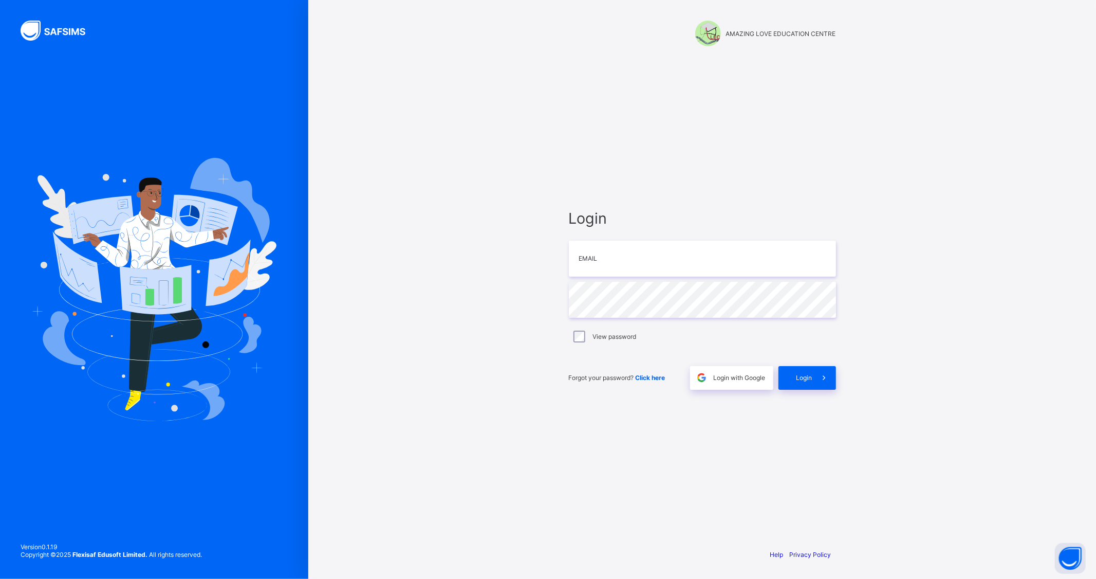
type input "**********"
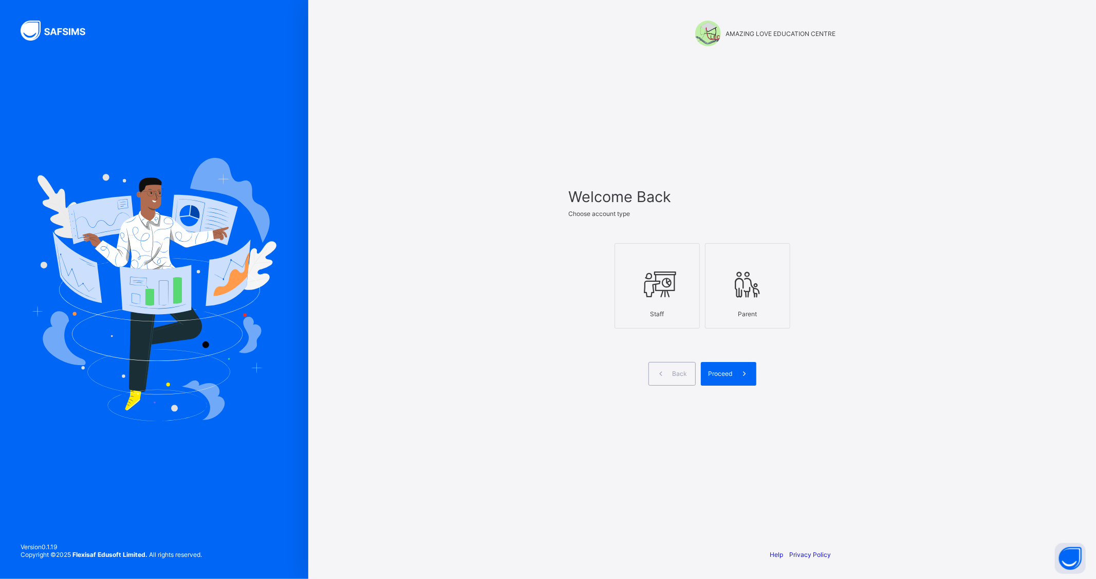
click at [654, 299] on icon at bounding box center [657, 284] width 36 height 31
click at [741, 379] on span at bounding box center [745, 374] width 24 height 24
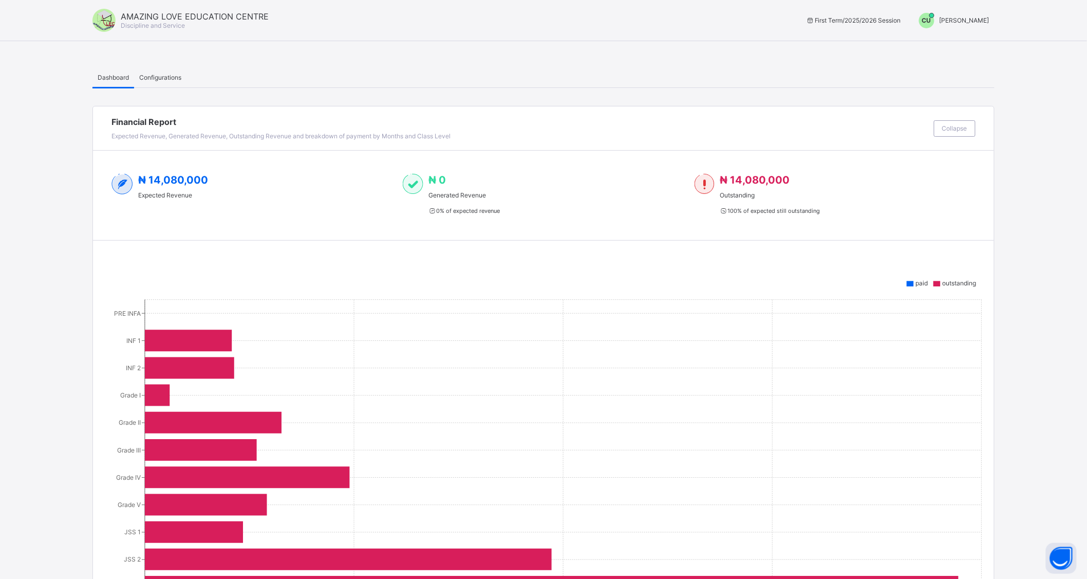
click at [958, 18] on span "[PERSON_NAME]" at bounding box center [965, 20] width 50 height 8
click at [956, 43] on span "Switch to Admin View" at bounding box center [951, 44] width 78 height 12
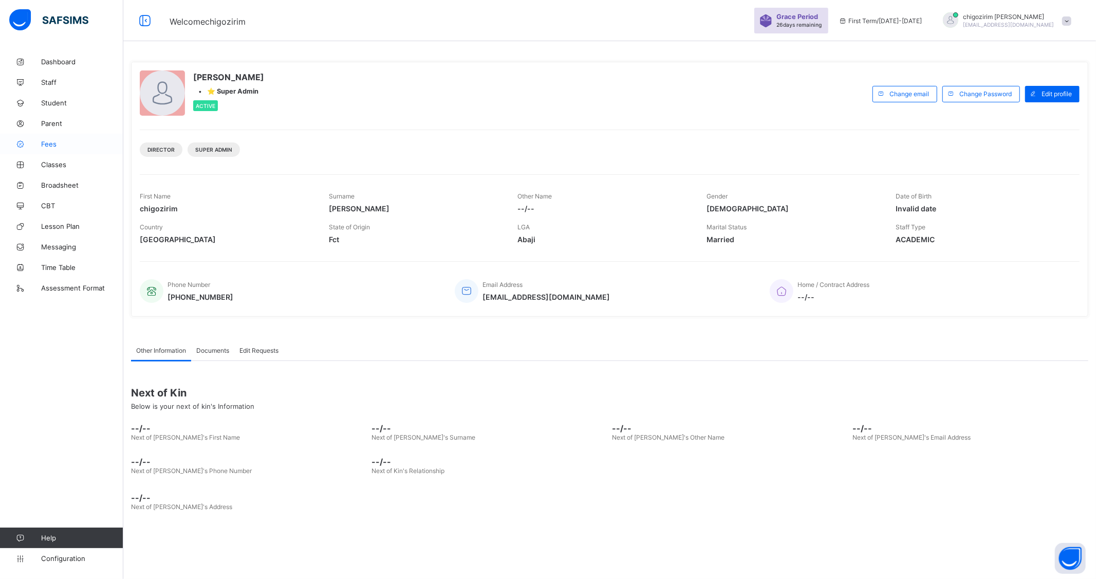
click at [43, 140] on span "Fees" at bounding box center [82, 144] width 82 height 8
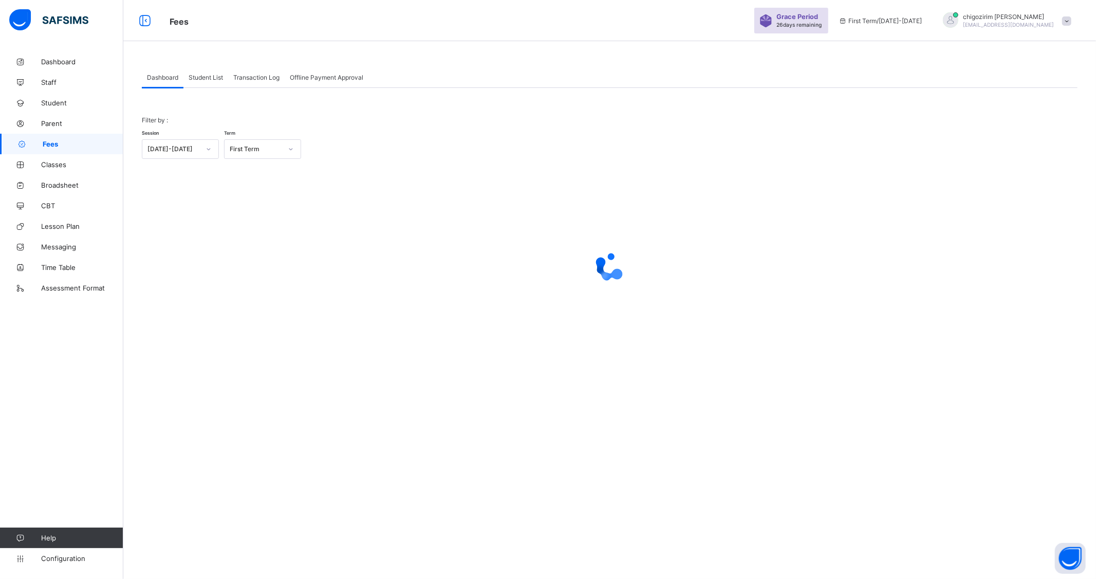
click at [197, 77] on span "Student List" at bounding box center [206, 77] width 34 height 8
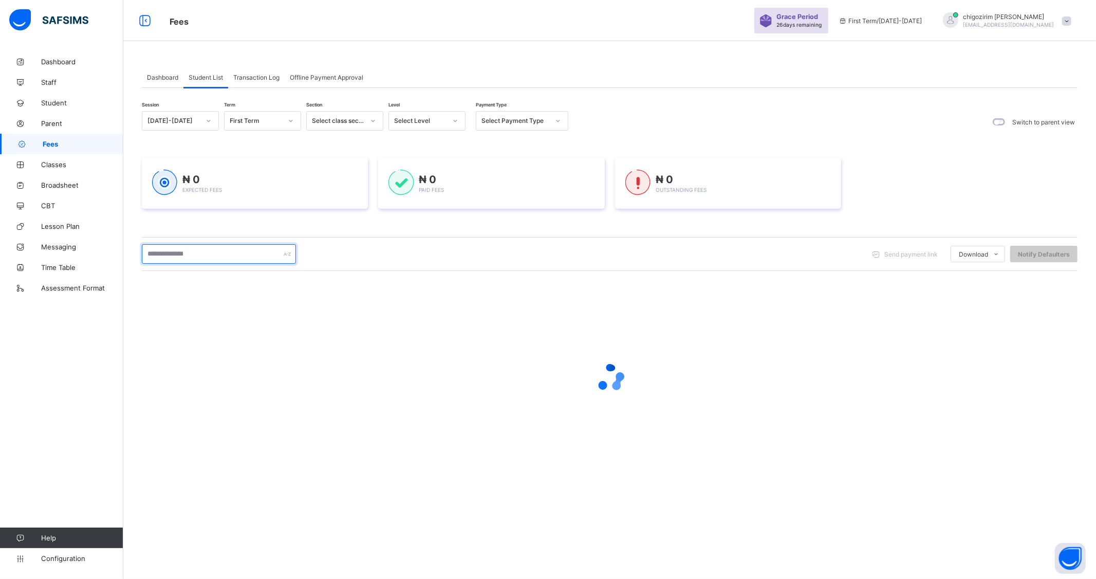
click at [206, 250] on input "text" at bounding box center [219, 254] width 154 height 20
type input "******"
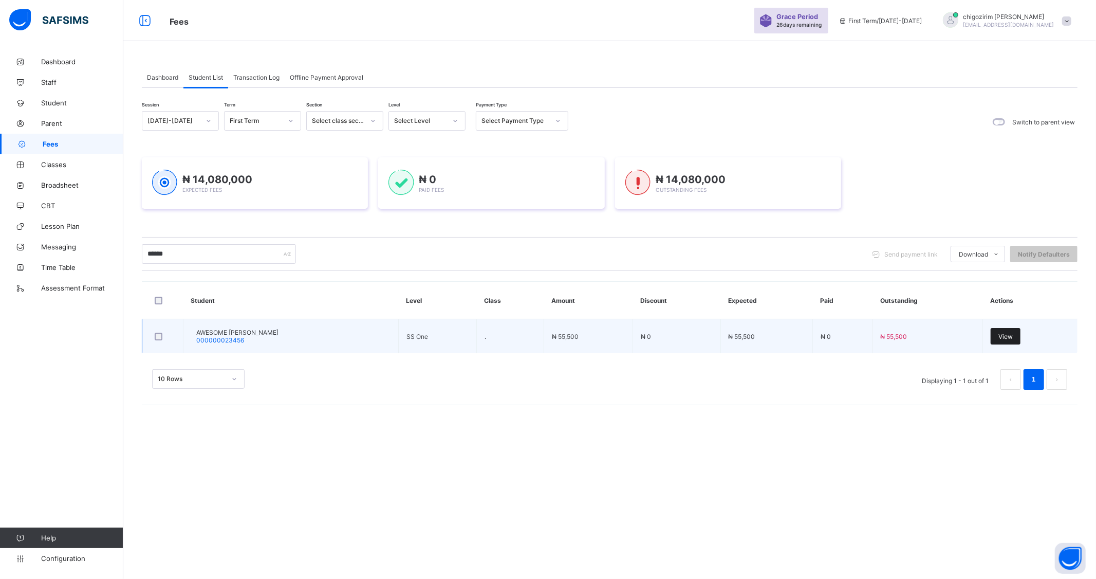
click at [1001, 338] on span "View" at bounding box center [1005, 336] width 14 height 8
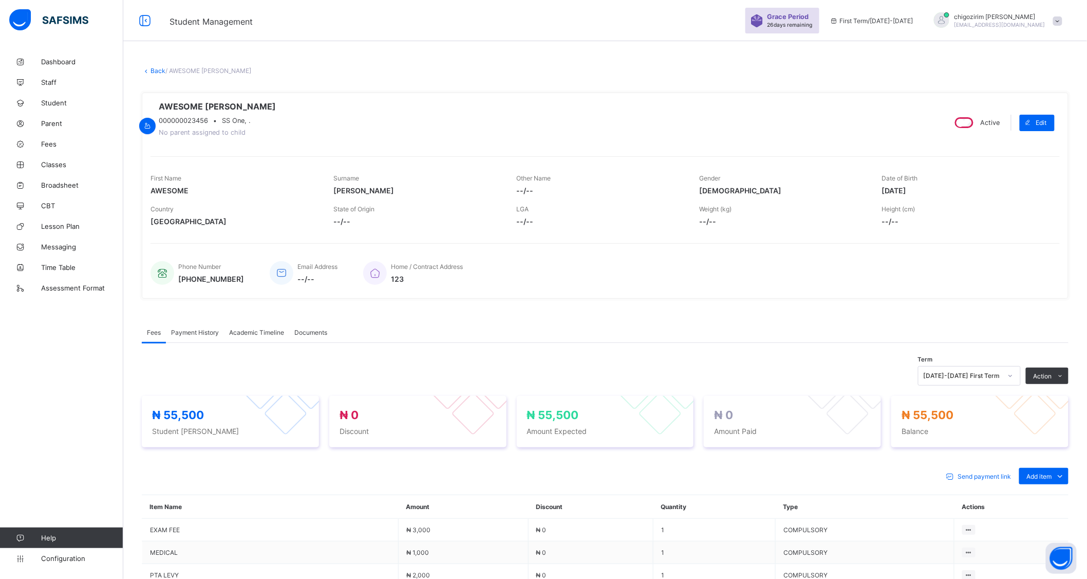
click at [196, 332] on span "Payment History" at bounding box center [195, 332] width 48 height 8
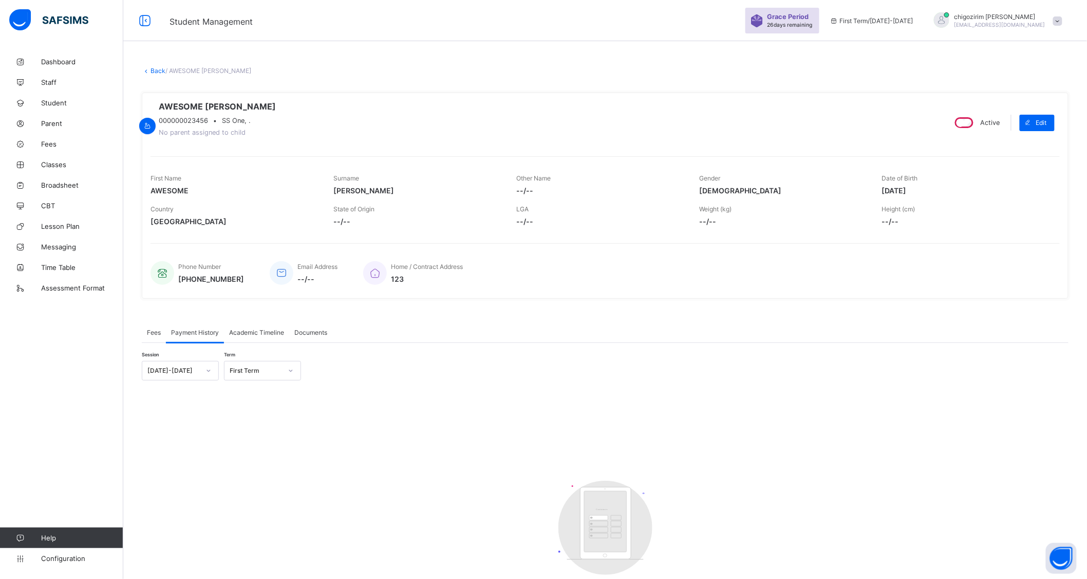
click at [252, 372] on div "First Term" at bounding box center [256, 371] width 52 height 8
click at [194, 374] on div "[DATE]-[DATE]" at bounding box center [173, 371] width 52 height 8
click at [192, 404] on div "[DATE]-[DATE]" at bounding box center [180, 409] width 76 height 16
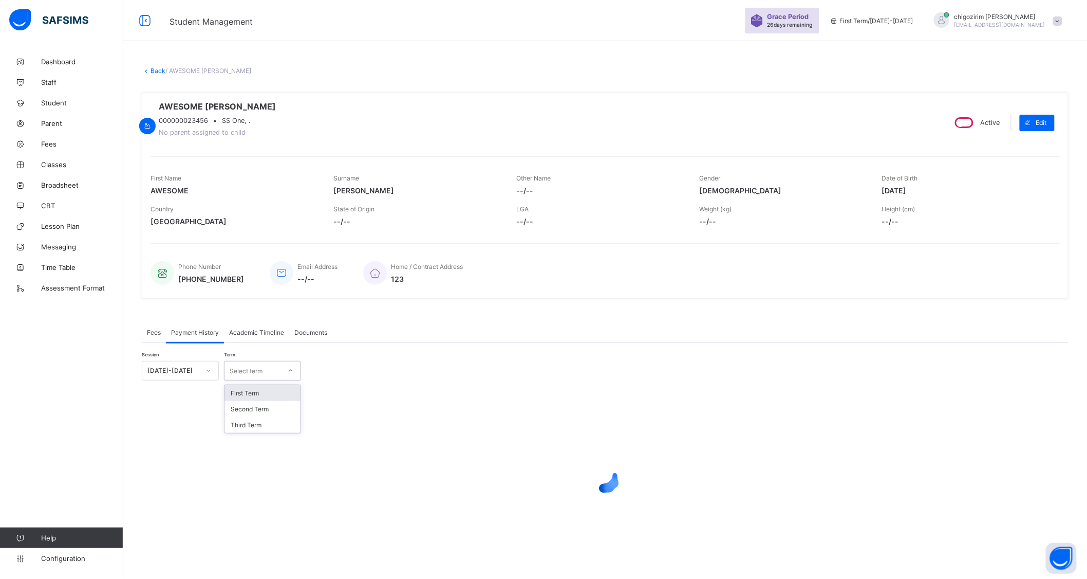
click at [263, 374] on div "Select term" at bounding box center [253, 370] width 57 height 14
click at [261, 433] on div "Third Term" at bounding box center [263, 425] width 76 height 16
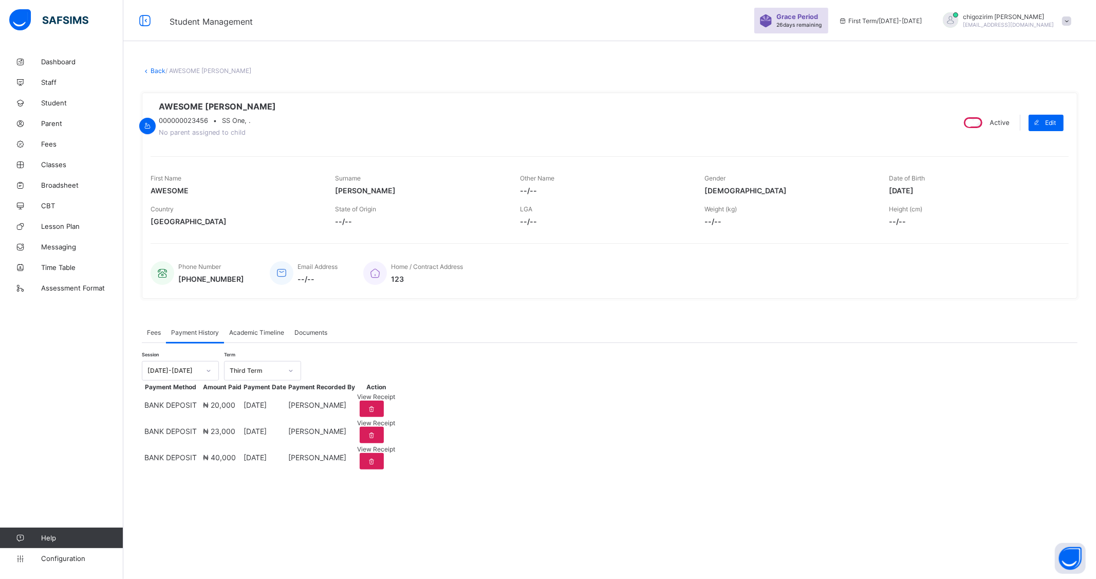
click at [157, 331] on span "Fees" at bounding box center [154, 332] width 14 height 8
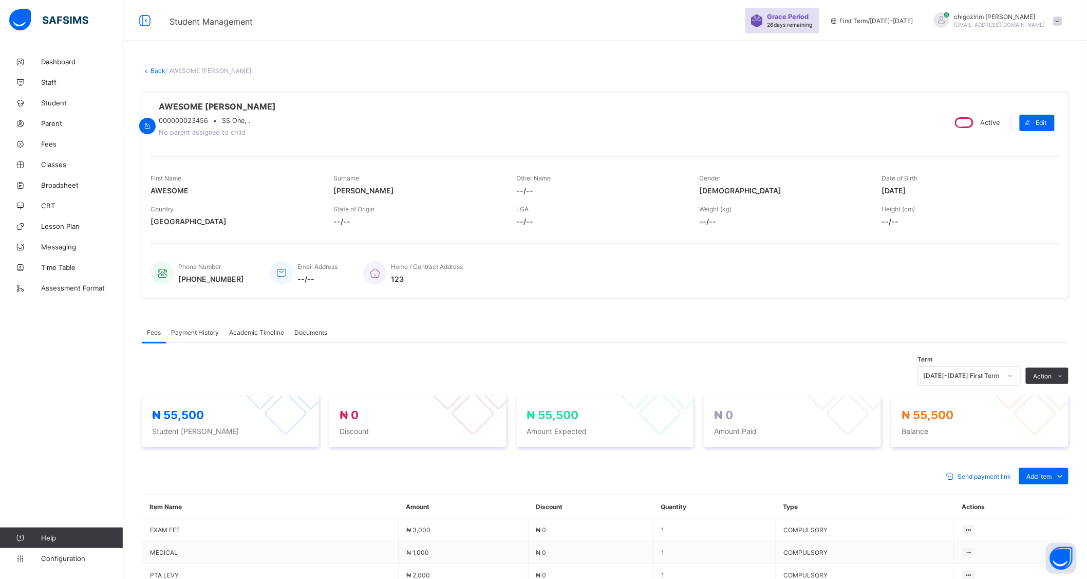
click at [1014, 381] on icon at bounding box center [1011, 376] width 6 height 10
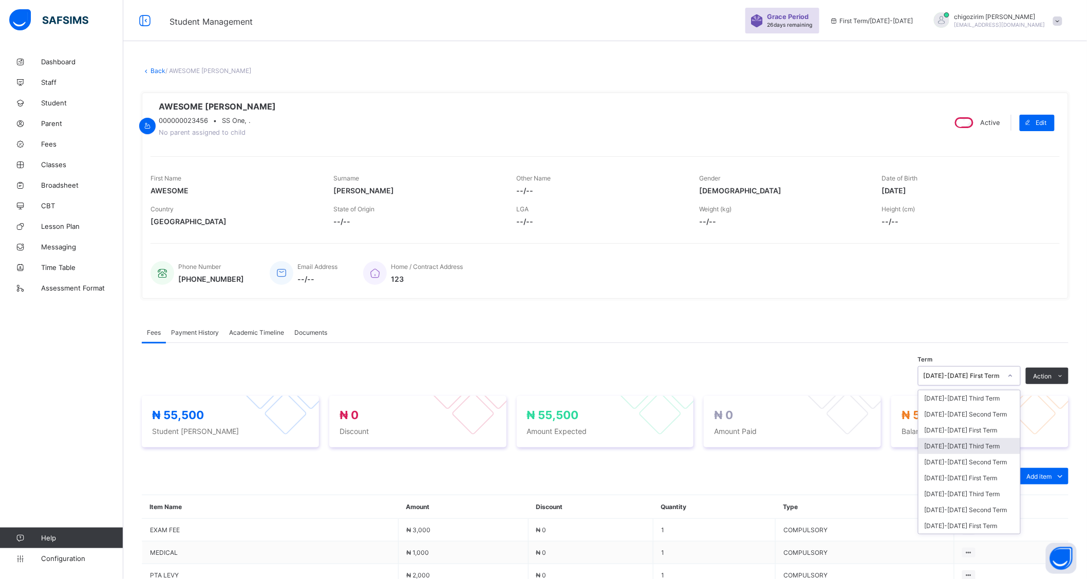
click at [1009, 449] on div "[DATE]-[DATE] Third Term" at bounding box center [970, 446] width 102 height 16
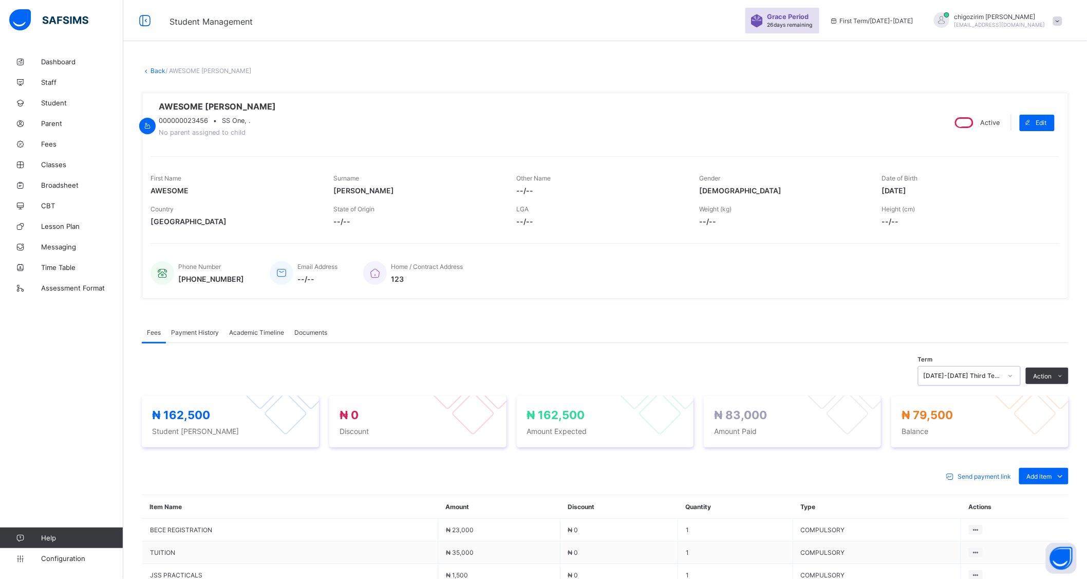
click at [159, 66] on div "× Delete Document This action would delete the document with name: from the sys…" at bounding box center [605, 463] width 964 height 824
click at [159, 68] on link "Back" at bounding box center [158, 71] width 15 height 8
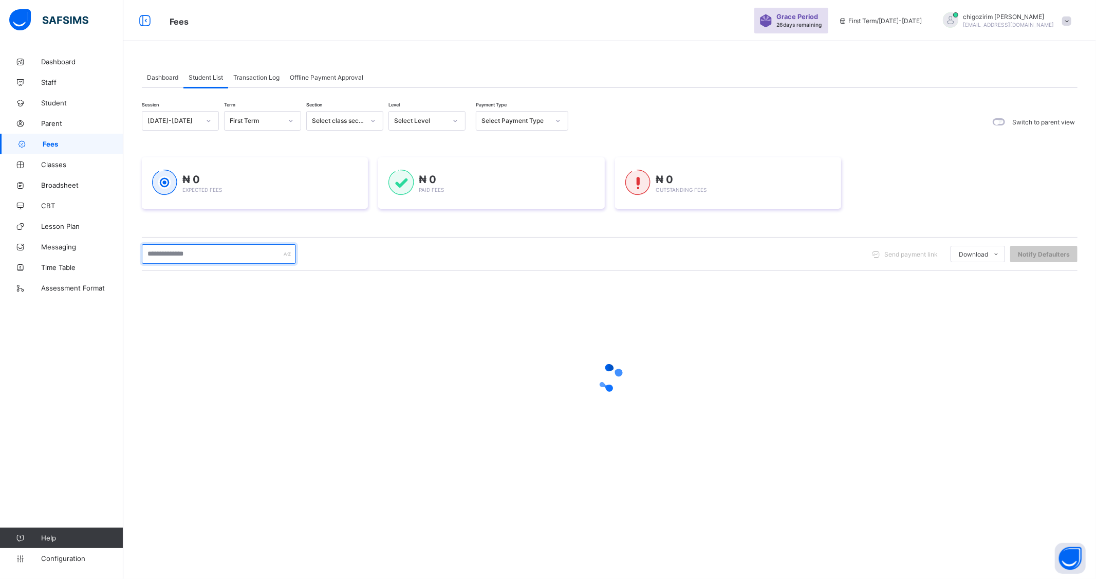
click at [242, 253] on input "text" at bounding box center [219, 254] width 154 height 20
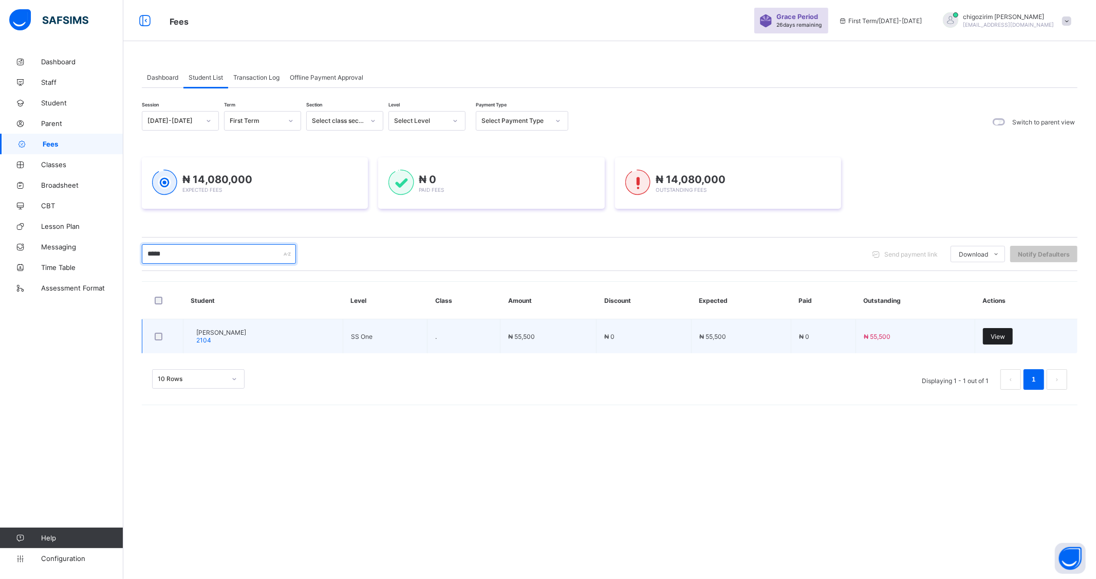
type input "*****"
click at [1004, 332] on span "View" at bounding box center [998, 336] width 14 height 8
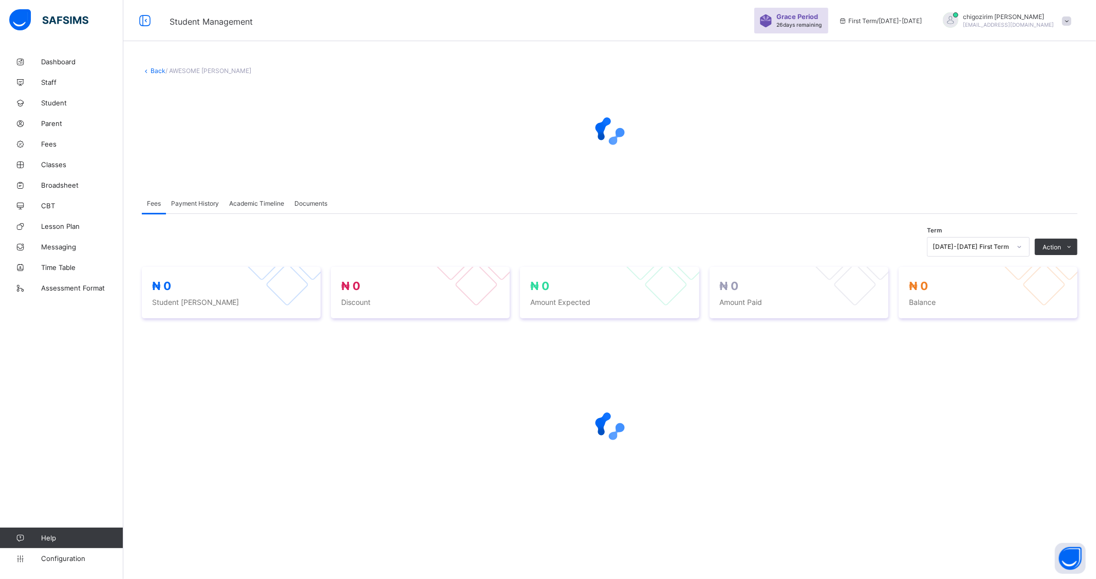
click at [199, 201] on span "Payment History" at bounding box center [195, 203] width 48 height 8
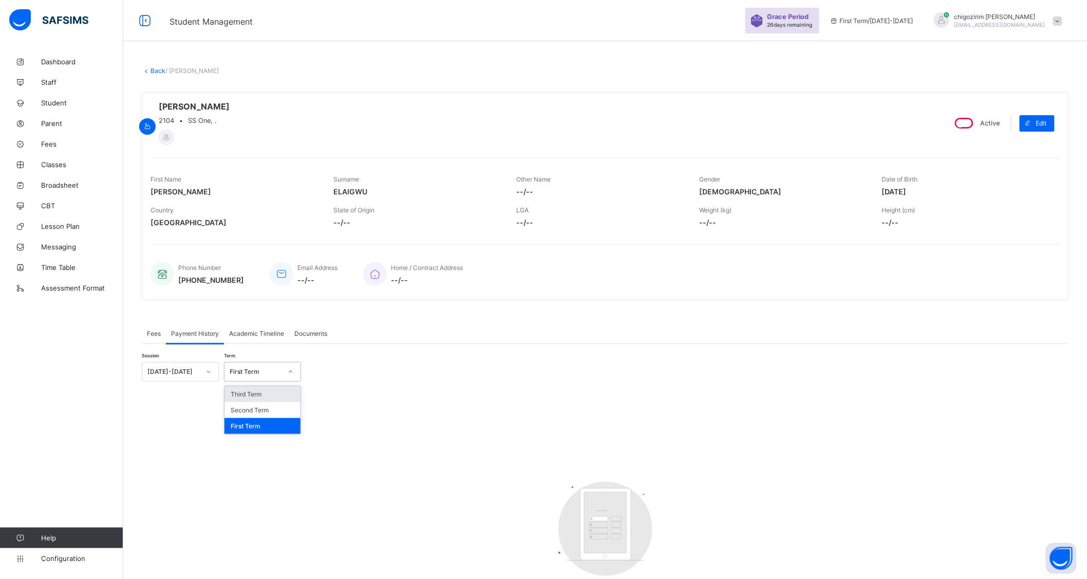
click at [279, 373] on div "First Term" at bounding box center [256, 372] width 52 height 8
click at [209, 376] on icon at bounding box center [209, 371] width 6 height 10
click at [196, 412] on div "[DATE]-[DATE]" at bounding box center [180, 410] width 76 height 16
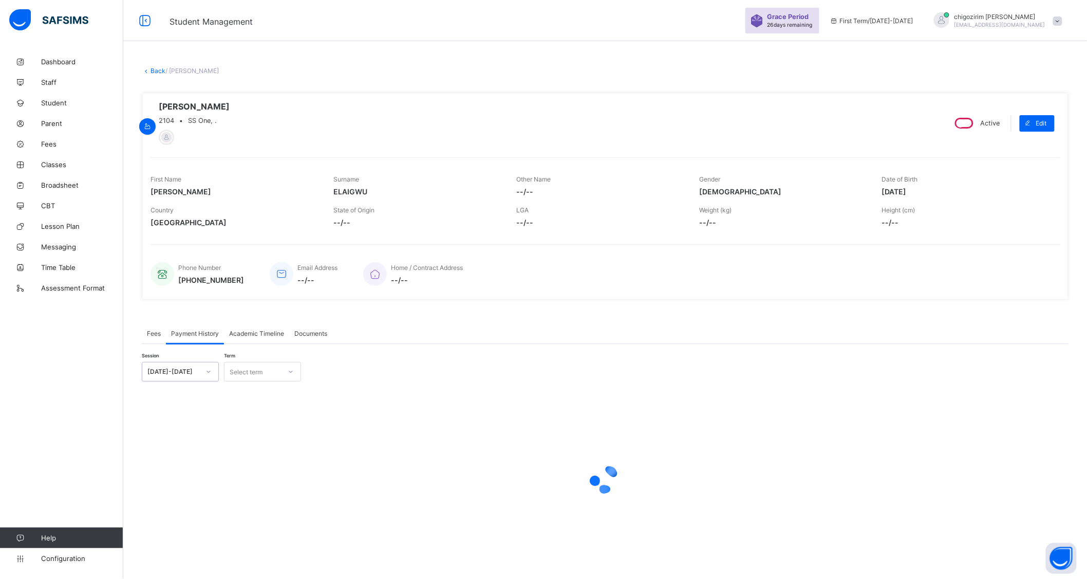
click at [263, 376] on div "Select term" at bounding box center [246, 372] width 33 height 20
click at [270, 423] on div "Third Term" at bounding box center [263, 426] width 76 height 16
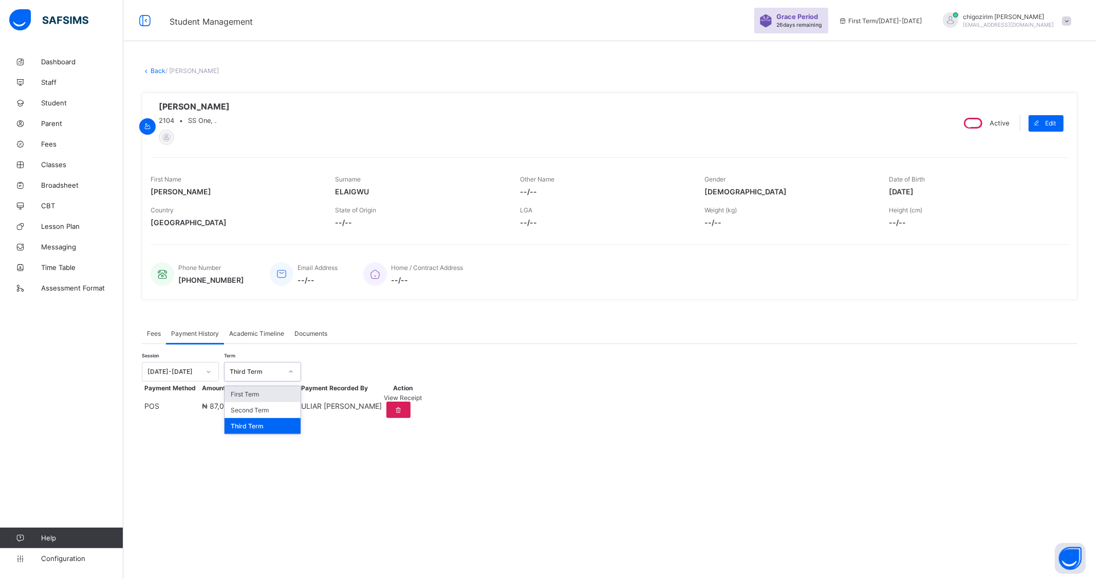
click at [253, 372] on div "Third Term" at bounding box center [256, 372] width 52 height 8
click at [259, 406] on div "Second Term" at bounding box center [263, 410] width 76 height 16
click at [158, 69] on link "Back" at bounding box center [158, 71] width 15 height 8
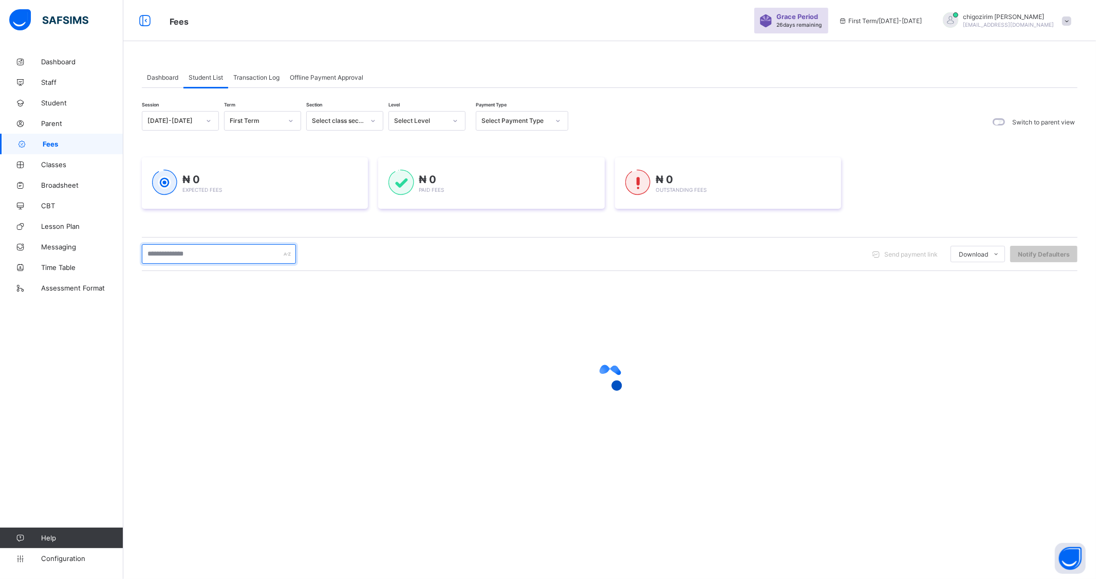
click at [211, 254] on input "text" at bounding box center [219, 254] width 154 height 20
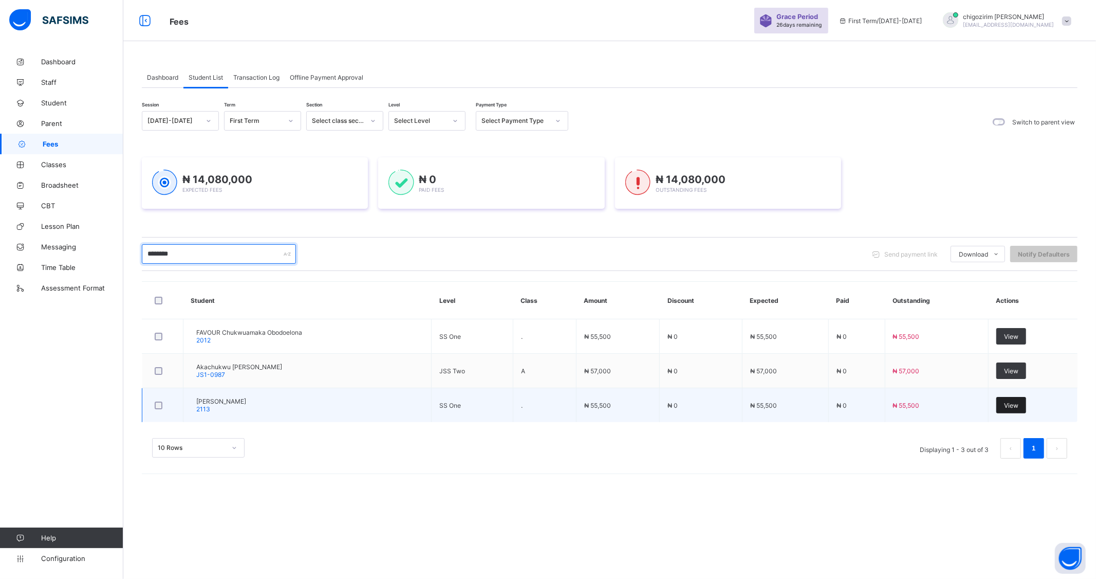
type input "********"
click at [1011, 408] on span "View" at bounding box center [1011, 405] width 14 height 8
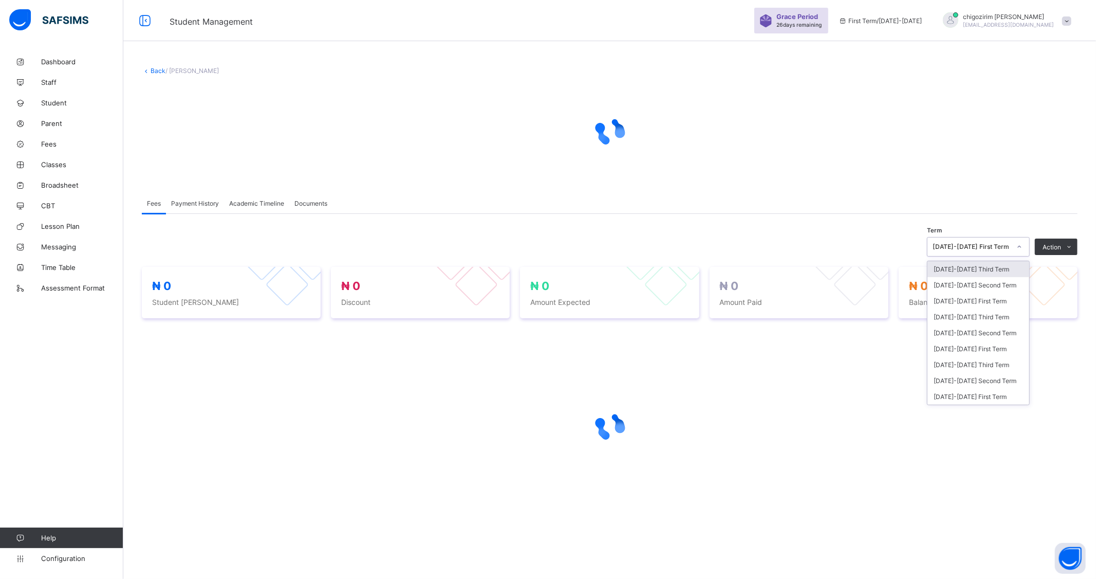
click at [1020, 243] on icon at bounding box center [1019, 247] width 6 height 10
click at [1000, 312] on div "[DATE]-[DATE] Third Term" at bounding box center [979, 317] width 102 height 16
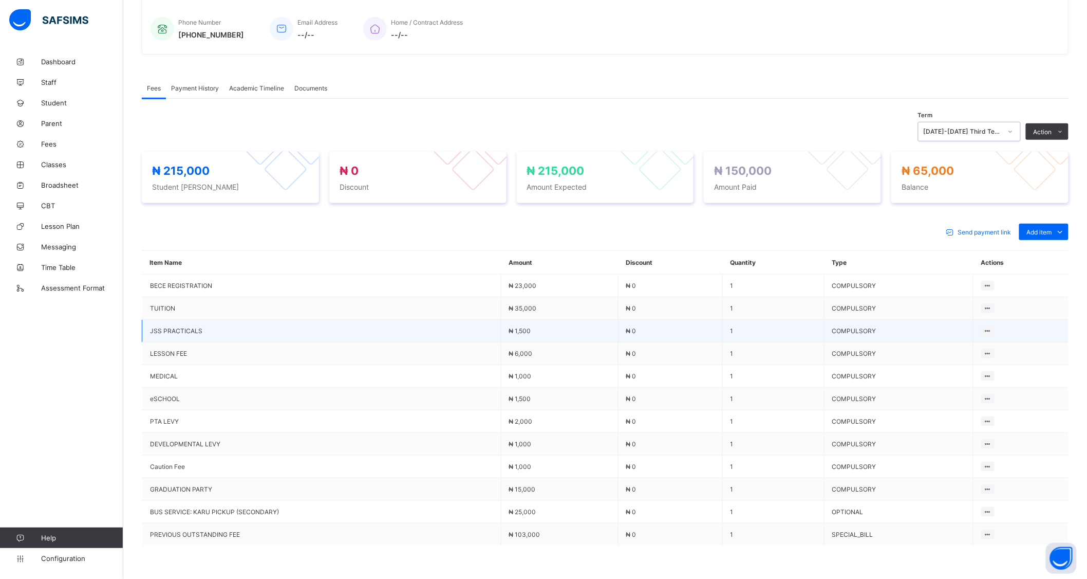
scroll to position [228, 0]
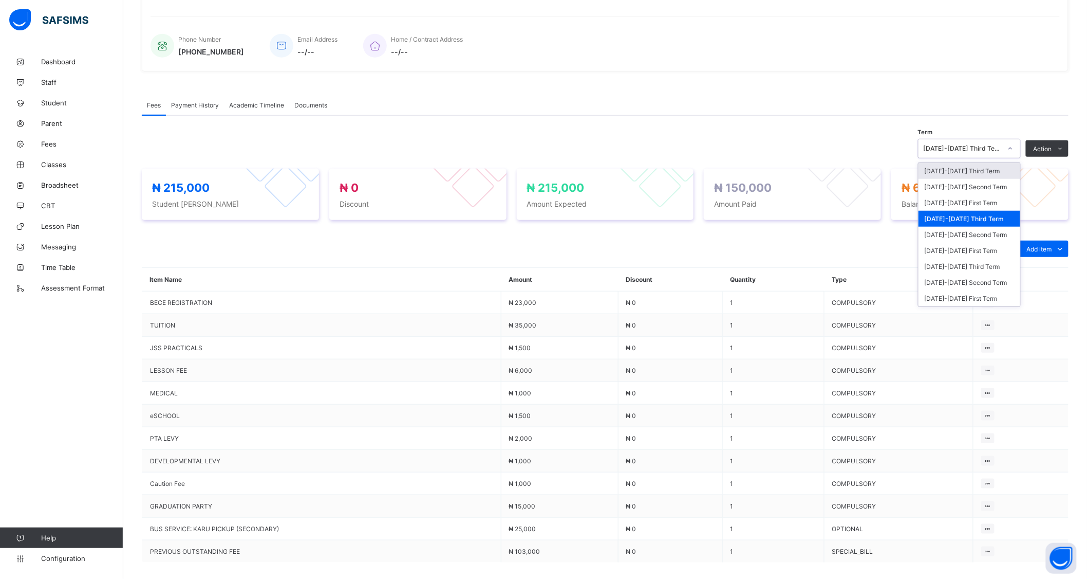
click at [990, 153] on div "[DATE]-[DATE] Third Term" at bounding box center [963, 149] width 78 height 8
click at [989, 234] on div "[DATE]-[DATE] Second Term" at bounding box center [970, 235] width 102 height 16
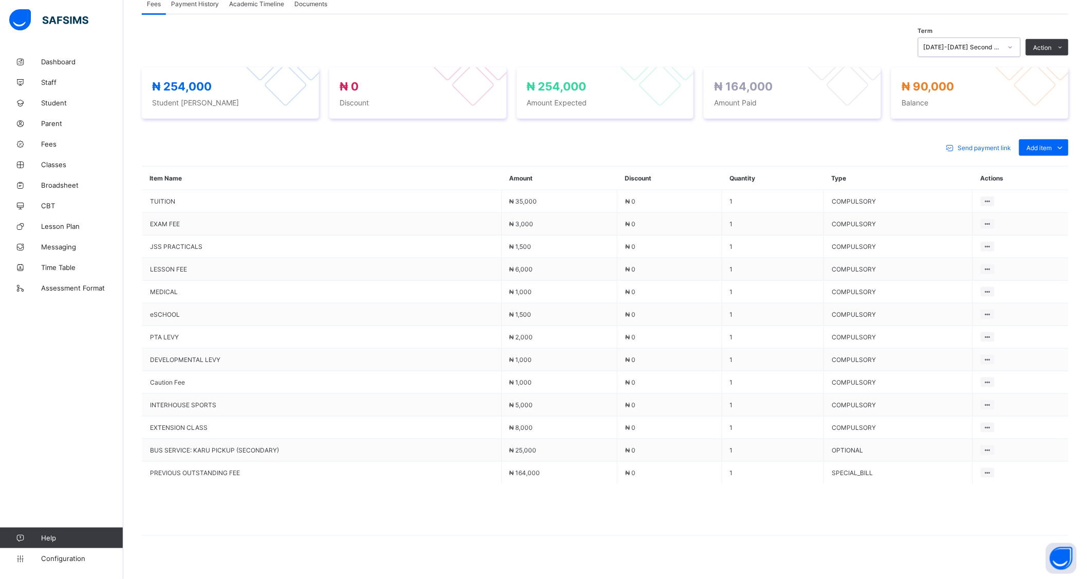
scroll to position [341, 0]
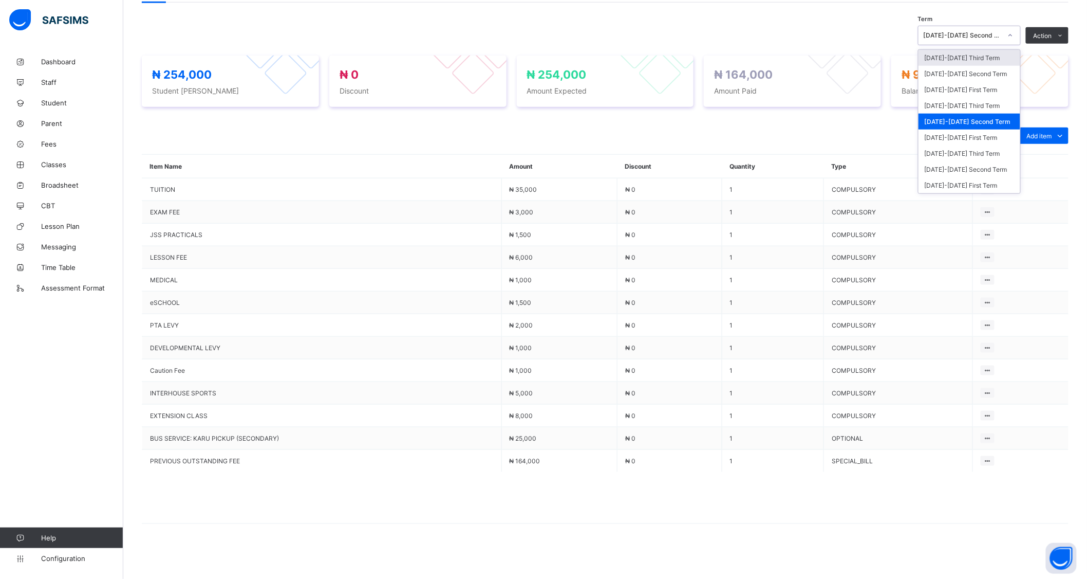
click at [1002, 38] on div "[DATE]-[DATE] Second Term" at bounding box center [963, 36] width 78 height 8
click at [988, 134] on div "[DATE]-[DATE] First Term" at bounding box center [970, 137] width 102 height 16
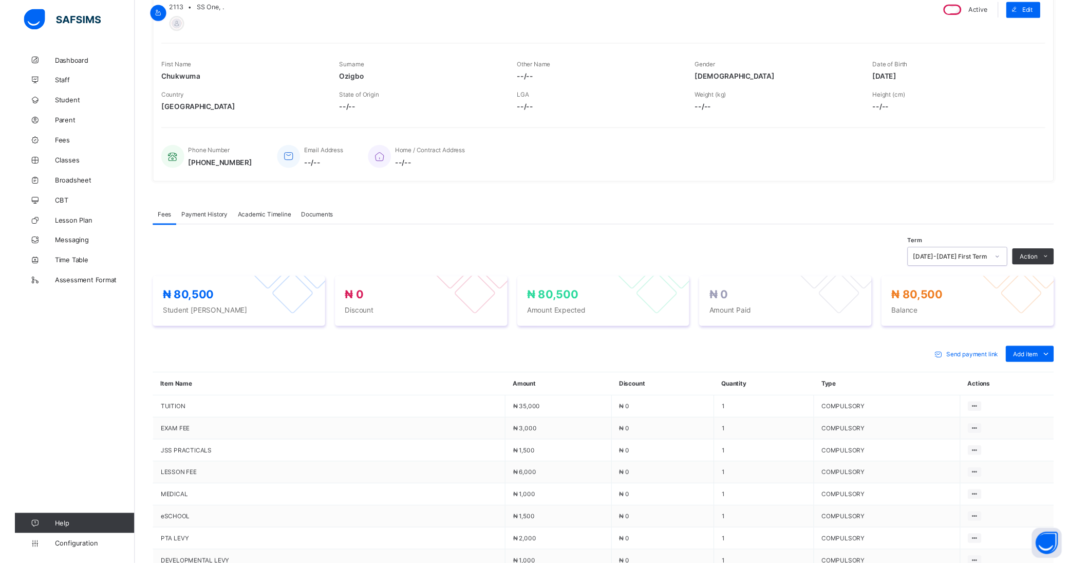
scroll to position [297, 0]
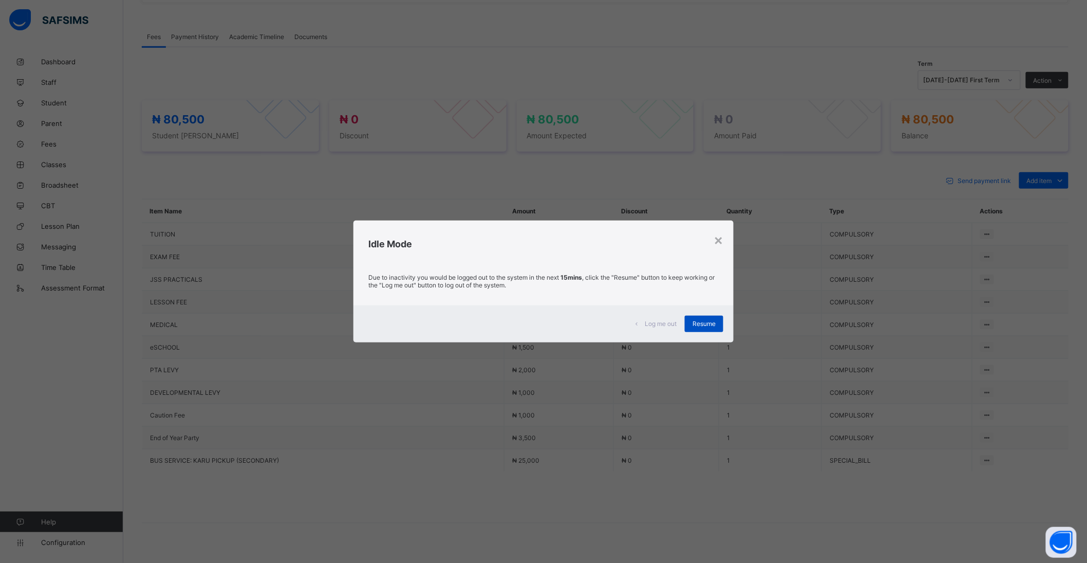
click at [713, 326] on span "Resume" at bounding box center [704, 324] width 23 height 8
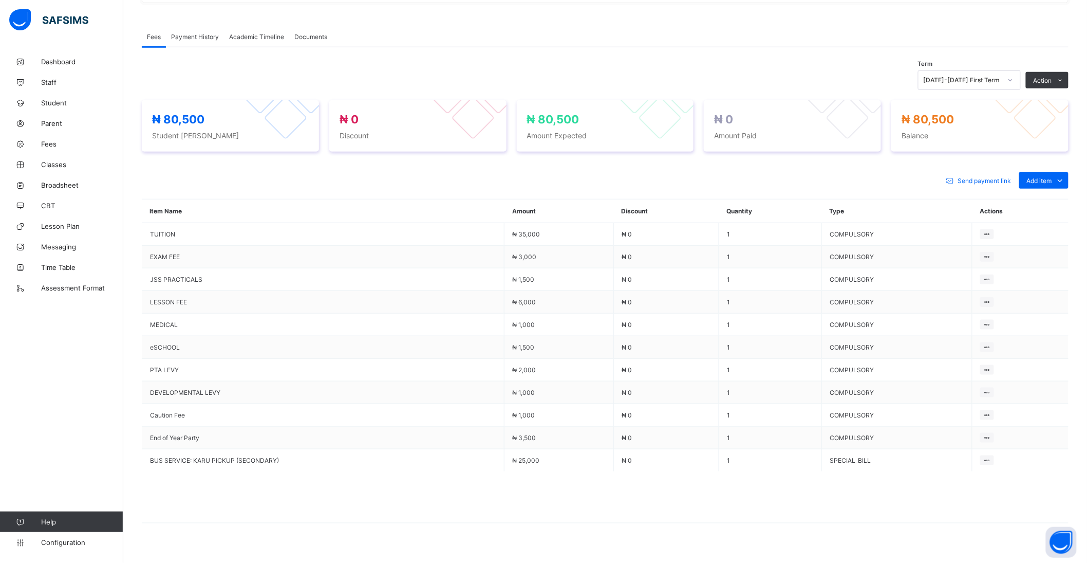
click at [1014, 84] on icon at bounding box center [1011, 80] width 6 height 10
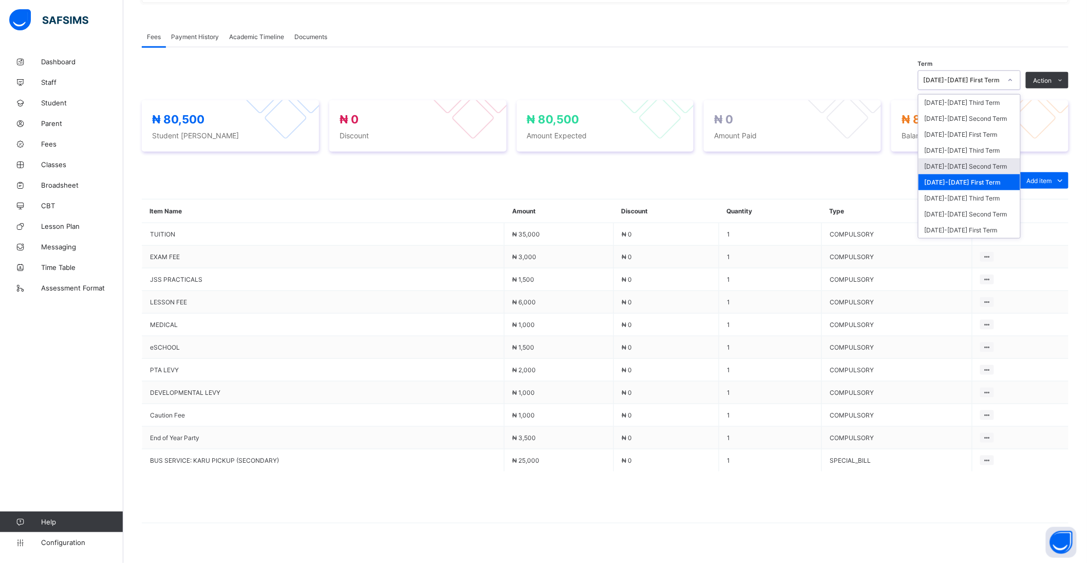
click at [994, 166] on div "[DATE]-[DATE] Second Term" at bounding box center [970, 166] width 102 height 16
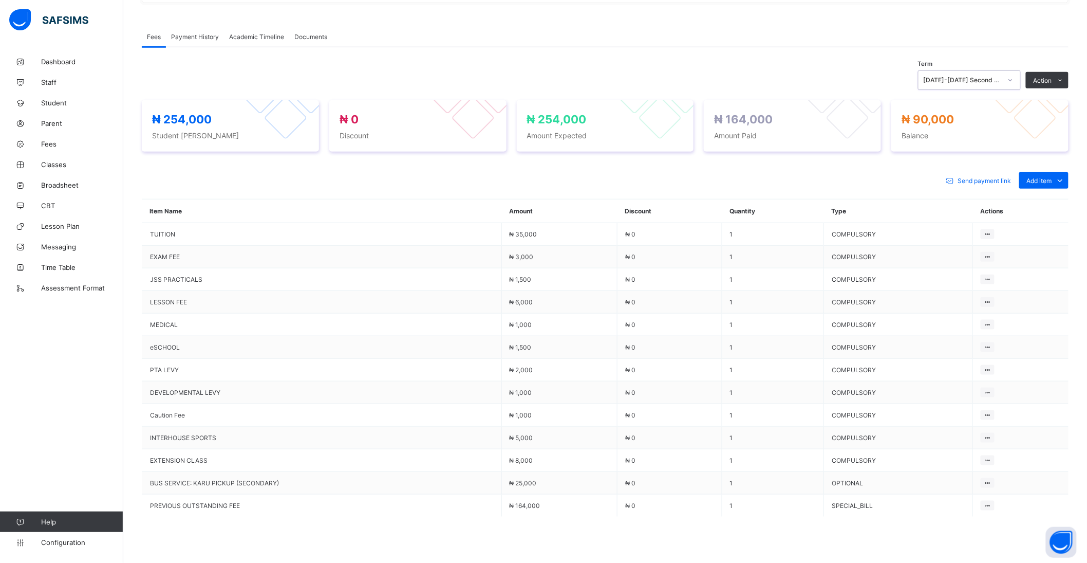
click at [1014, 79] on icon at bounding box center [1011, 80] width 6 height 10
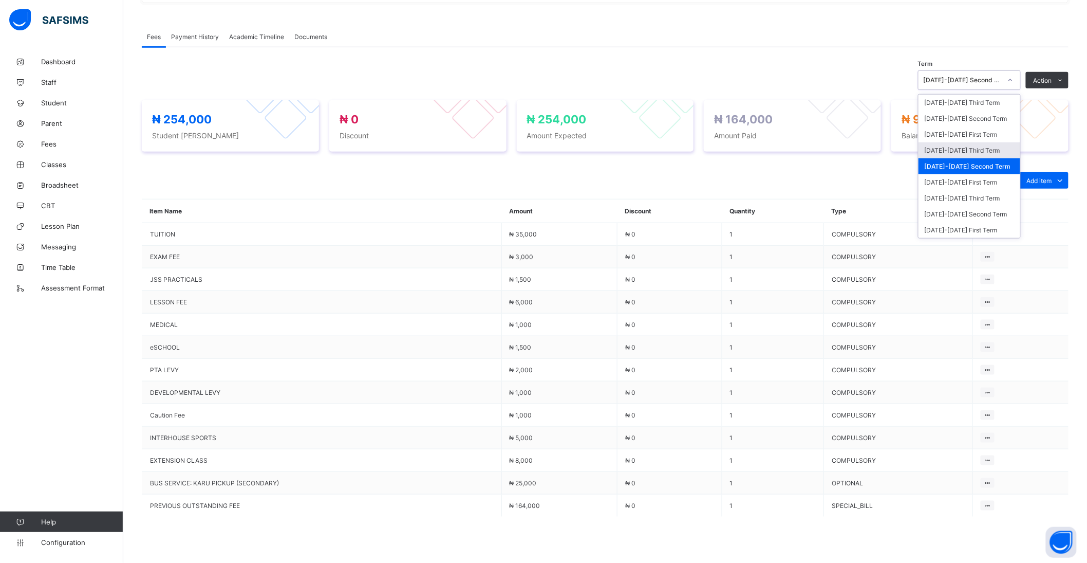
click at [989, 154] on div "[DATE]-[DATE] Third Term" at bounding box center [970, 150] width 102 height 16
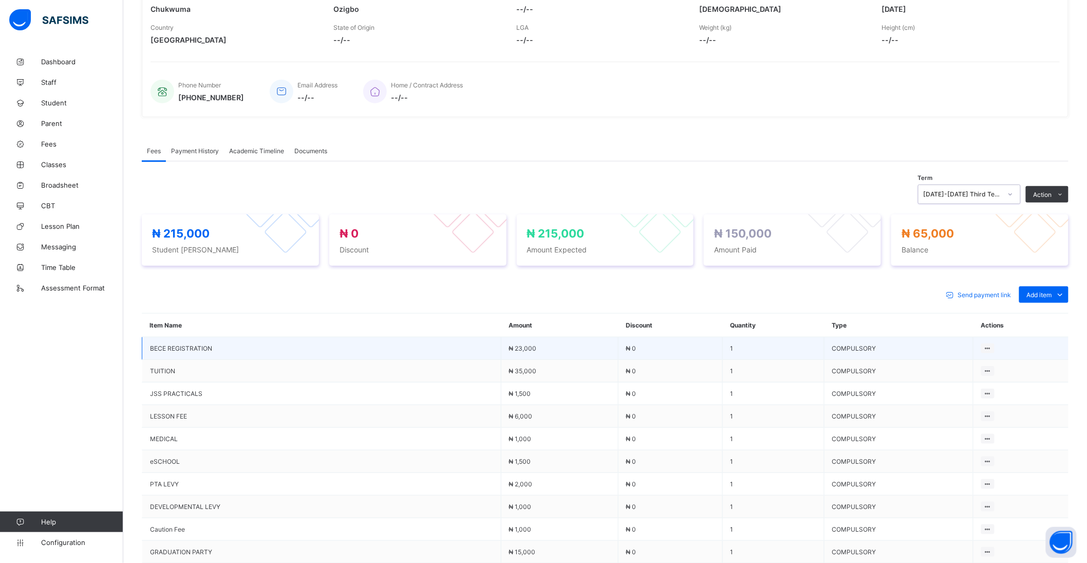
scroll to position [11, 0]
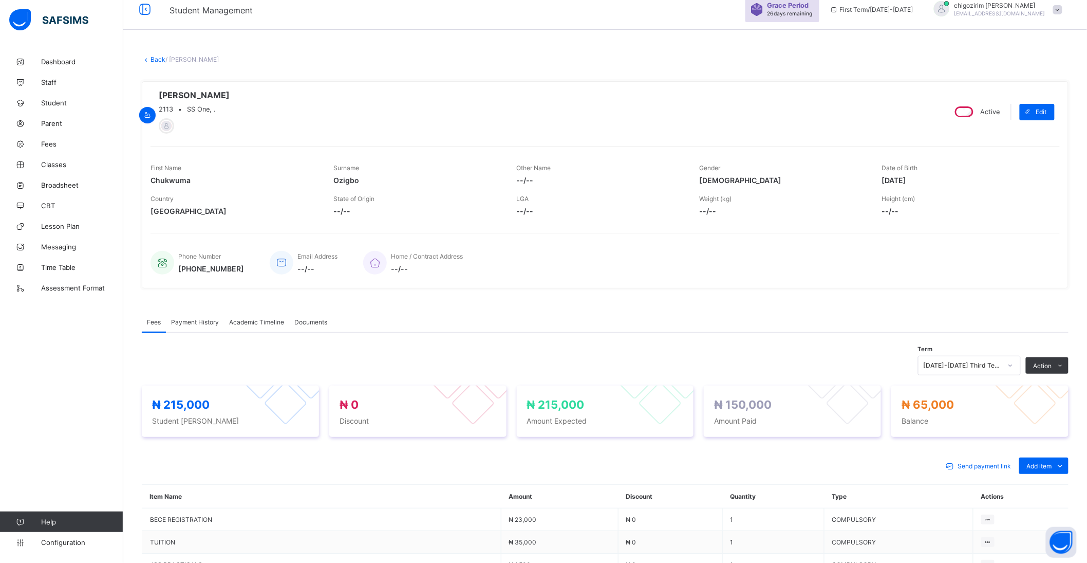
click at [157, 57] on link "Back" at bounding box center [158, 59] width 15 height 8
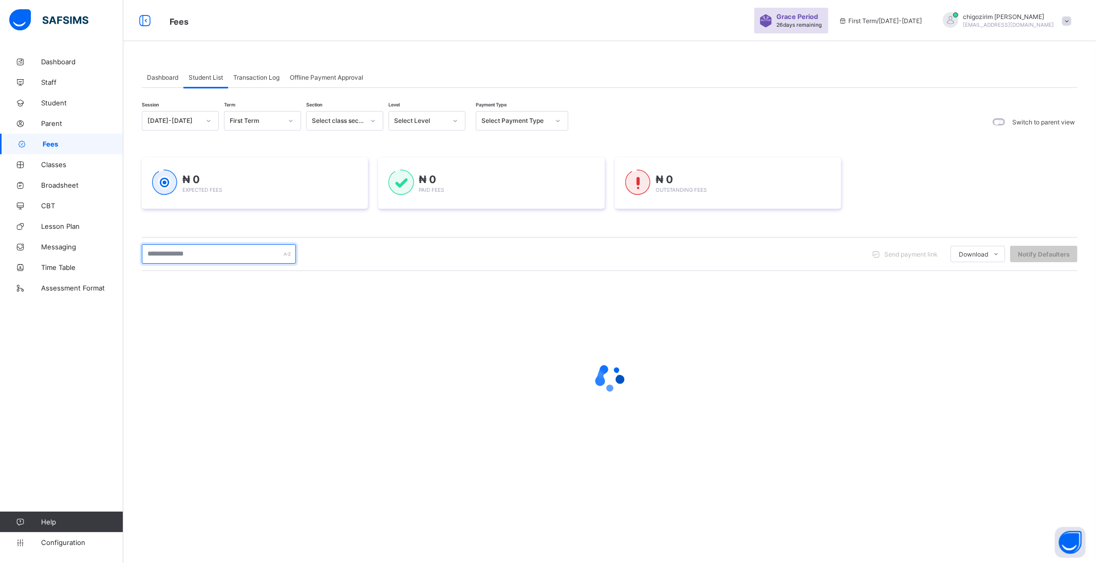
click at [187, 252] on input "text" at bounding box center [219, 254] width 154 height 20
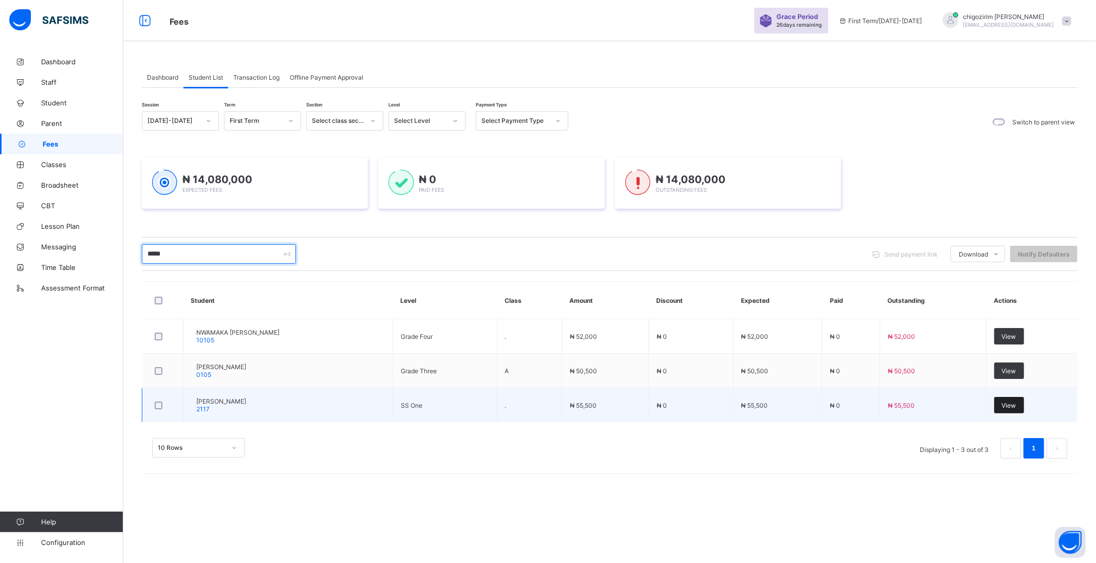
type input "*****"
click at [1008, 399] on div "View" at bounding box center [1009, 405] width 30 height 16
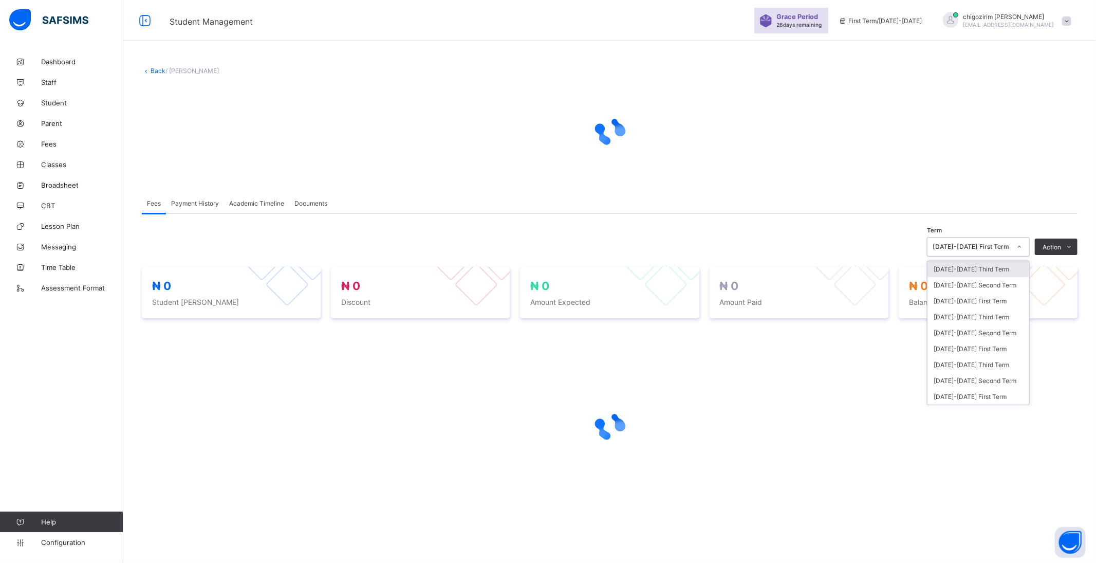
click at [1003, 247] on div "[DATE]-[DATE] First Term" at bounding box center [972, 247] width 78 height 8
click at [991, 315] on div "[DATE]-[DATE] Third Term" at bounding box center [979, 317] width 102 height 16
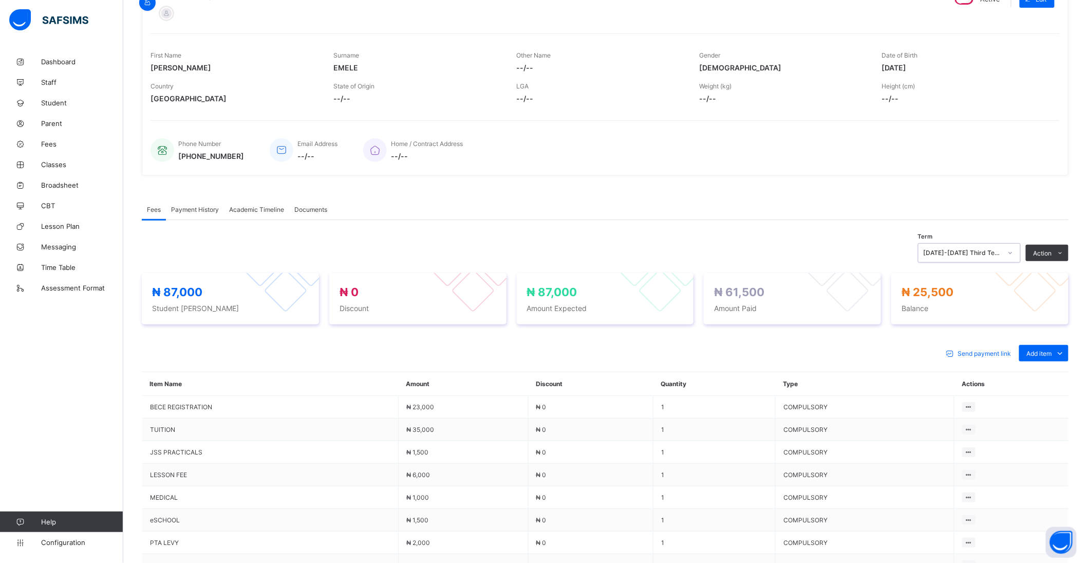
scroll to position [119, 0]
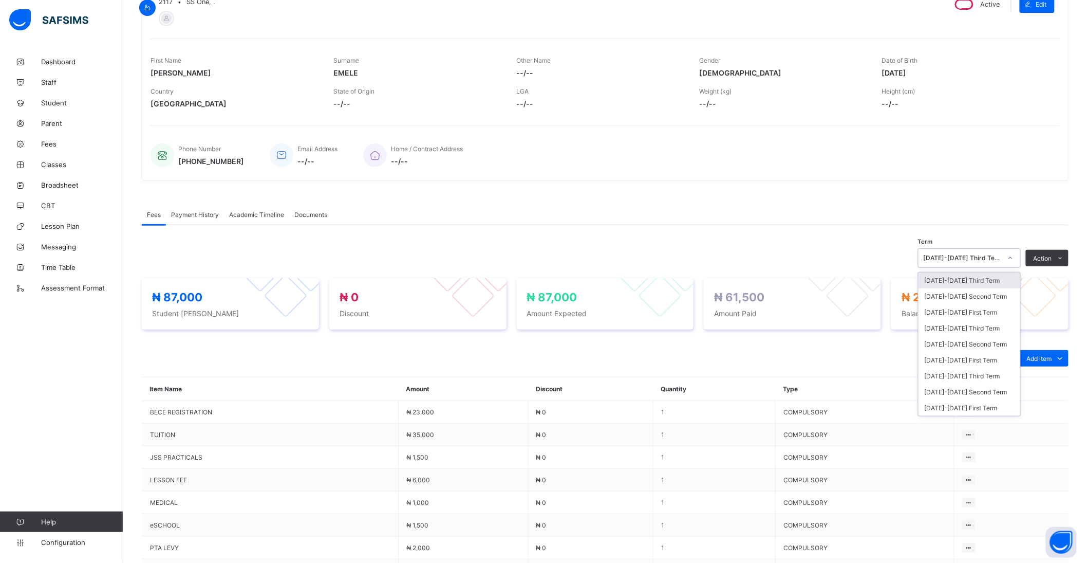
click at [1001, 254] on div "[DATE]-[DATE] Third Term" at bounding box center [960, 258] width 82 height 14
click at [999, 344] on div "[DATE]-[DATE] Second Term" at bounding box center [970, 344] width 102 height 16
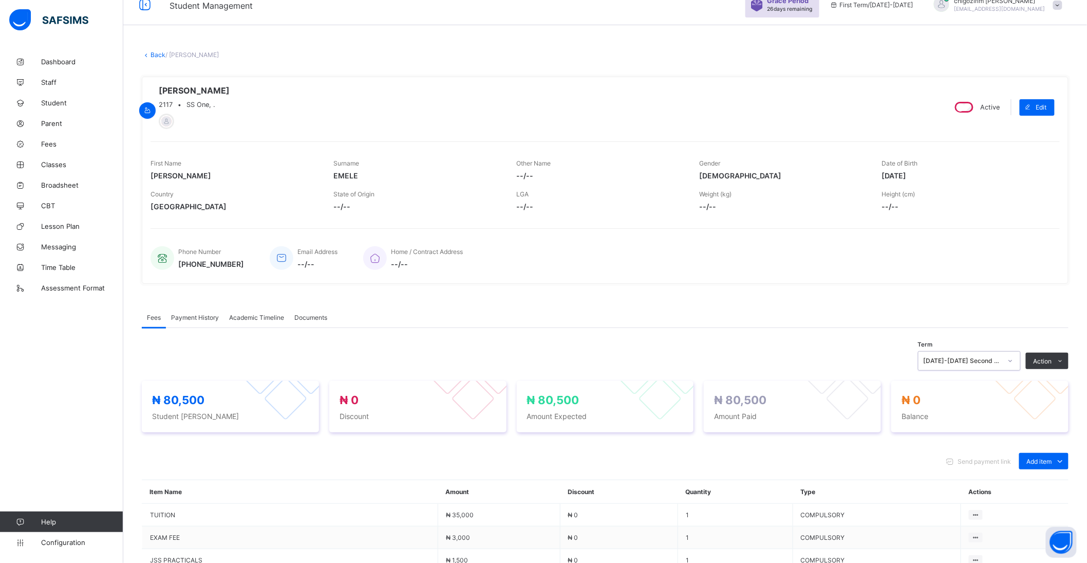
scroll to position [0, 0]
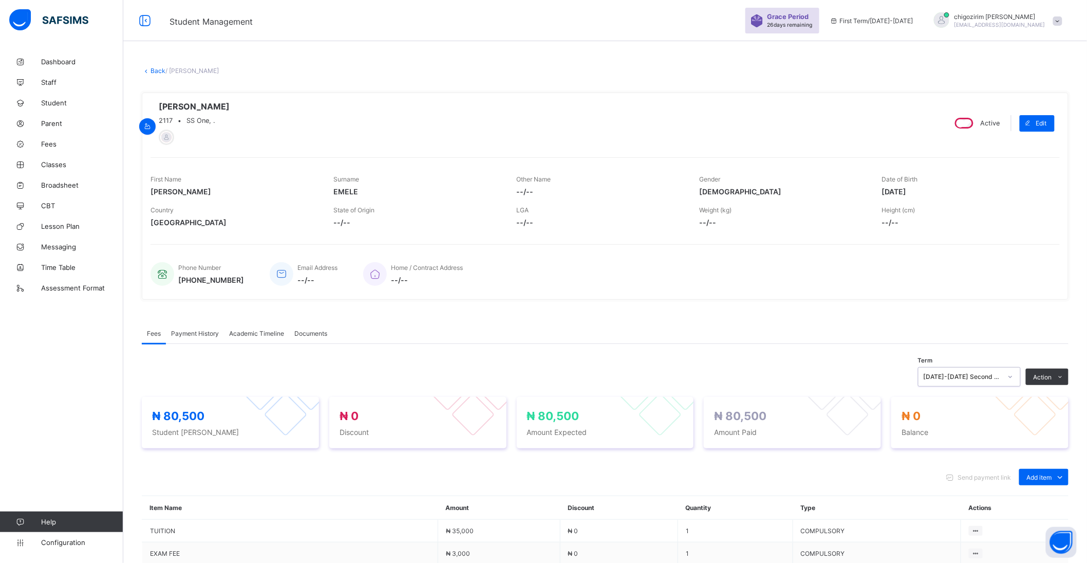
click at [155, 67] on link "Back" at bounding box center [158, 71] width 15 height 8
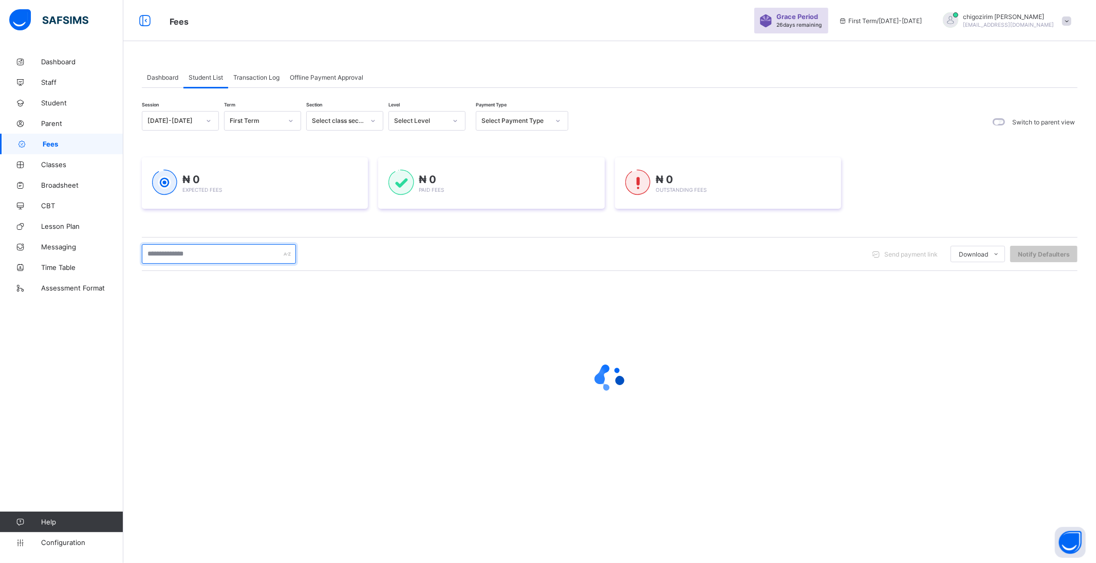
click at [203, 250] on input "text" at bounding box center [219, 254] width 154 height 20
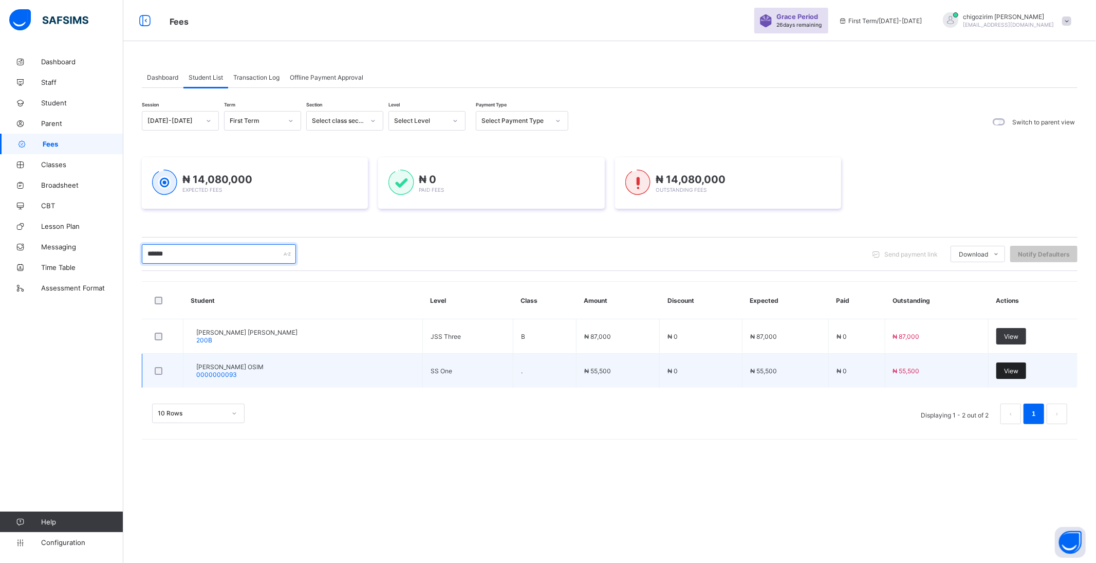
type input "******"
click at [1004, 367] on span "View" at bounding box center [1011, 371] width 14 height 8
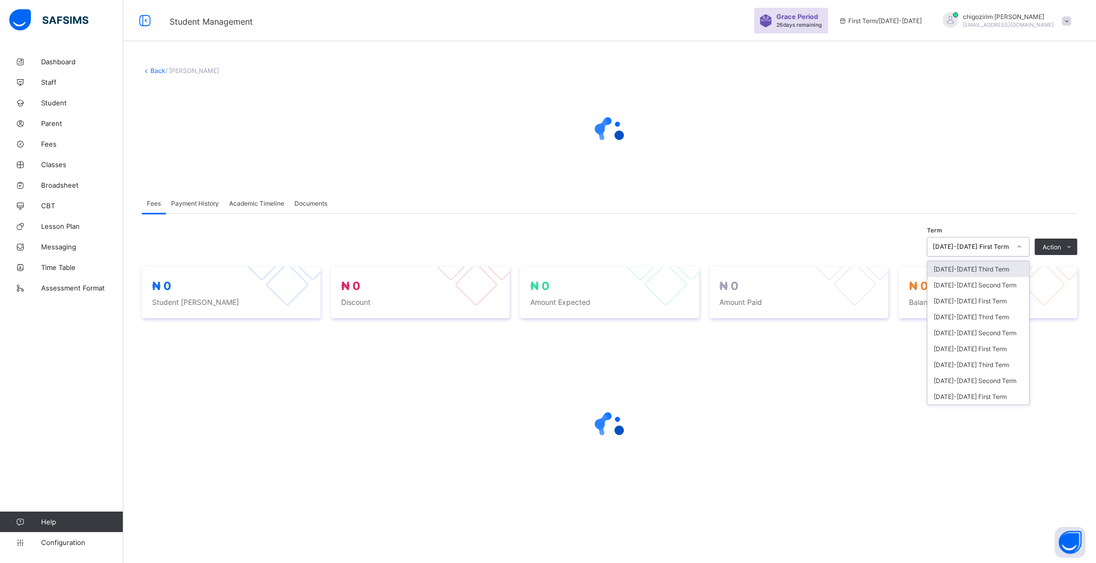
click at [1007, 243] on div "[DATE]-[DATE] First Term" at bounding box center [972, 247] width 78 height 8
click at [990, 331] on div "[DATE]-[DATE] Second Term" at bounding box center [979, 333] width 102 height 16
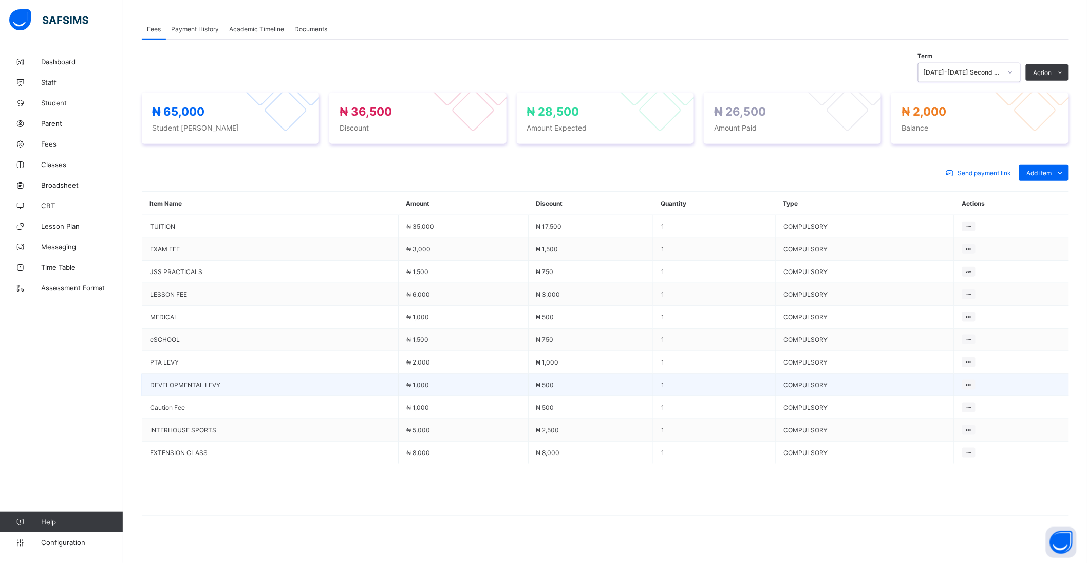
scroll to position [312, 0]
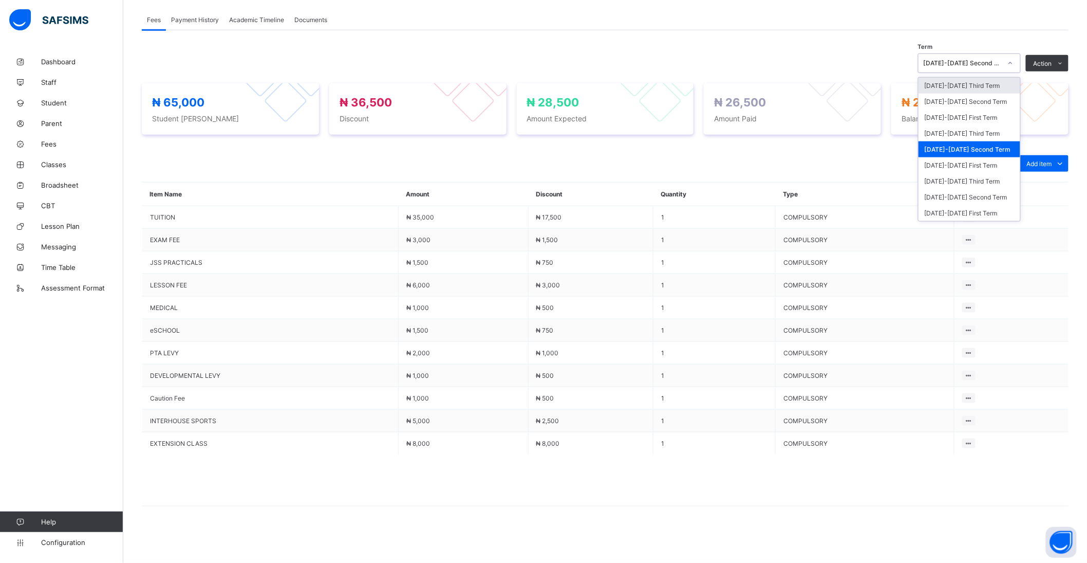
click at [1014, 65] on icon at bounding box center [1011, 63] width 6 height 10
click at [999, 127] on div "[DATE]-[DATE] Third Term" at bounding box center [970, 133] width 102 height 16
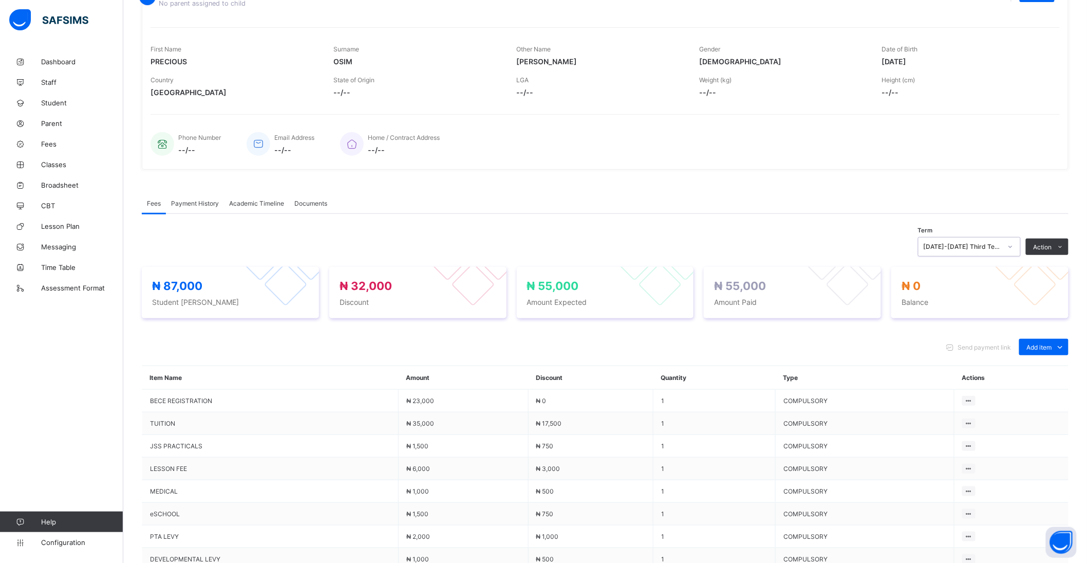
scroll to position [290, 0]
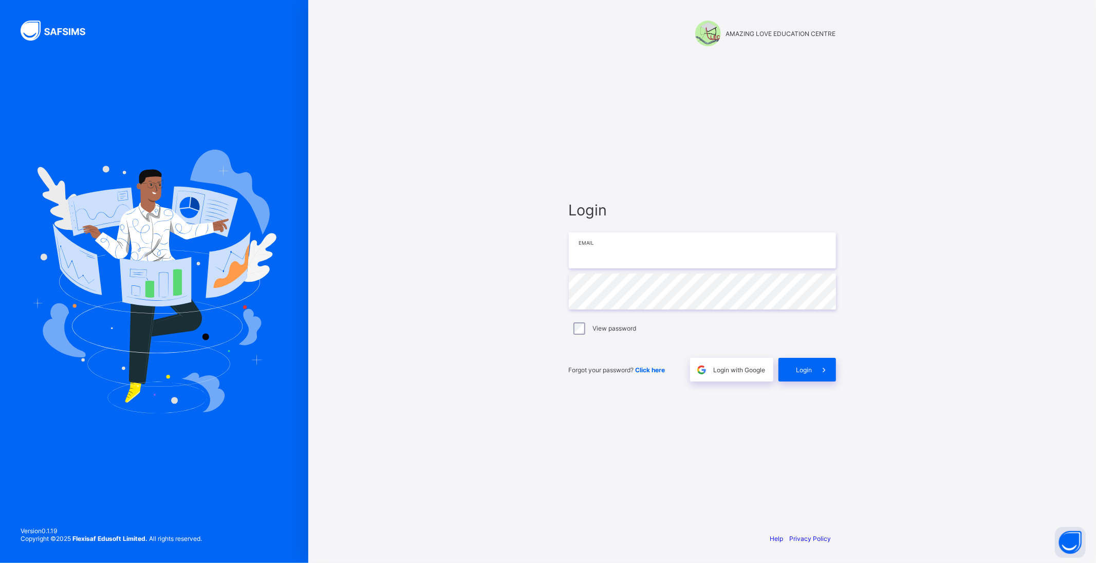
click at [654, 251] on input "email" at bounding box center [702, 250] width 267 height 36
type input "**********"
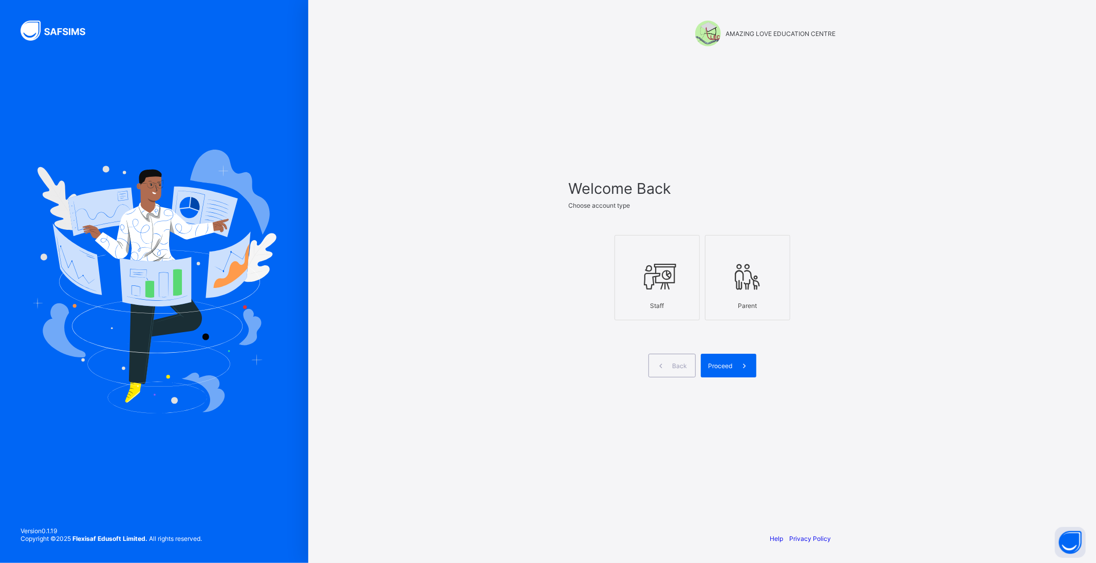
click at [661, 287] on icon at bounding box center [657, 276] width 36 height 31
click at [718, 360] on div "Proceed" at bounding box center [728, 366] width 55 height 24
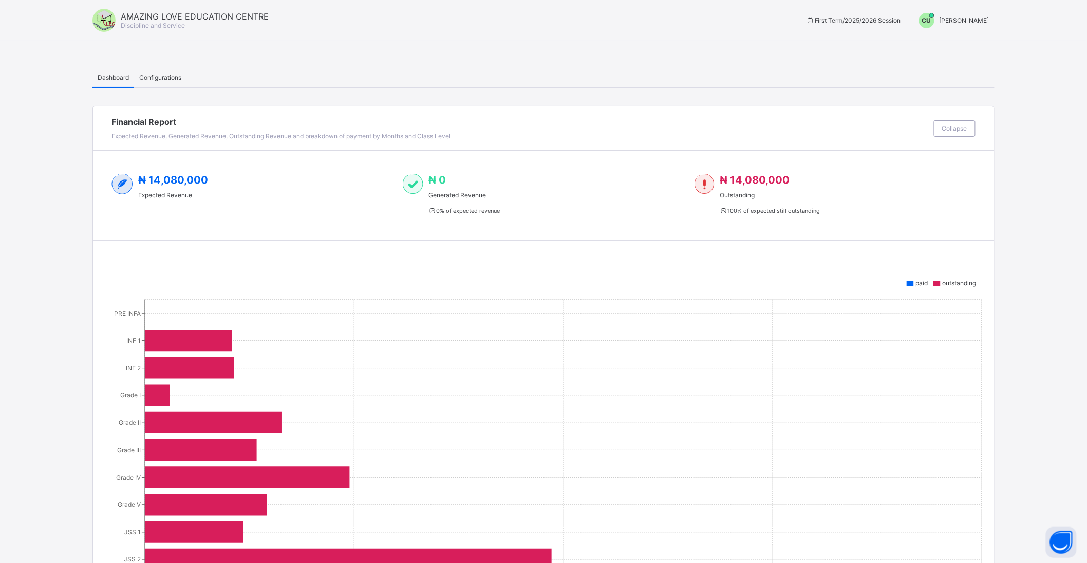
click at [971, 17] on span "[PERSON_NAME]" at bounding box center [965, 20] width 50 height 8
click at [969, 42] on span "Switch to Admin View" at bounding box center [951, 44] width 78 height 12
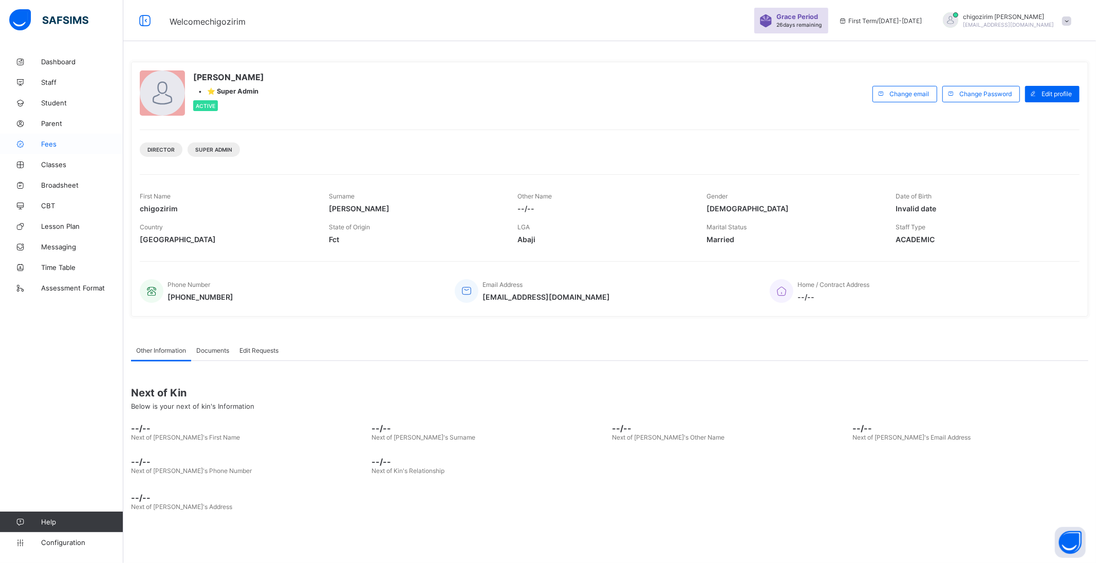
click at [44, 144] on span "Fees" at bounding box center [82, 144] width 82 height 8
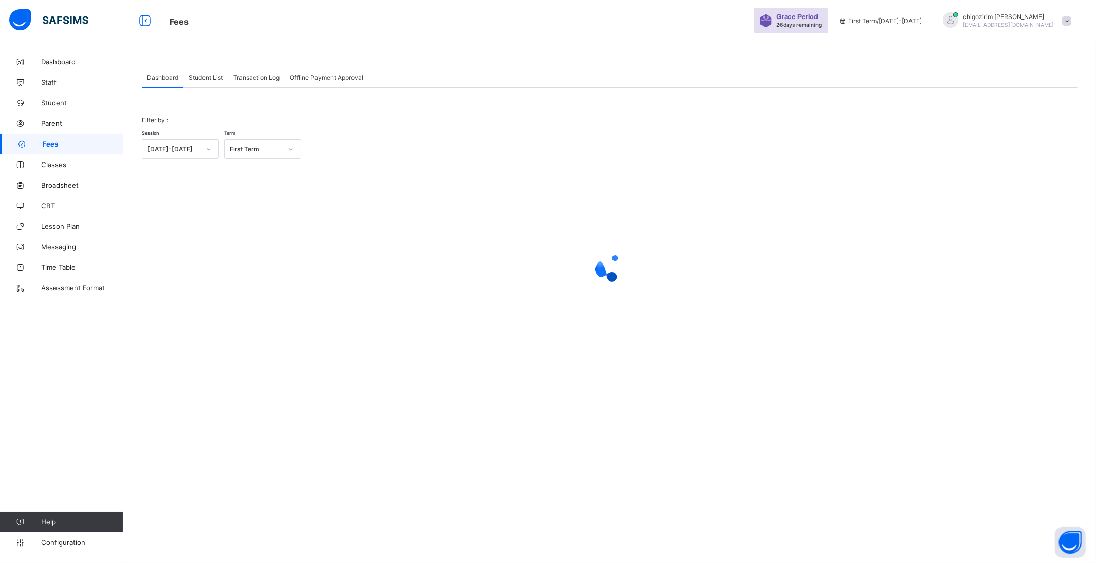
click at [218, 72] on div "Student List" at bounding box center [205, 77] width 45 height 21
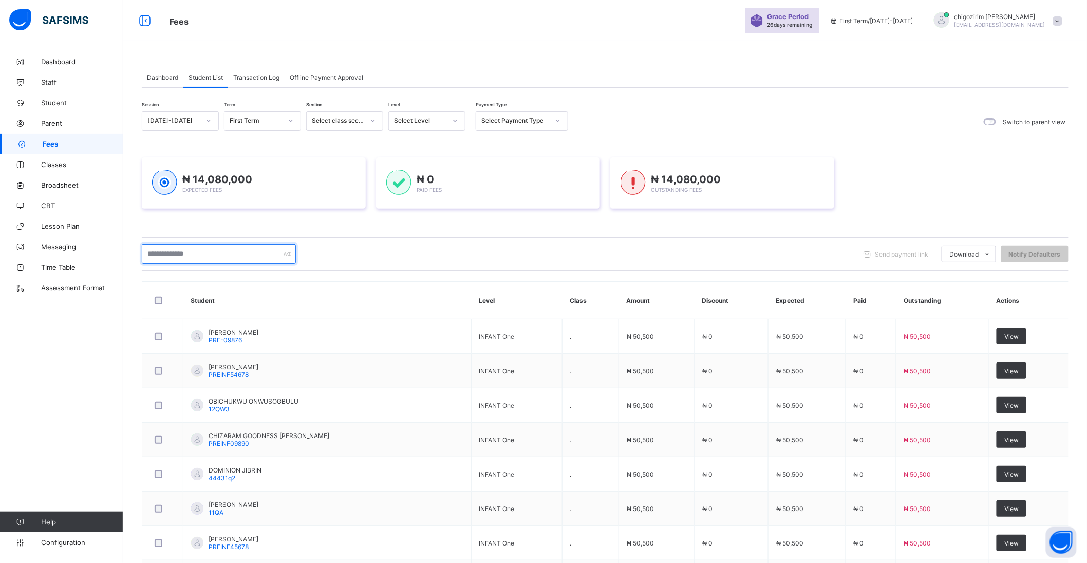
click at [231, 258] on input "text" at bounding box center [219, 254] width 154 height 20
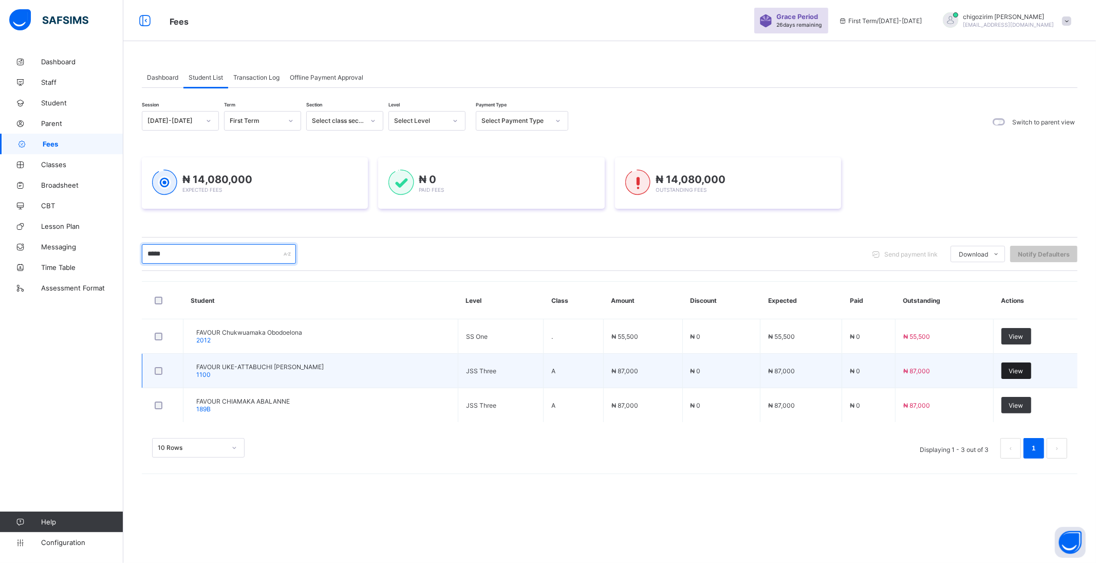
type input "*****"
click at [1013, 367] on span "View" at bounding box center [1016, 371] width 14 height 8
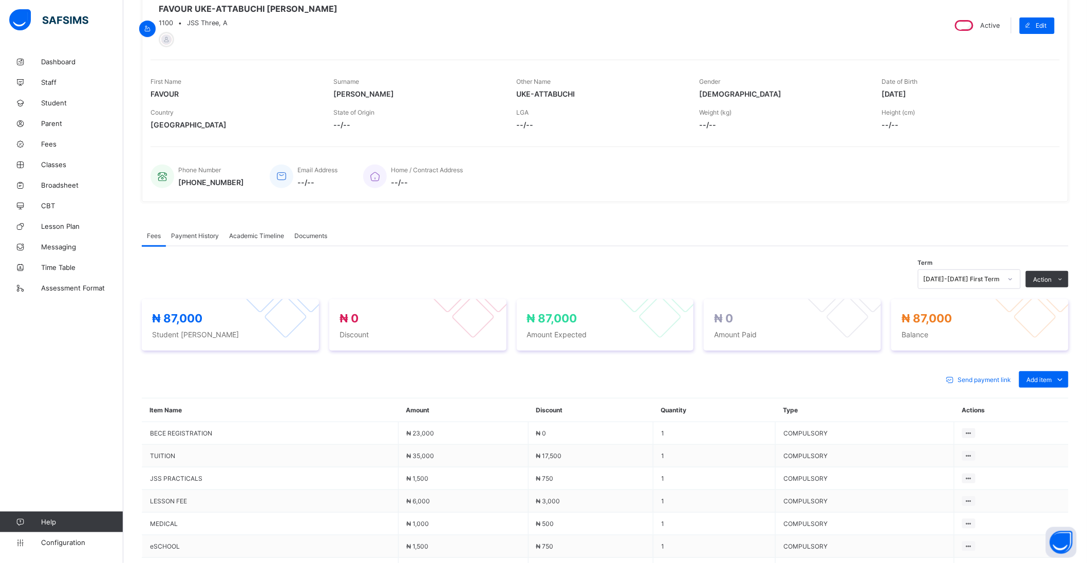
scroll to position [171, 0]
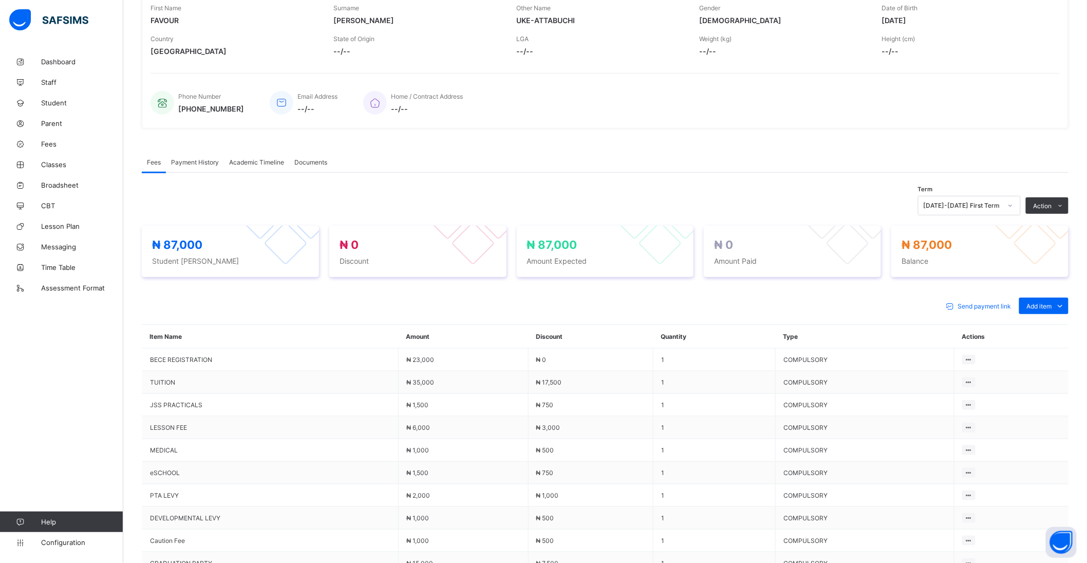
click at [984, 208] on div "[DATE]-[DATE] First Term" at bounding box center [963, 206] width 78 height 8
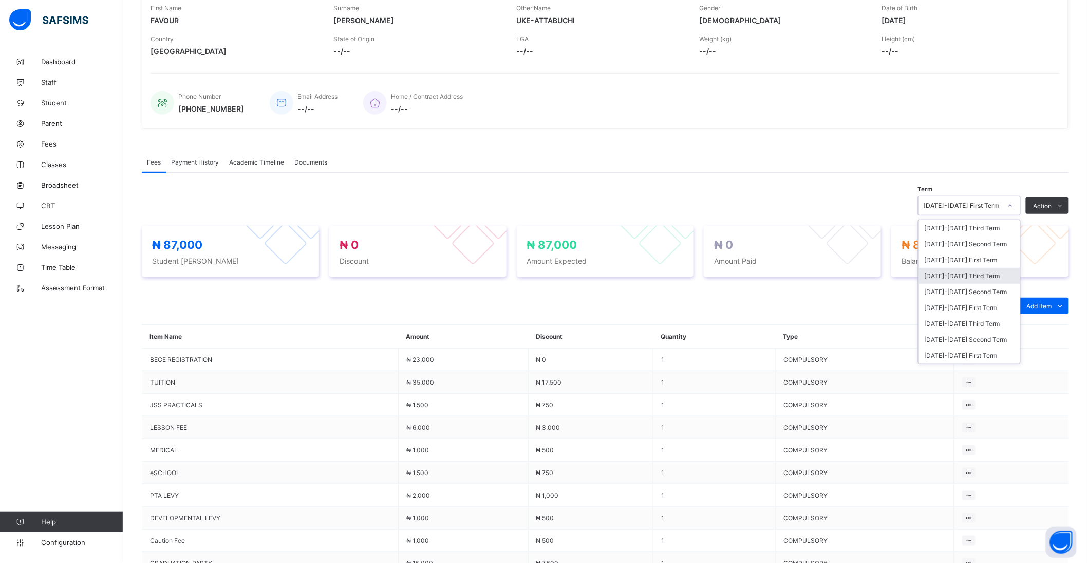
click at [996, 275] on div "[DATE]-[DATE] Third Term" at bounding box center [970, 276] width 102 height 16
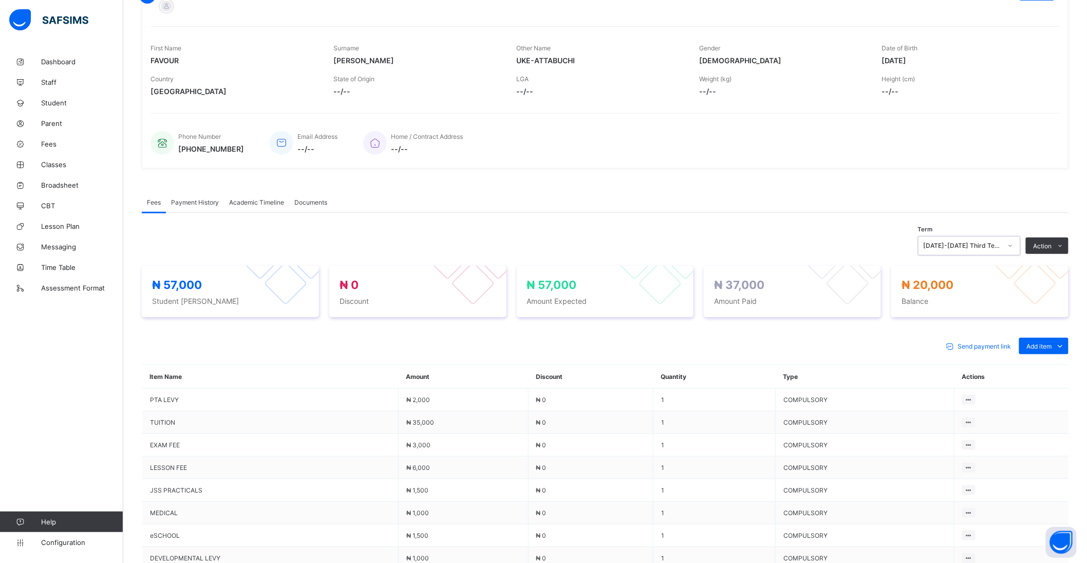
scroll to position [119, 0]
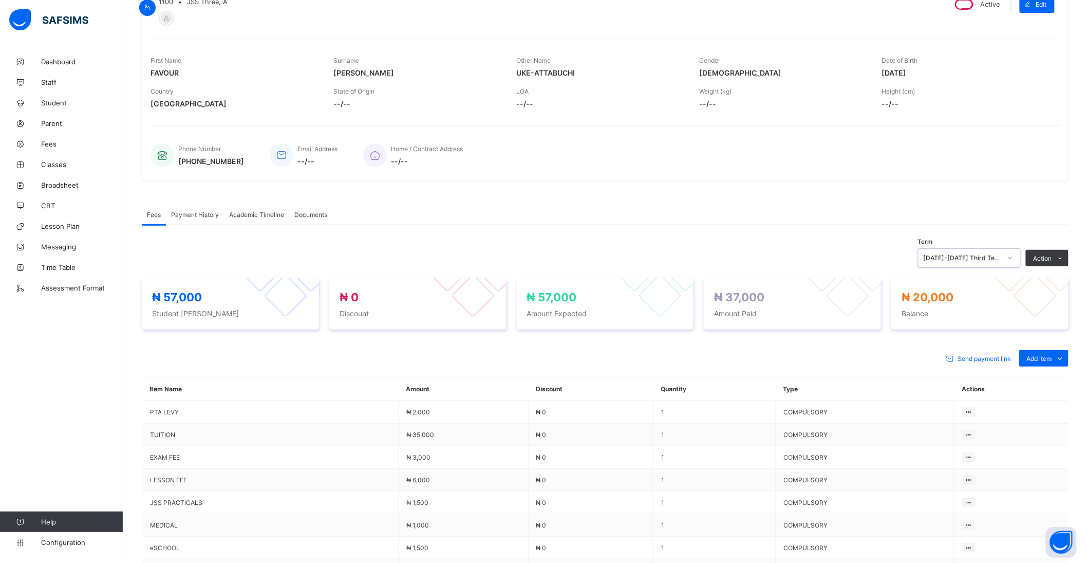
click at [1002, 258] on div "[DATE]-[DATE] Third Term" at bounding box center [963, 258] width 78 height 8
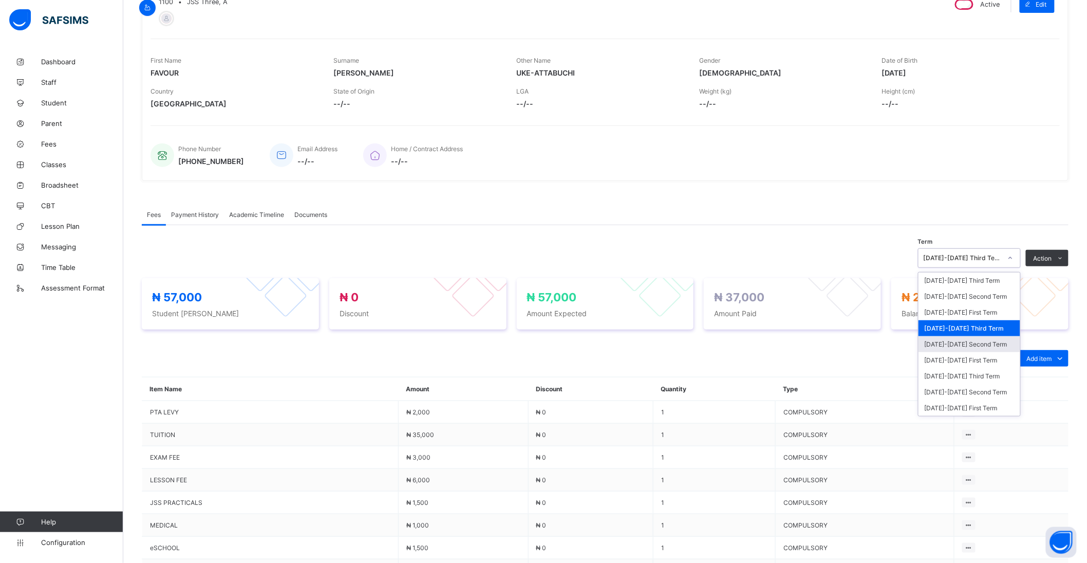
click at [993, 346] on div "[DATE]-[DATE] Second Term" at bounding box center [970, 344] width 102 height 16
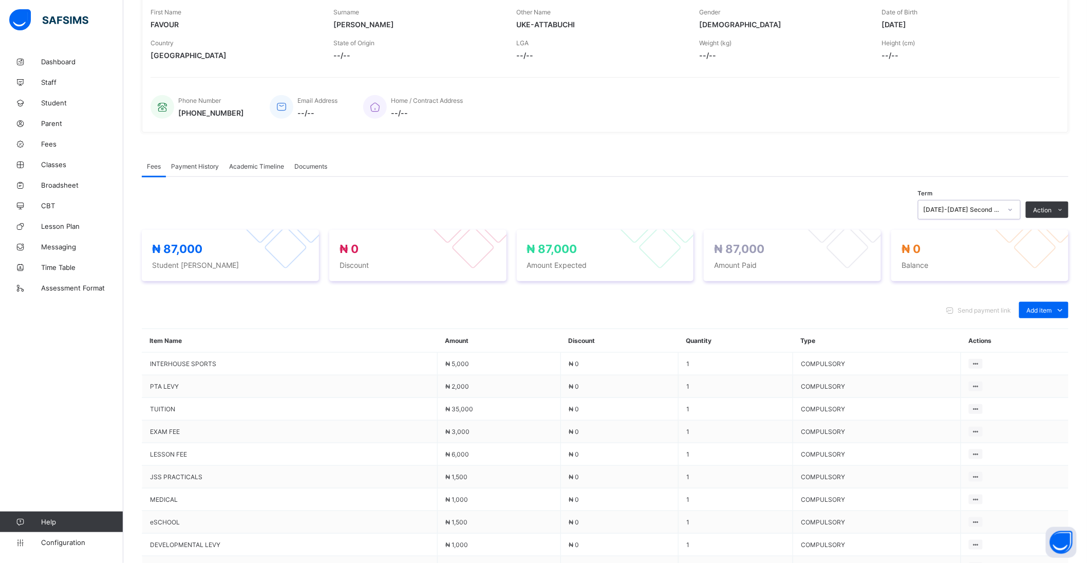
scroll to position [233, 0]
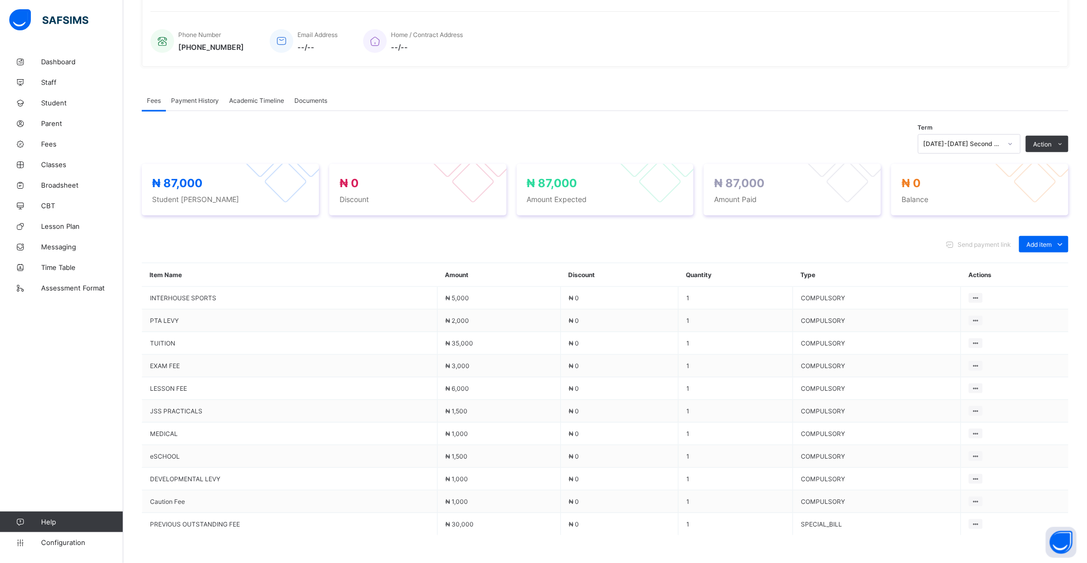
click at [203, 101] on span "Payment History" at bounding box center [195, 101] width 48 height 8
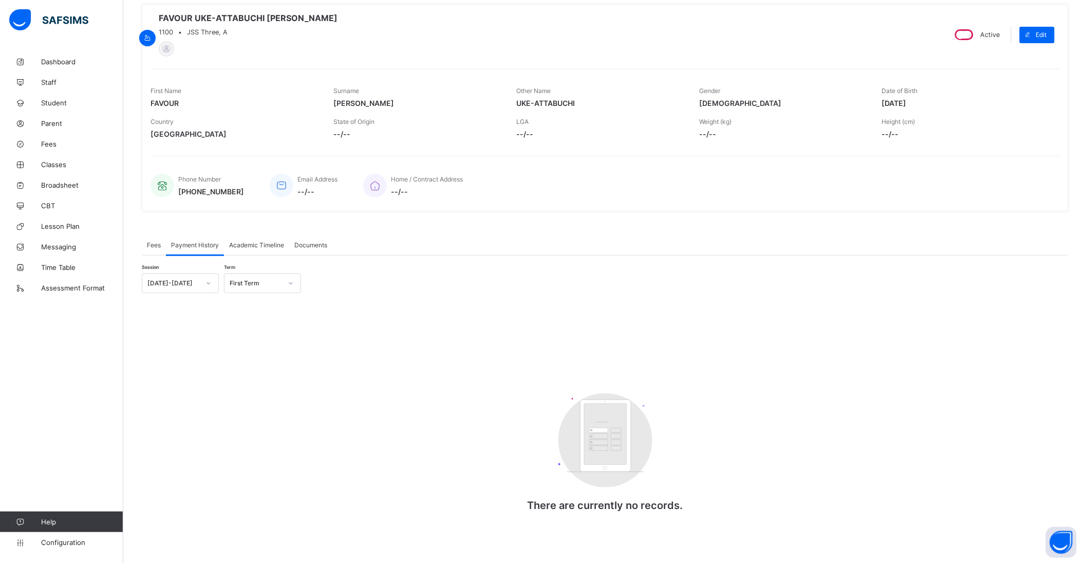
click at [244, 276] on div "First Term" at bounding box center [253, 283] width 57 height 14
click at [191, 285] on div "[DATE]-[DATE]" at bounding box center [170, 283] width 57 height 14
click at [191, 285] on div "[DATE]-[DATE]" at bounding box center [173, 284] width 52 height 8
click at [192, 278] on div "[DATE]-[DATE]" at bounding box center [170, 283] width 57 height 14
click at [182, 317] on div "[DATE]-[DATE]" at bounding box center [180, 321] width 76 height 16
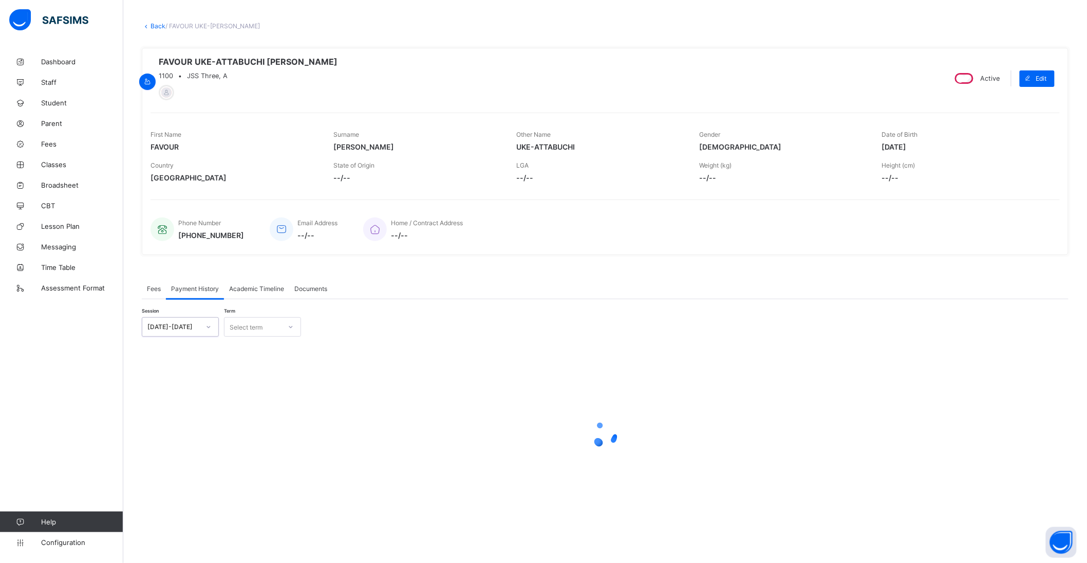
scroll to position [47, 0]
click at [266, 325] on div "Select term" at bounding box center [253, 327] width 57 height 14
click at [261, 381] on div "Third Term" at bounding box center [263, 381] width 76 height 16
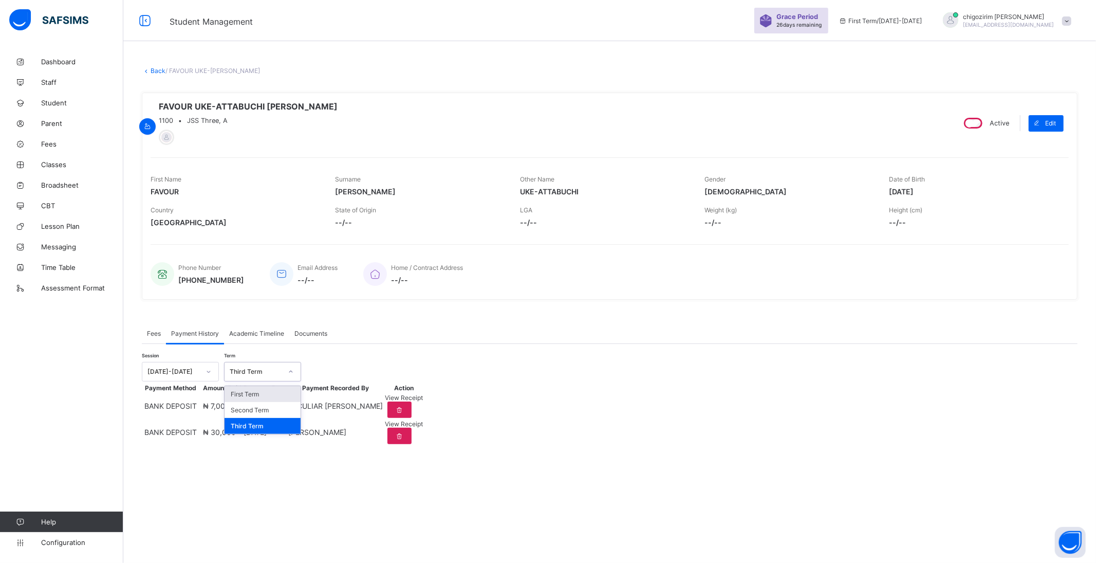
click at [263, 373] on div "Third Term" at bounding box center [256, 372] width 52 height 8
click at [255, 406] on div "Second Term" at bounding box center [263, 410] width 76 height 16
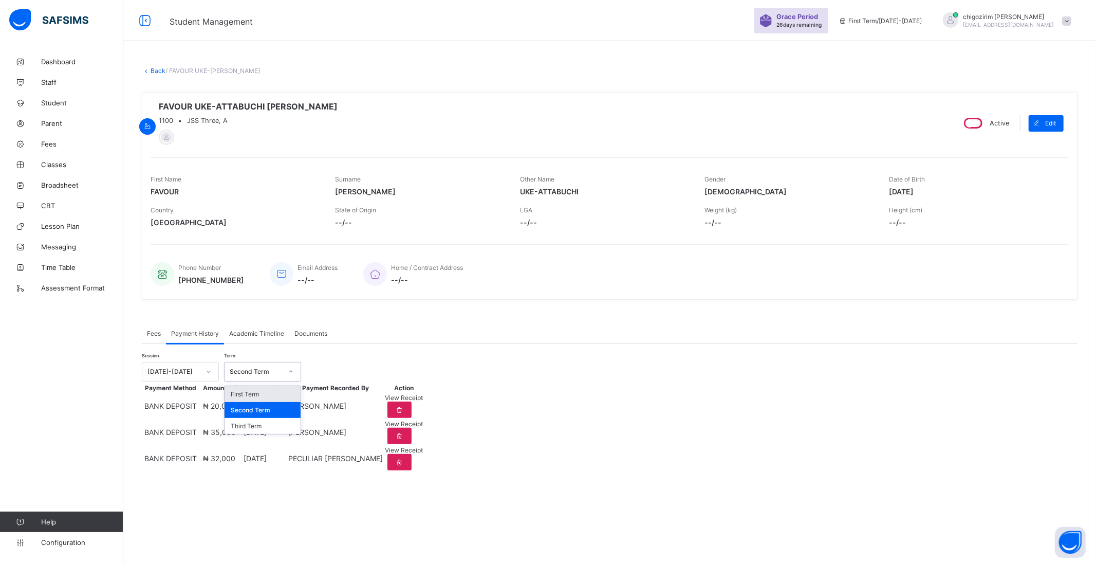
click at [290, 373] on icon at bounding box center [291, 371] width 6 height 10
click at [263, 430] on div "Third Term" at bounding box center [263, 426] width 76 height 16
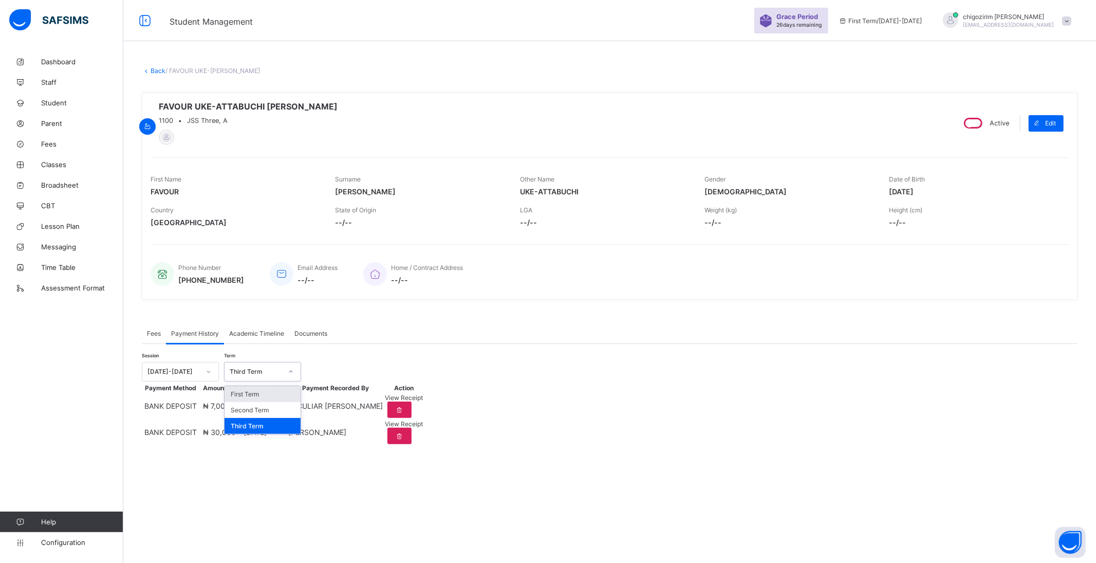
click at [290, 372] on icon at bounding box center [291, 371] width 6 height 10
click at [269, 414] on div "Second Term" at bounding box center [263, 410] width 76 height 16
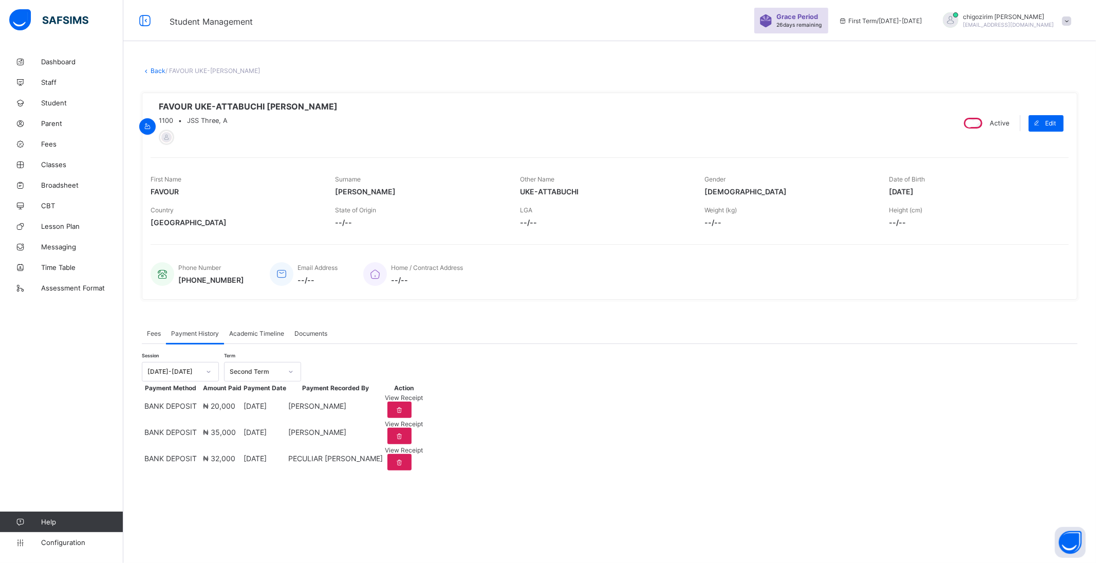
click at [161, 72] on link "Back" at bounding box center [158, 71] width 15 height 8
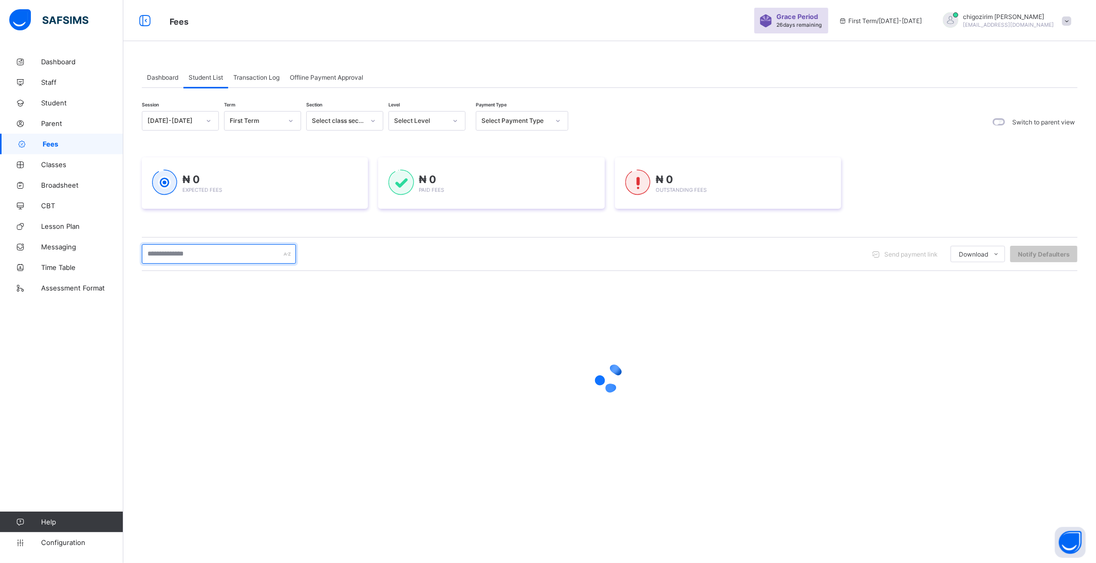
click at [219, 254] on input "text" at bounding box center [219, 254] width 154 height 20
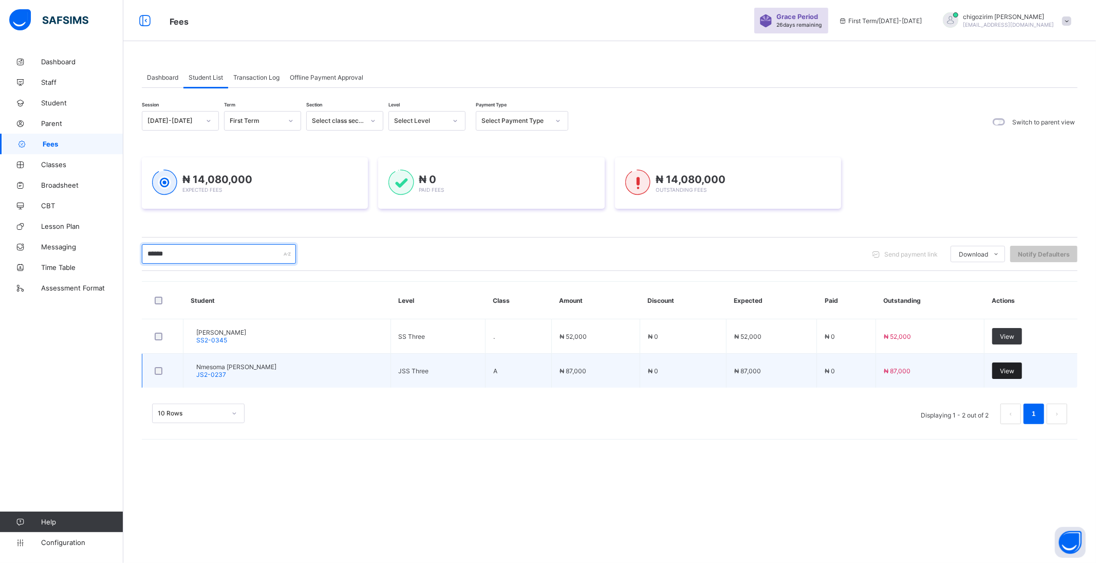
type input "******"
click at [1001, 370] on span "View" at bounding box center [1007, 371] width 14 height 8
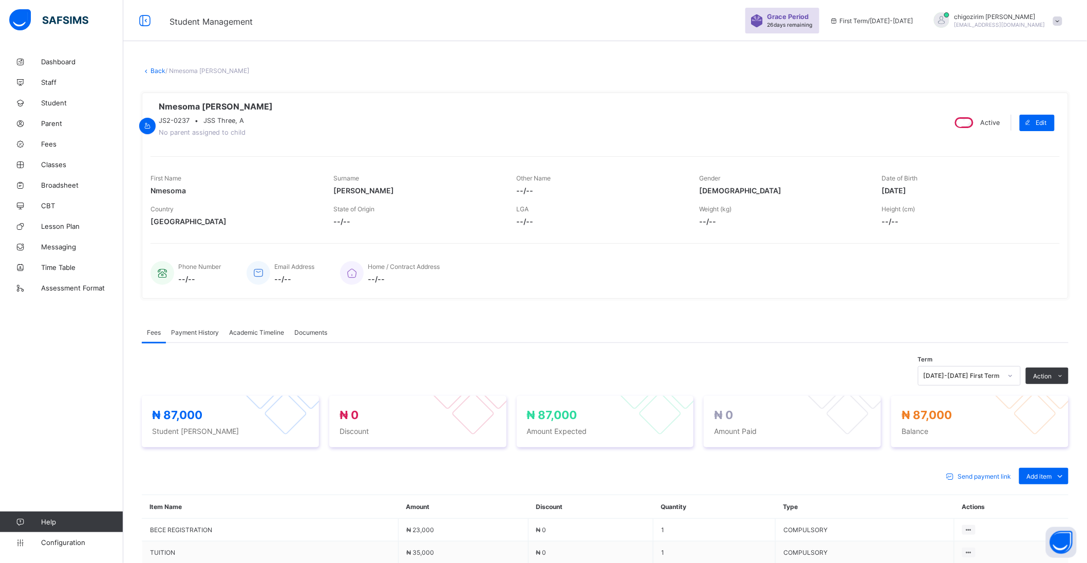
scroll to position [57, 0]
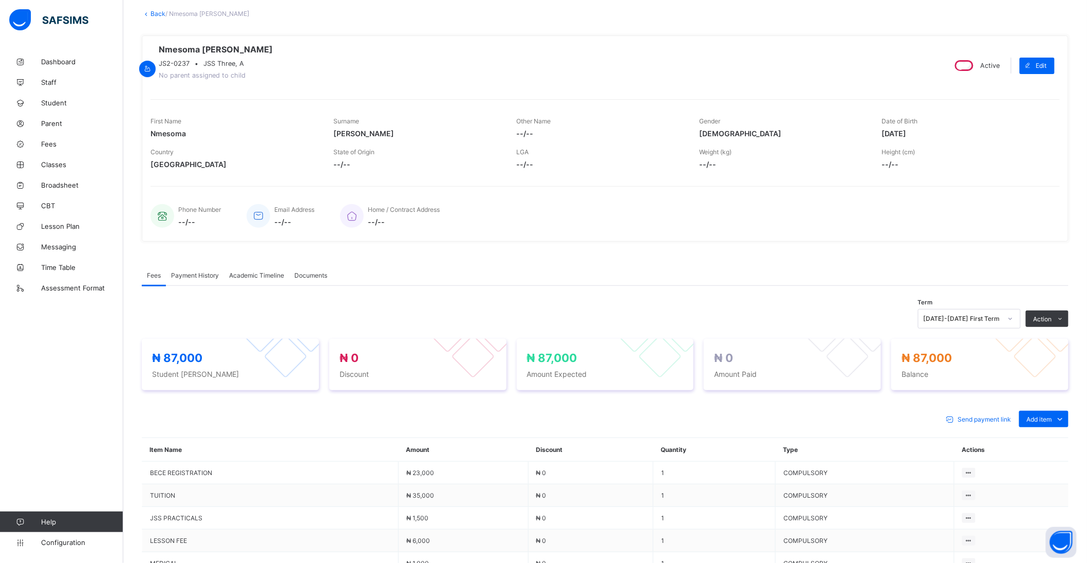
click at [984, 321] on div "[DATE]-[DATE] First Term" at bounding box center [963, 319] width 78 height 8
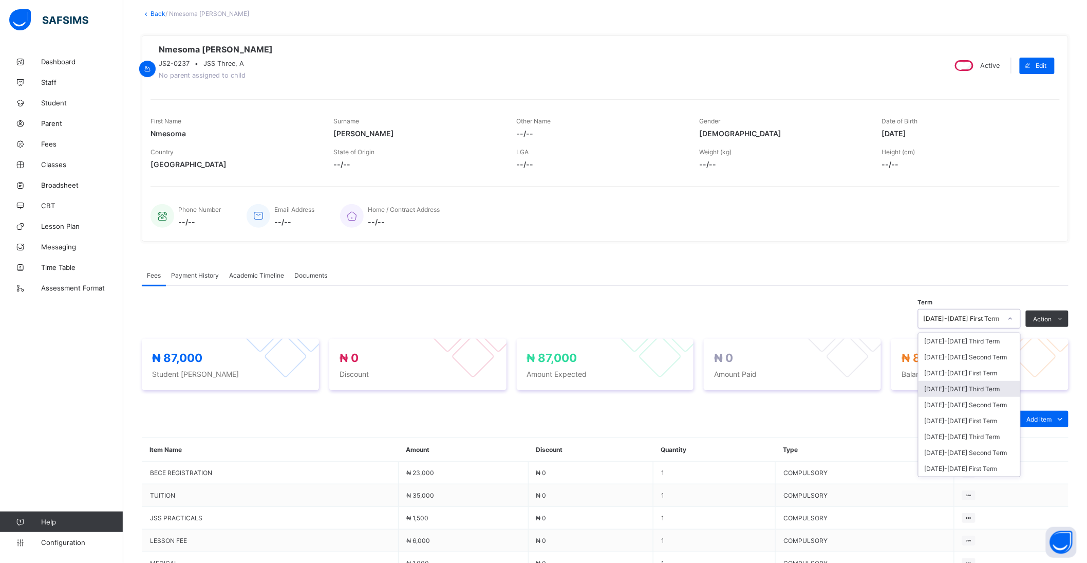
click at [994, 389] on div "[DATE]-[DATE] Third Term" at bounding box center [970, 389] width 102 height 16
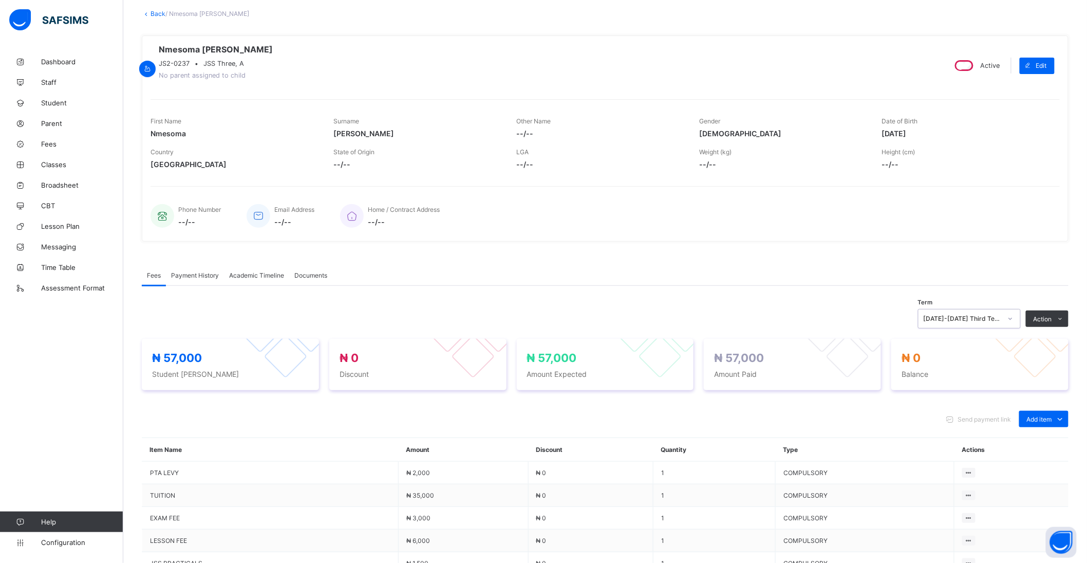
click at [201, 279] on span "Payment History" at bounding box center [195, 275] width 48 height 8
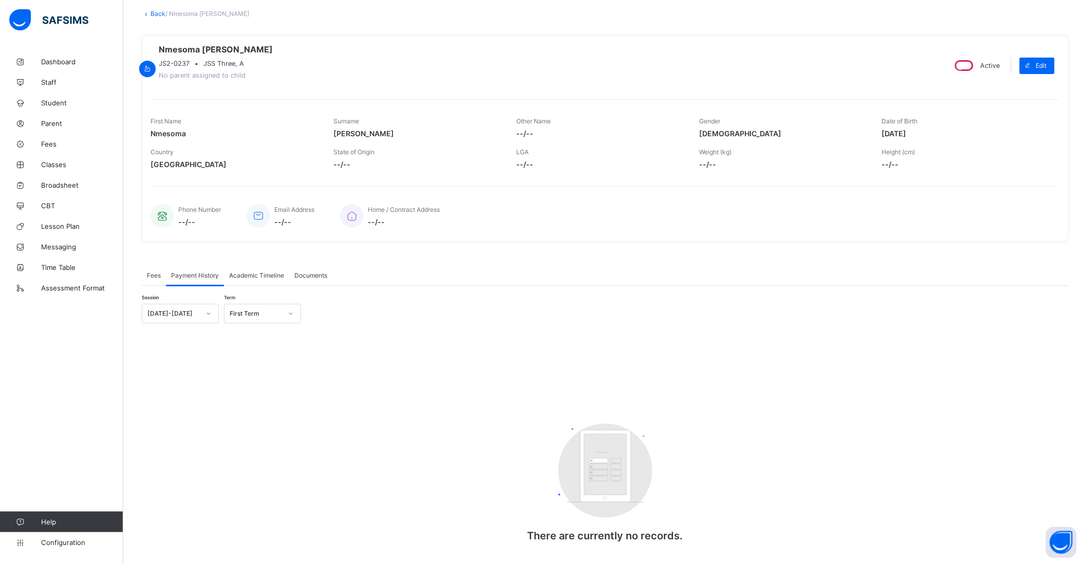
click at [261, 317] on div "First Term" at bounding box center [256, 314] width 52 height 8
click at [194, 318] on div "[DATE]-[DATE]" at bounding box center [173, 314] width 52 height 8
click at [191, 350] on div "[DATE]-[DATE]" at bounding box center [180, 352] width 76 height 16
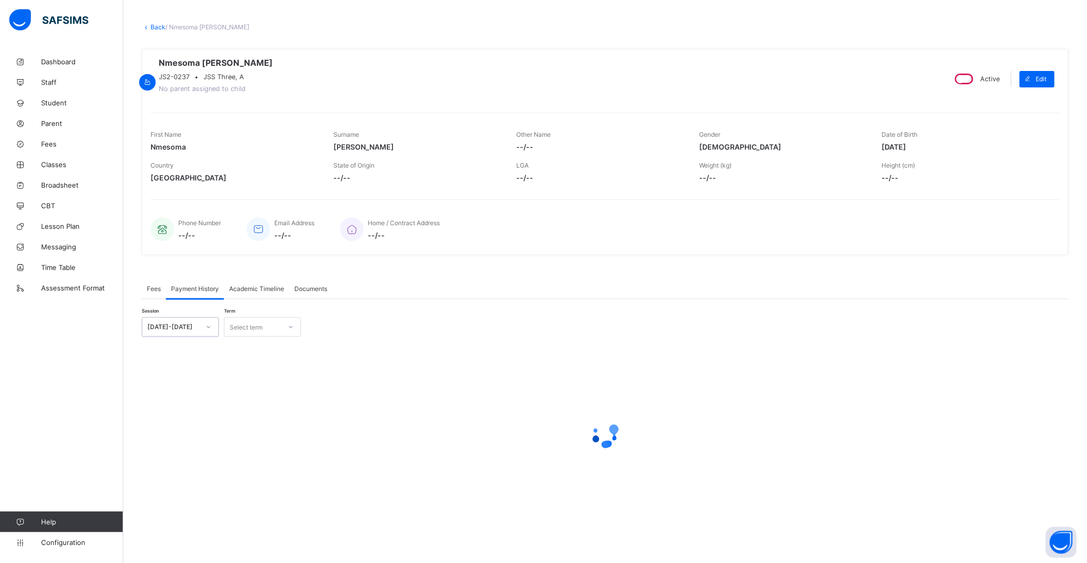
scroll to position [47, 0]
click at [275, 321] on div "Select term" at bounding box center [253, 327] width 57 height 14
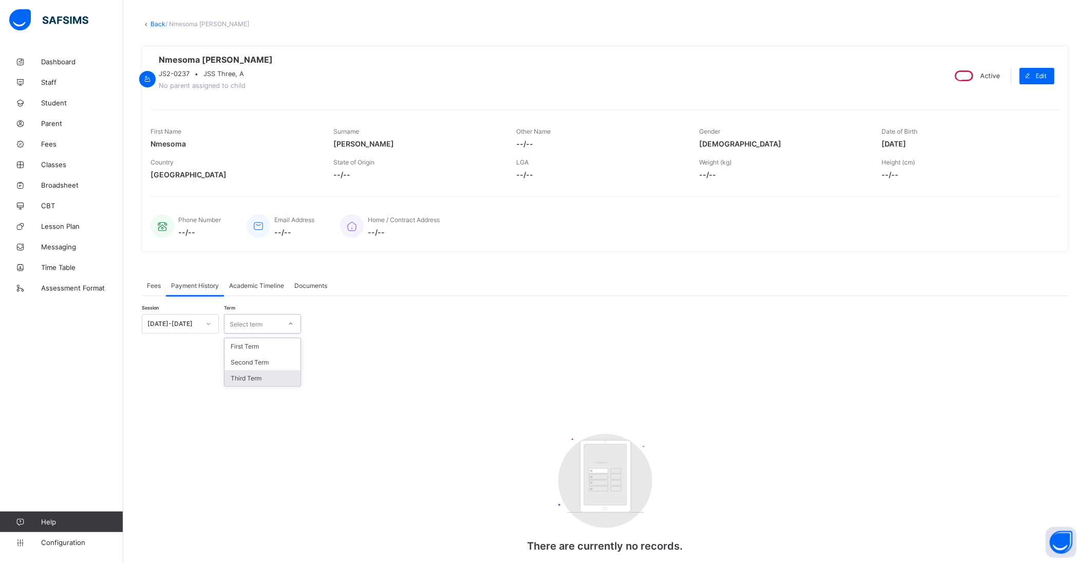
click at [261, 380] on div "Third Term" at bounding box center [263, 378] width 76 height 16
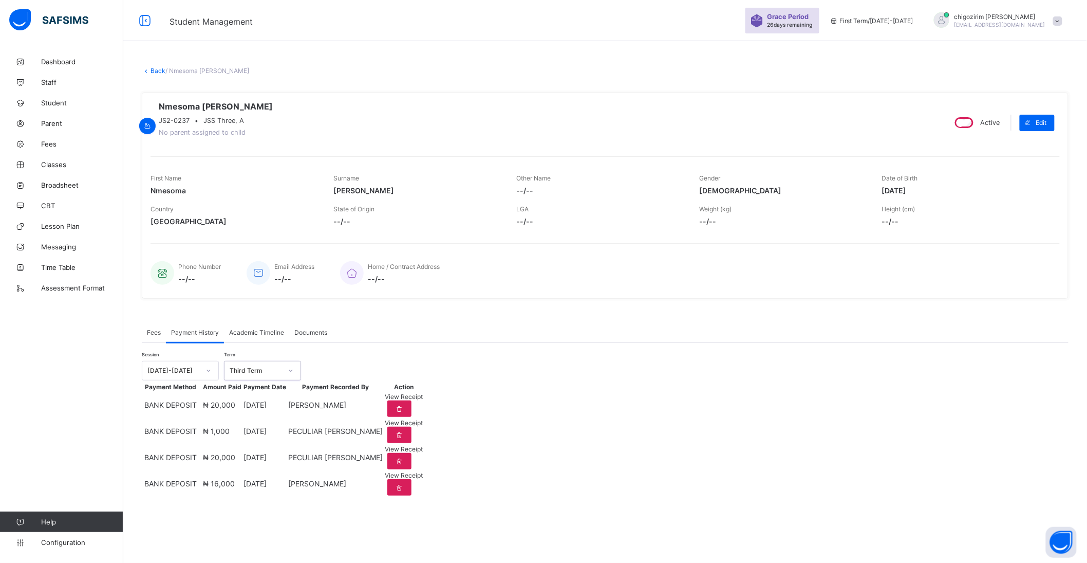
scroll to position [13, 0]
click at [286, 362] on div at bounding box center [290, 370] width 17 height 16
click at [272, 401] on div "Second Term" at bounding box center [263, 409] width 76 height 16
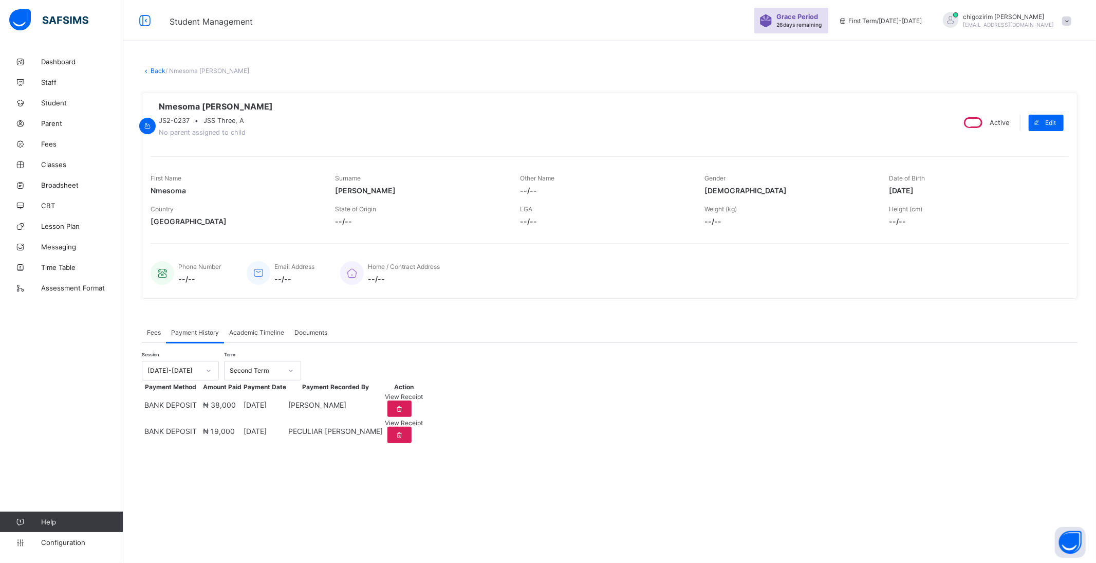
click at [155, 67] on link "Back" at bounding box center [158, 71] width 15 height 8
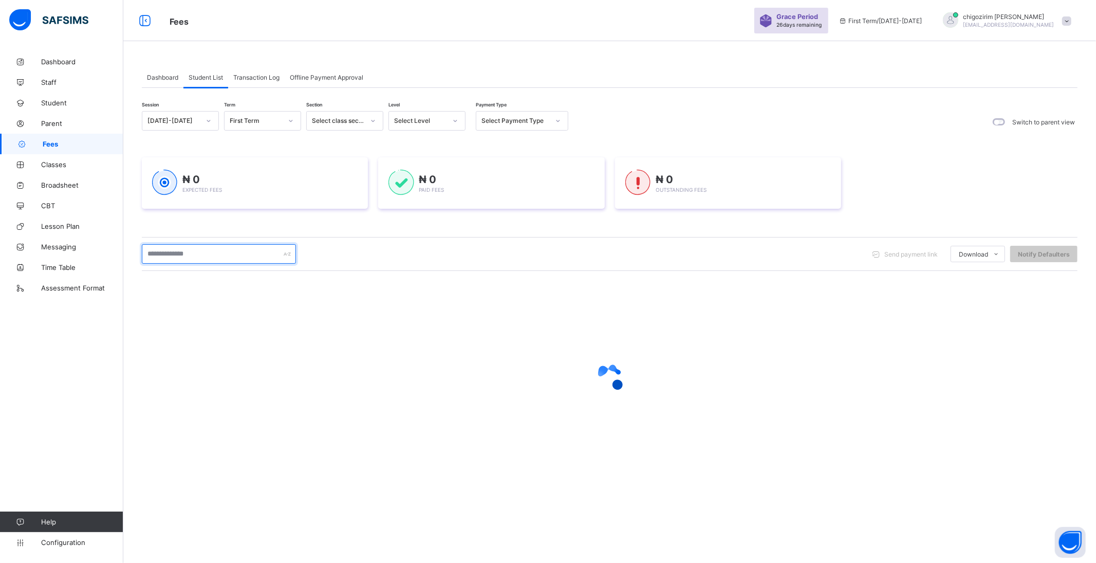
click at [184, 252] on input "text" at bounding box center [219, 254] width 154 height 20
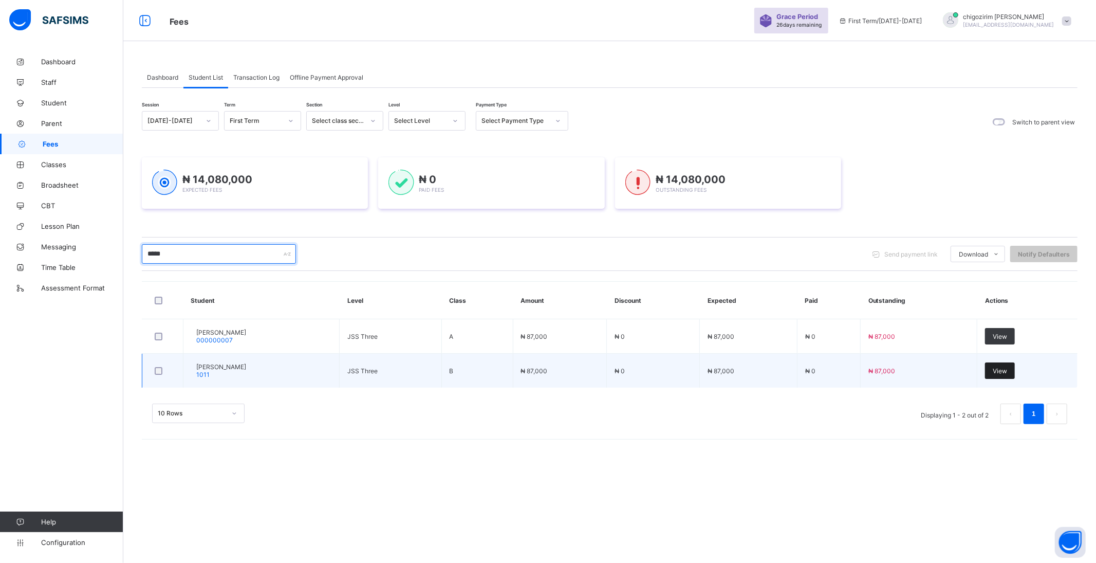
type input "*****"
click at [1007, 372] on span "View" at bounding box center [1000, 371] width 14 height 8
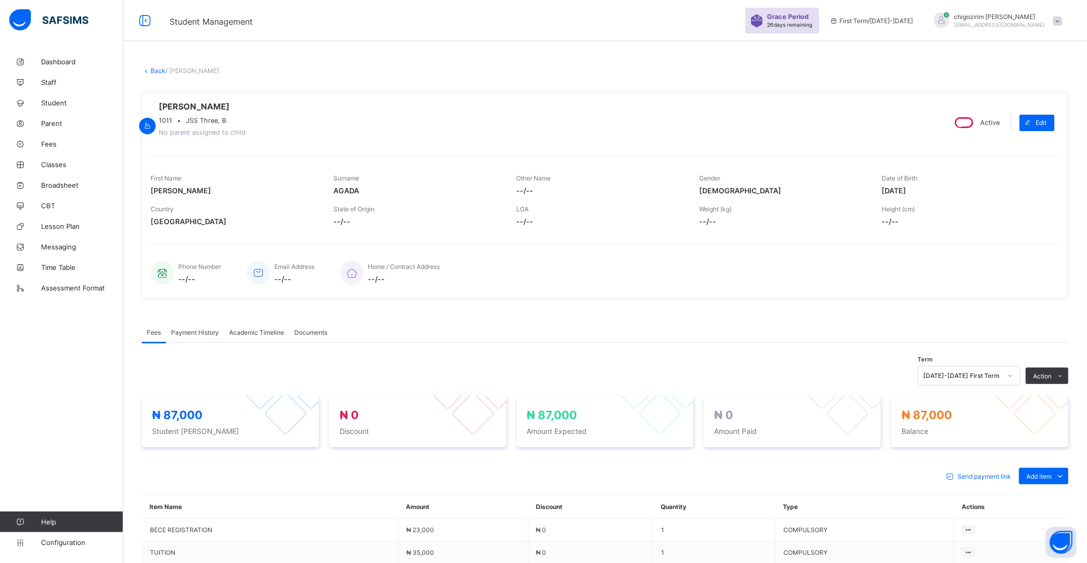
click at [991, 380] on div "[DATE]-[DATE] First Term" at bounding box center [963, 376] width 78 height 8
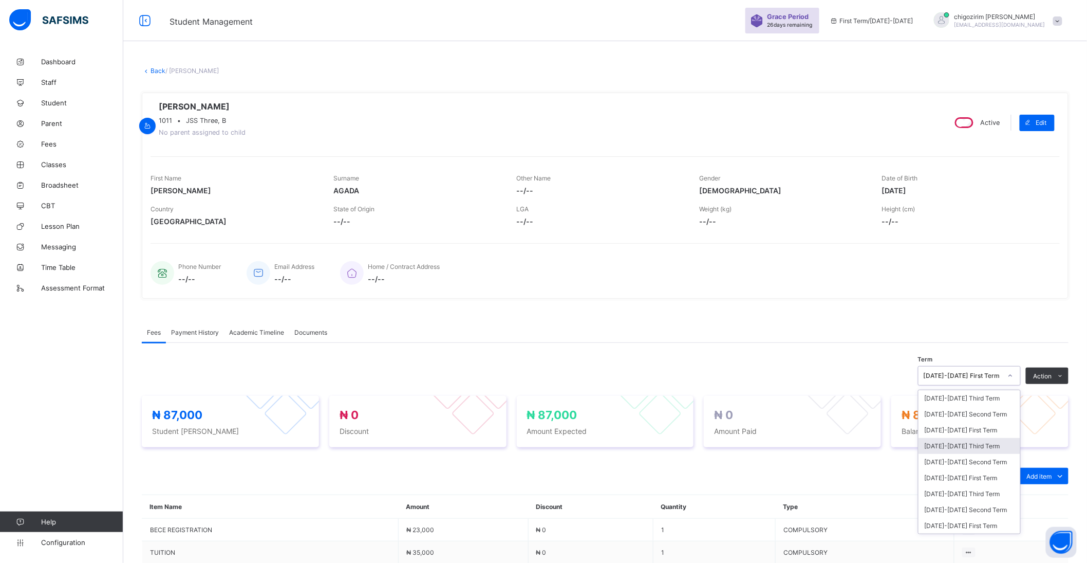
click at [990, 448] on div "[DATE]-[DATE] Third Term" at bounding box center [970, 446] width 102 height 16
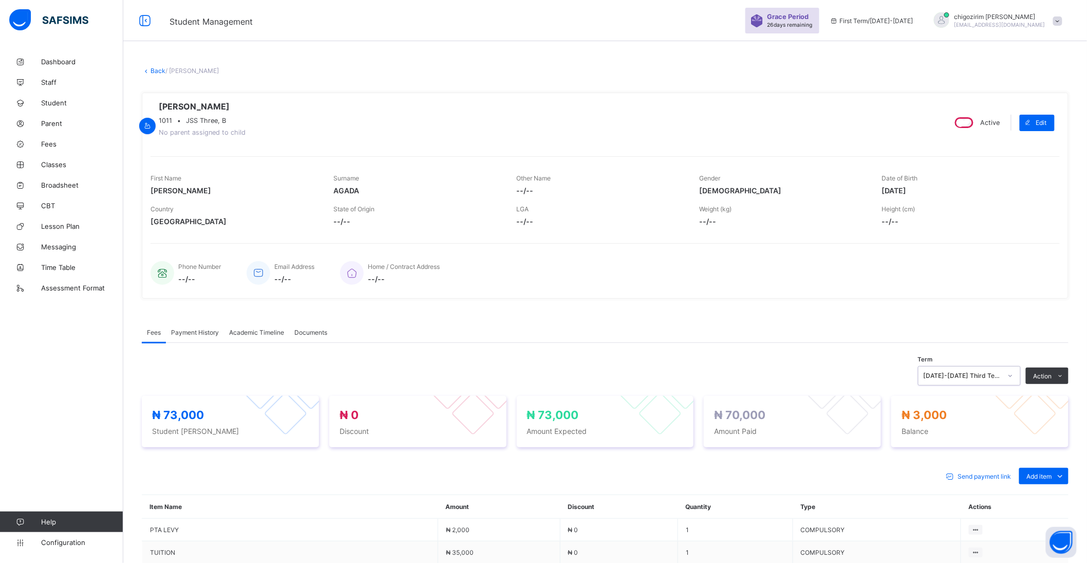
click at [156, 69] on link "Back" at bounding box center [158, 71] width 15 height 8
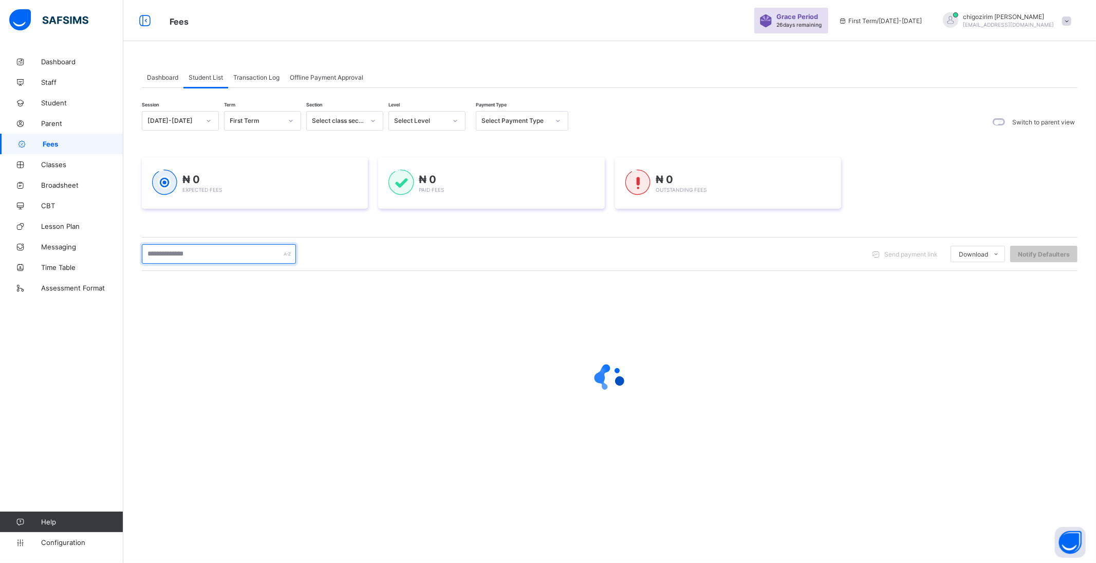
click at [182, 253] on input "text" at bounding box center [219, 254] width 154 height 20
paste input "*******"
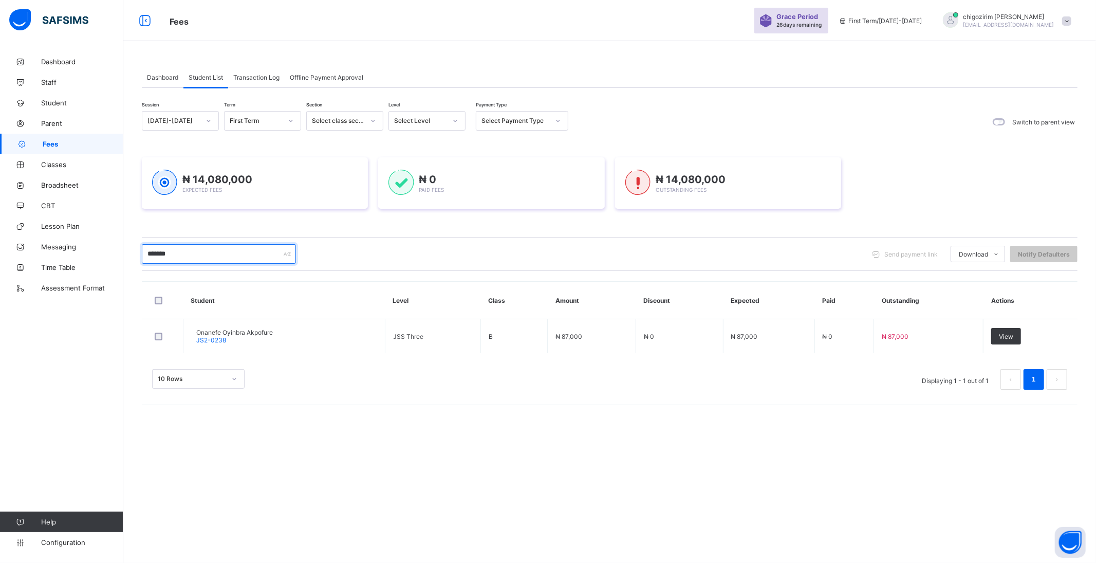
type input "*******"
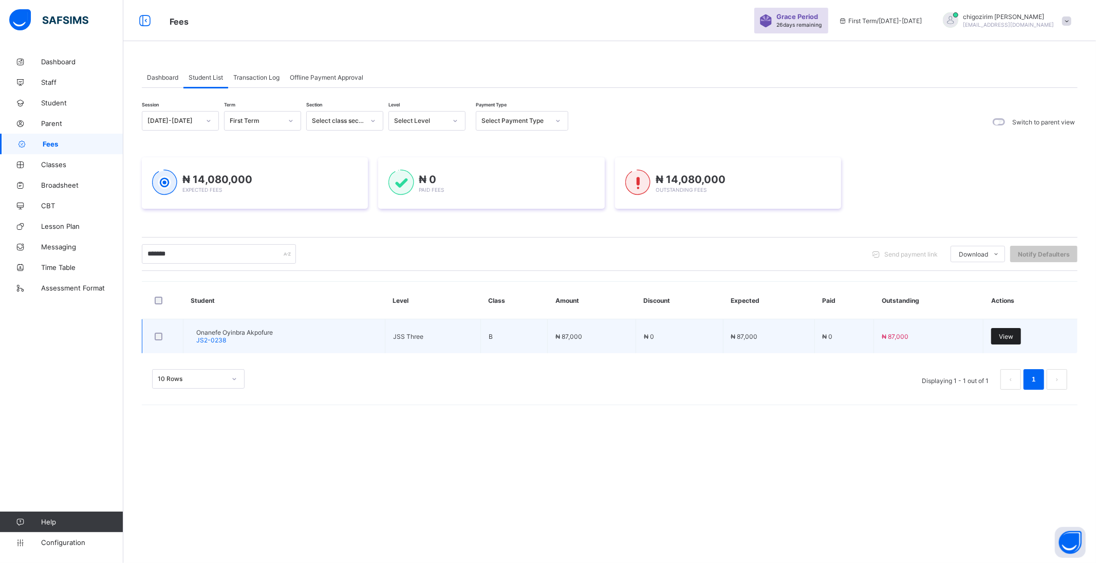
click at [1009, 334] on span "View" at bounding box center [1006, 336] width 14 height 8
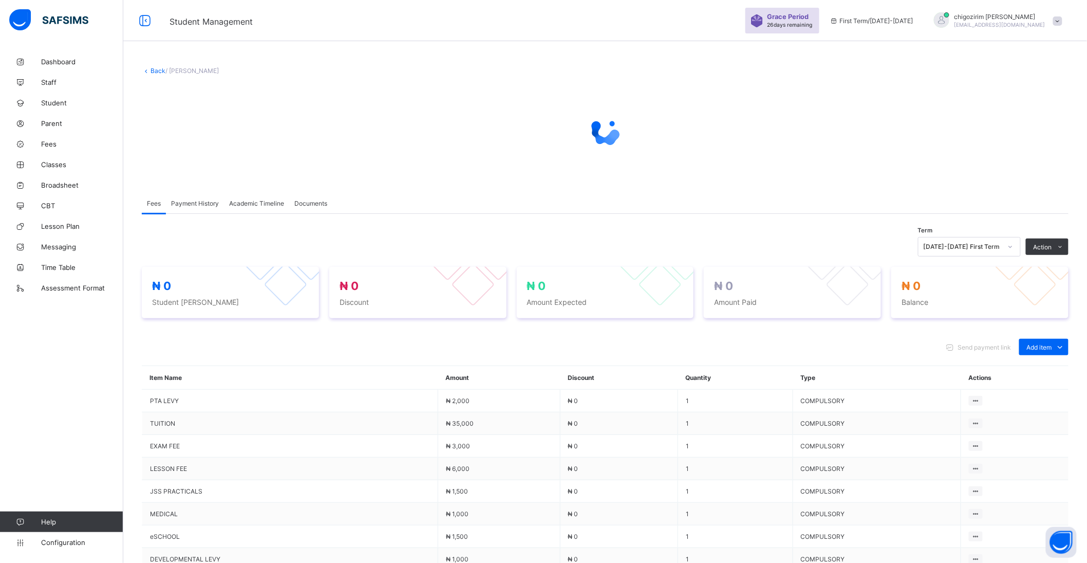
click at [197, 196] on div "× Delete Document This action would delete the document with name: from the sys…" at bounding box center [605, 409] width 964 height 717
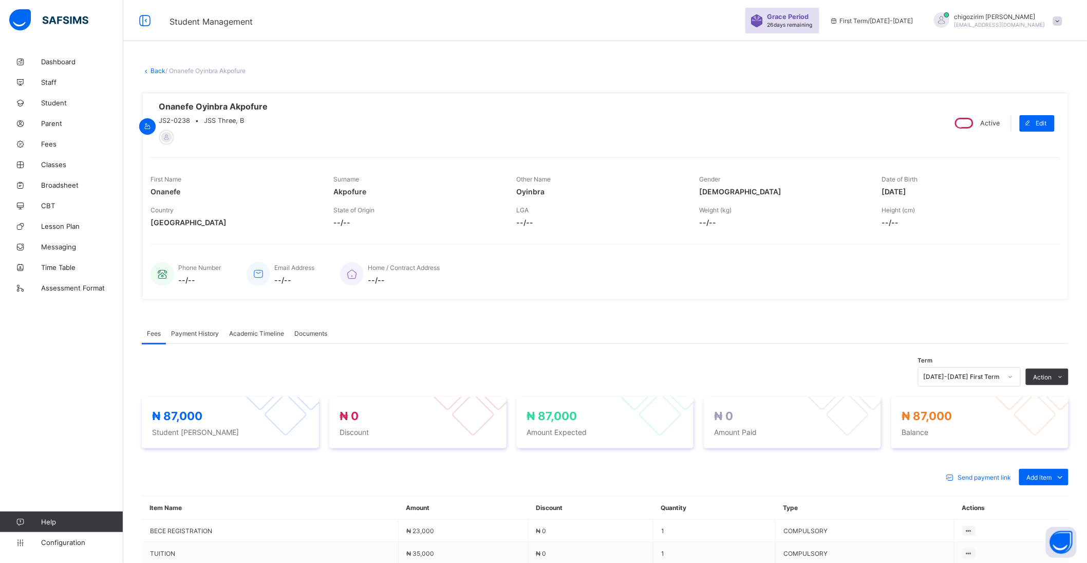
click at [1010, 376] on div at bounding box center [1010, 376] width 17 height 16
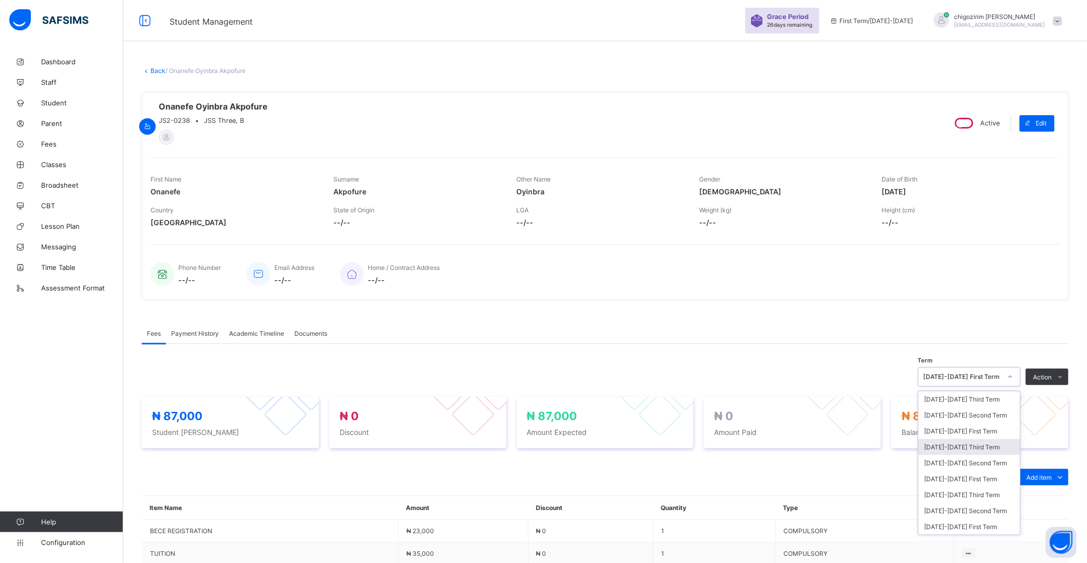
click at [1003, 449] on div "[DATE]-[DATE] Third Term" at bounding box center [970, 447] width 102 height 16
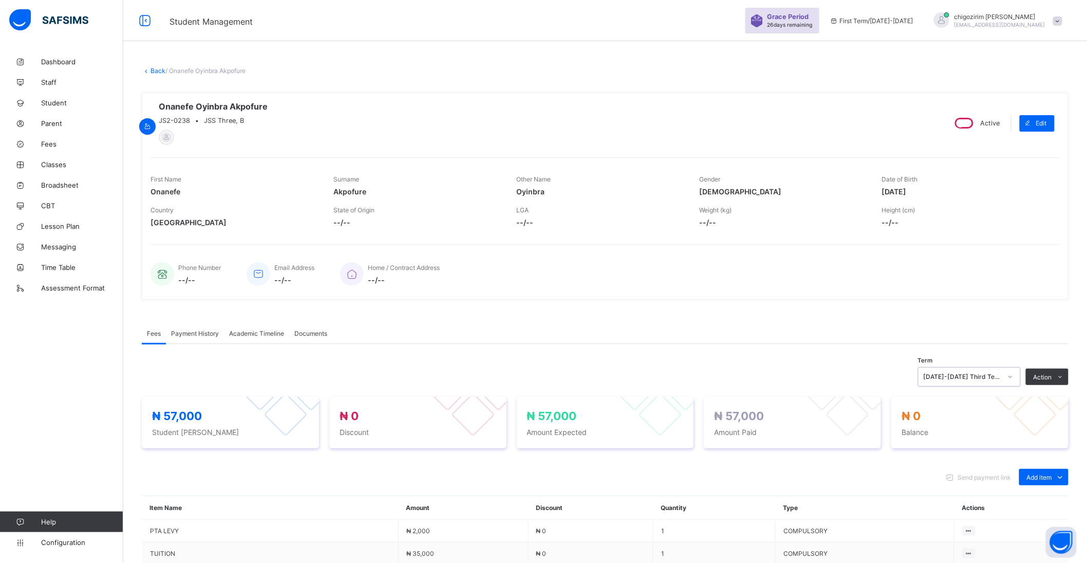
click at [201, 333] on span "Payment History" at bounding box center [195, 333] width 48 height 8
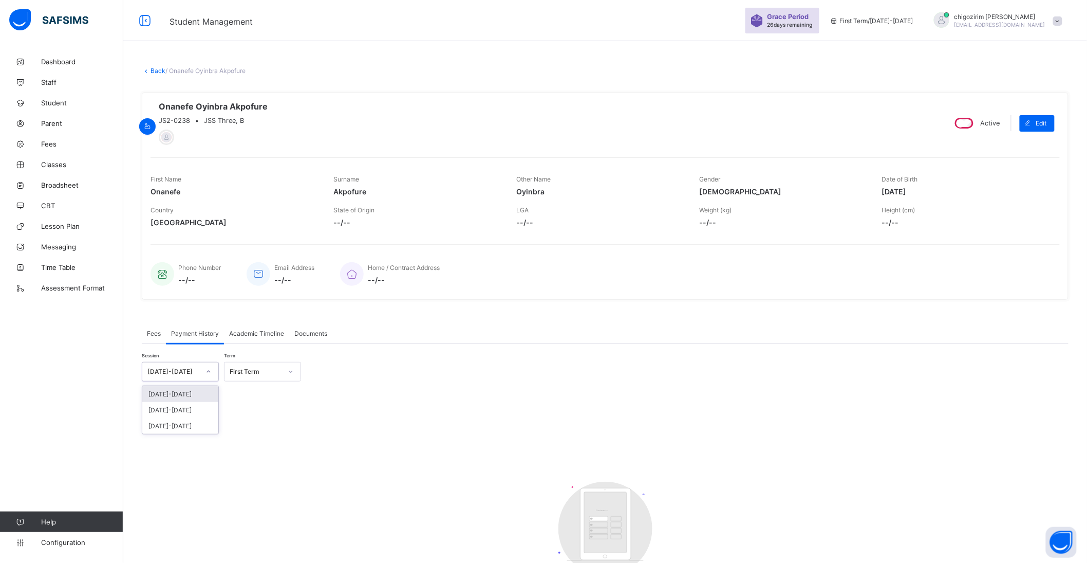
click at [202, 372] on div at bounding box center [208, 371] width 17 height 16
click at [193, 410] on div "[DATE]-[DATE]" at bounding box center [180, 410] width 76 height 16
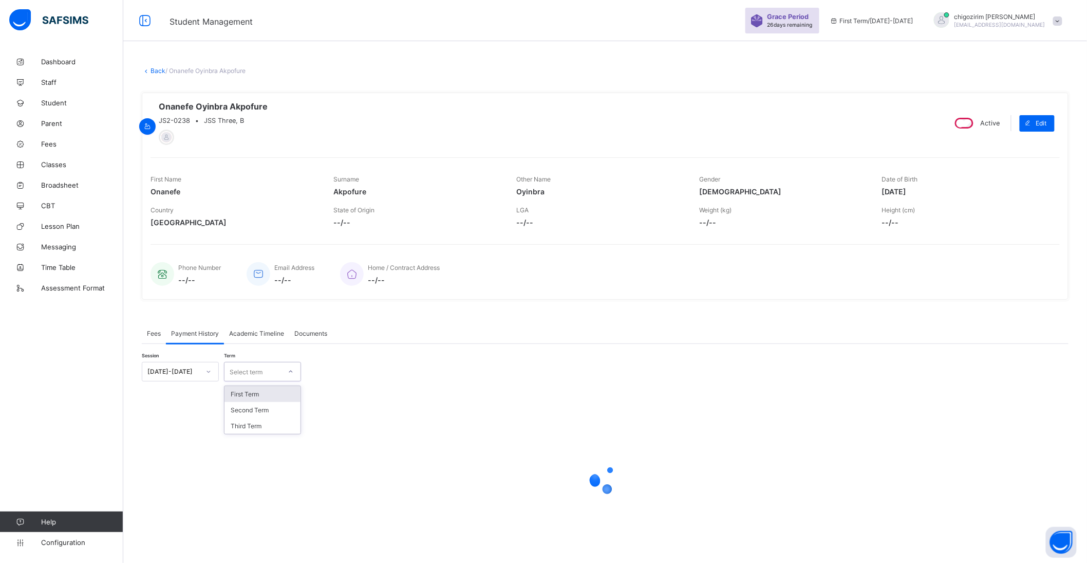
click at [268, 373] on div "Select term" at bounding box center [253, 371] width 57 height 14
click at [267, 432] on div "Third Term" at bounding box center [263, 426] width 76 height 16
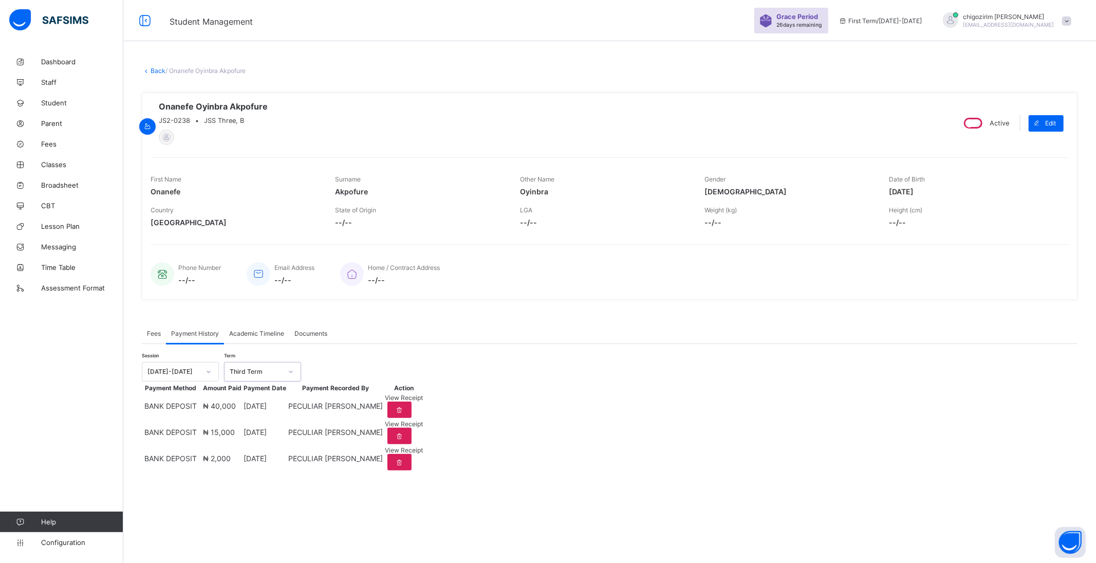
click at [280, 376] on div "Third Term" at bounding box center [256, 372] width 52 height 8
click at [275, 413] on div "Second Term" at bounding box center [263, 410] width 76 height 16
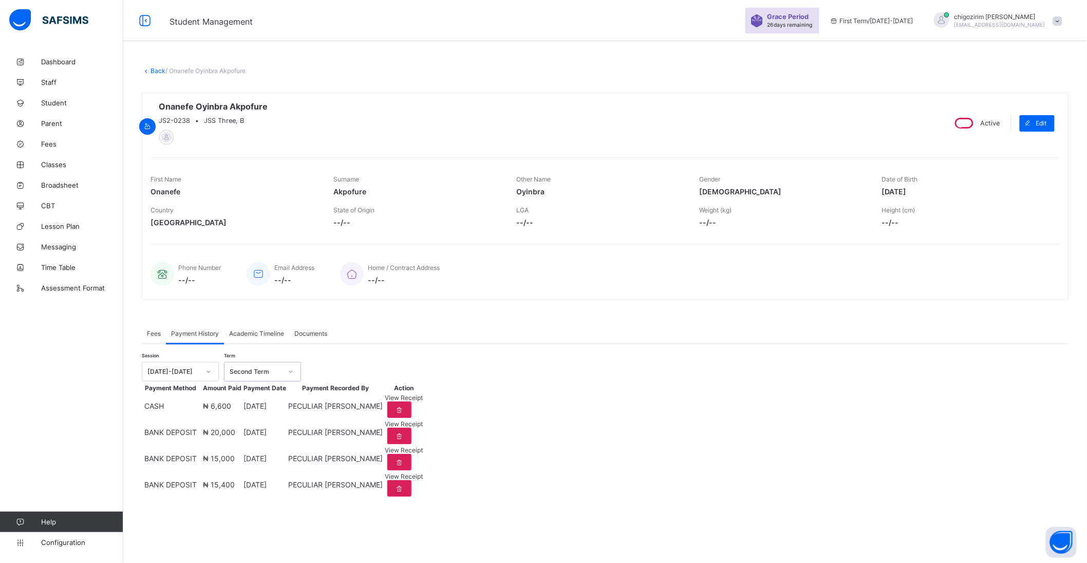
scroll to position [13, 0]
click at [147, 329] on span "Fees" at bounding box center [154, 333] width 14 height 8
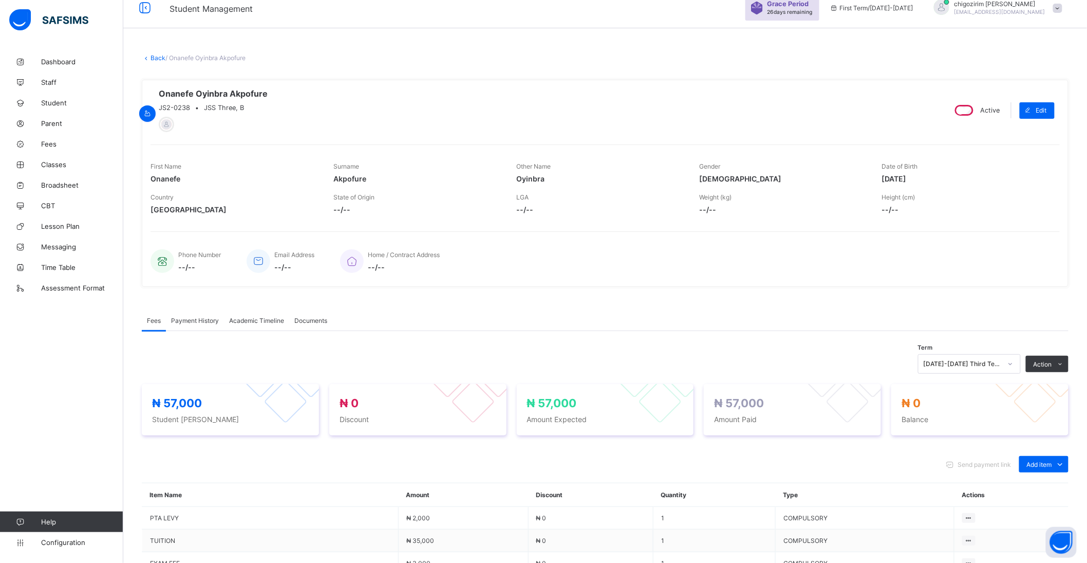
click at [1013, 364] on div at bounding box center [1010, 364] width 17 height 16
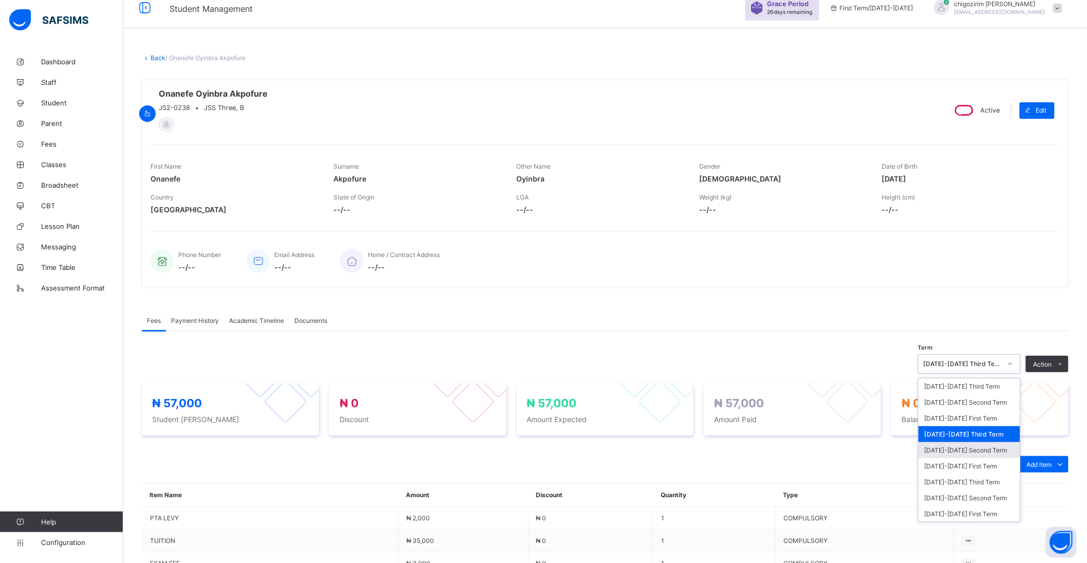
click at [988, 451] on div "[DATE]-[DATE] Second Term" at bounding box center [970, 450] width 102 height 16
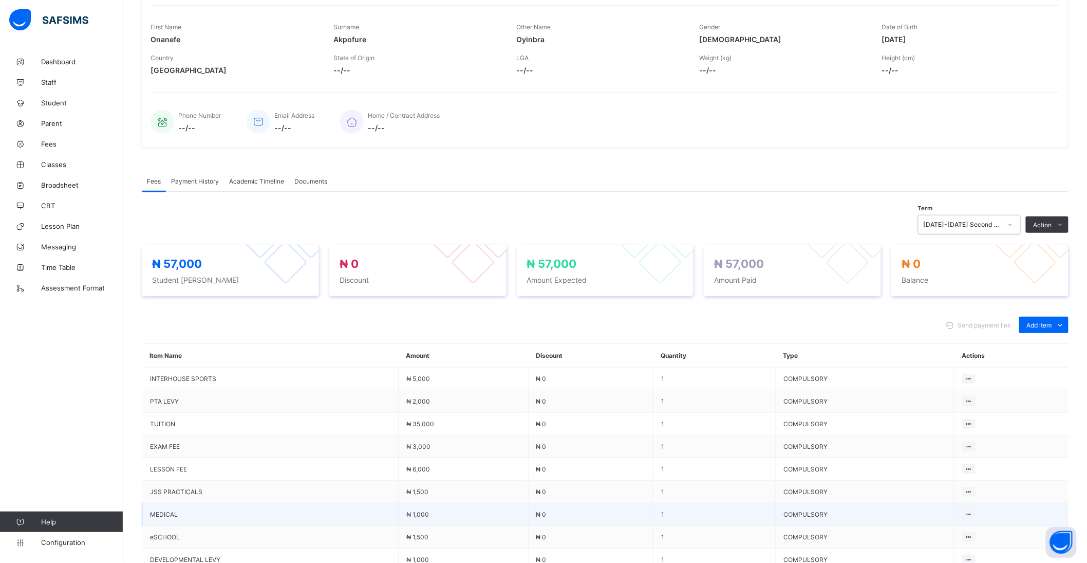
scroll to position [127, 0]
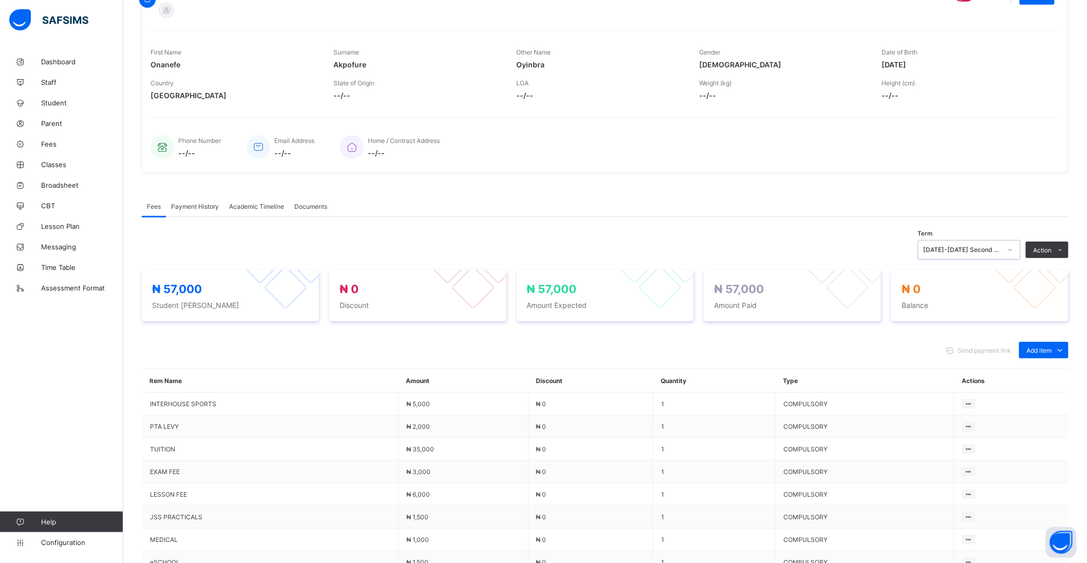
click at [191, 206] on span "Payment History" at bounding box center [195, 206] width 48 height 8
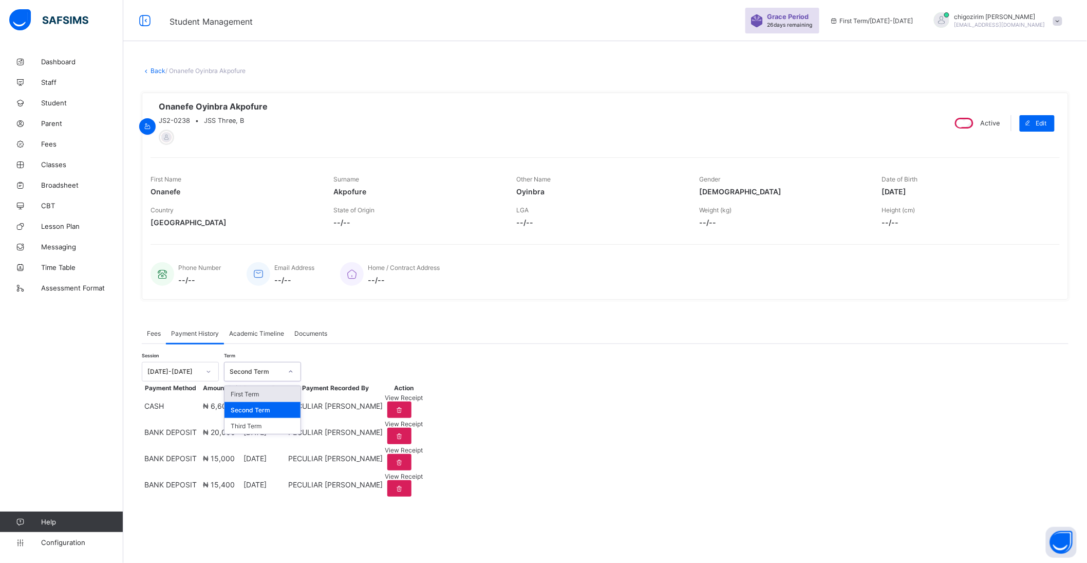
click at [260, 368] on div "Second Term" at bounding box center [256, 372] width 52 height 8
click at [258, 386] on div "First Term" at bounding box center [263, 394] width 76 height 16
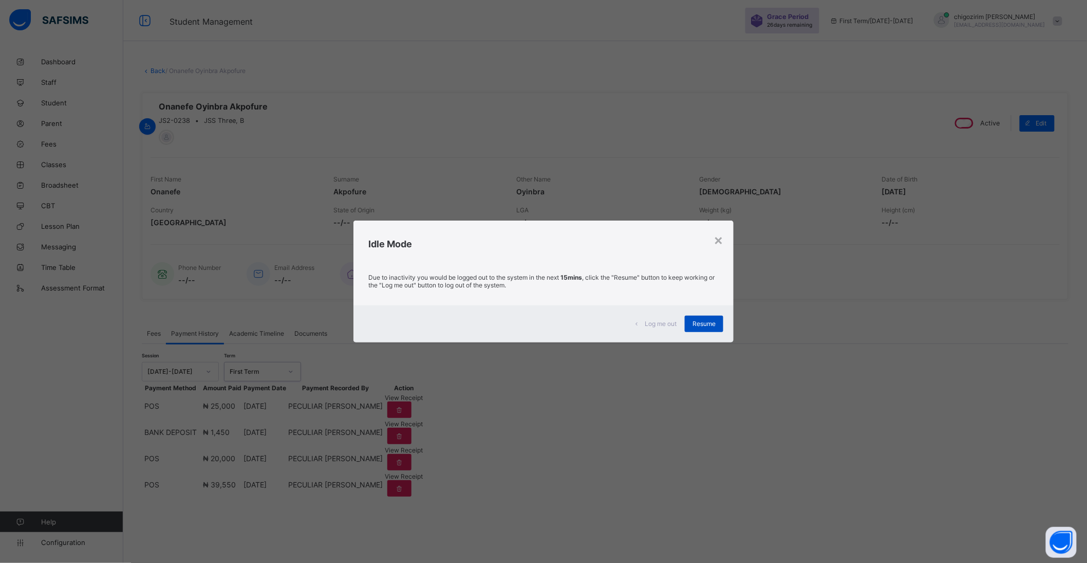
click at [696, 321] on span "Resume" at bounding box center [704, 324] width 23 height 8
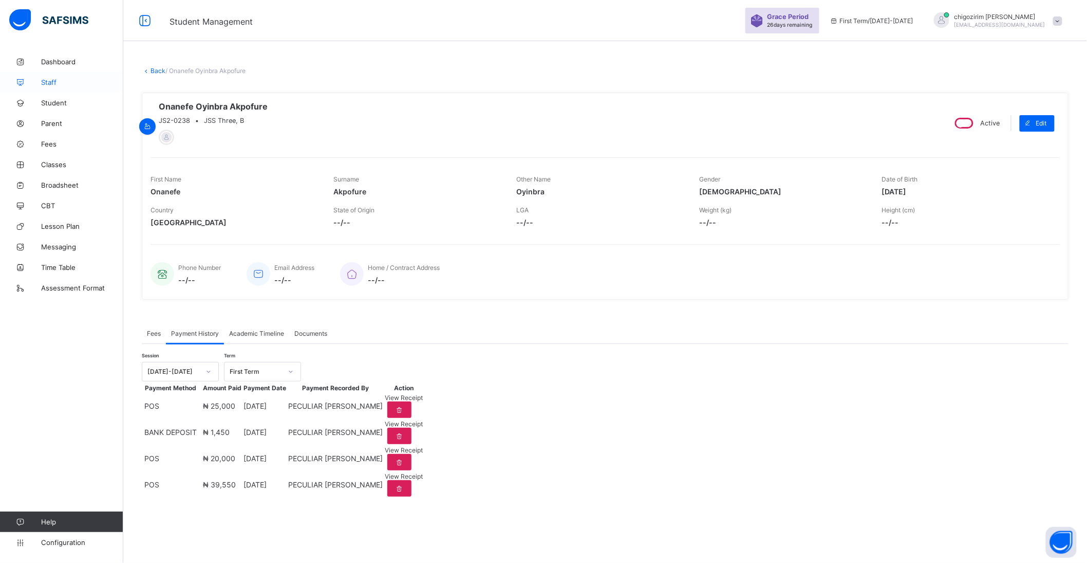
scroll to position [0, 0]
click at [153, 69] on link "Back" at bounding box center [158, 71] width 15 height 8
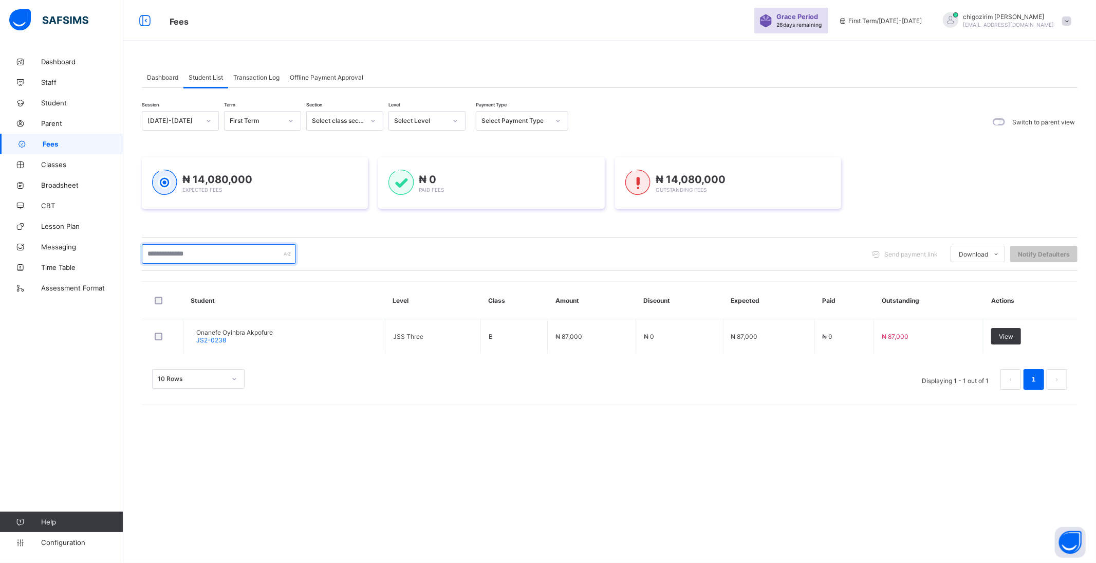
click at [170, 253] on input "text" at bounding box center [219, 254] width 154 height 20
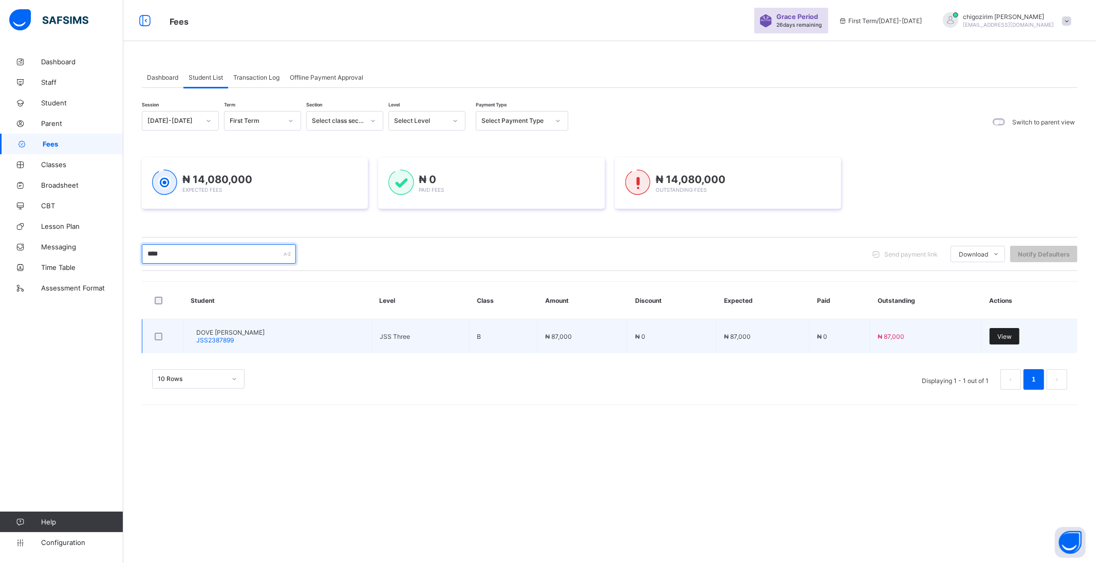
type input "****"
click at [997, 332] on div "View" at bounding box center [1005, 336] width 30 height 16
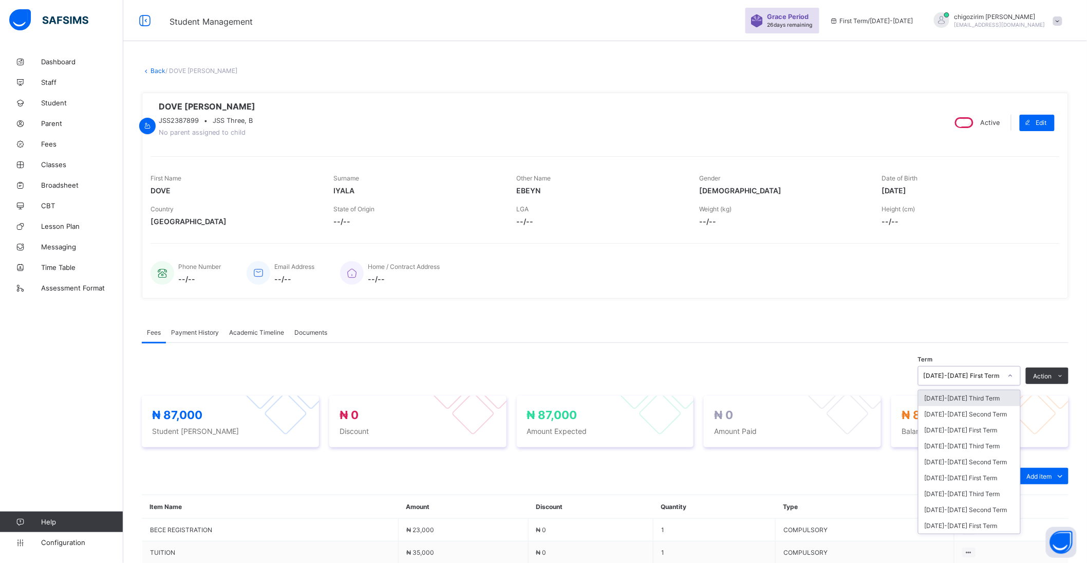
click at [1013, 377] on icon at bounding box center [1011, 376] width 4 height 2
click at [1006, 451] on div "[DATE]-[DATE] Third Term" at bounding box center [970, 446] width 102 height 16
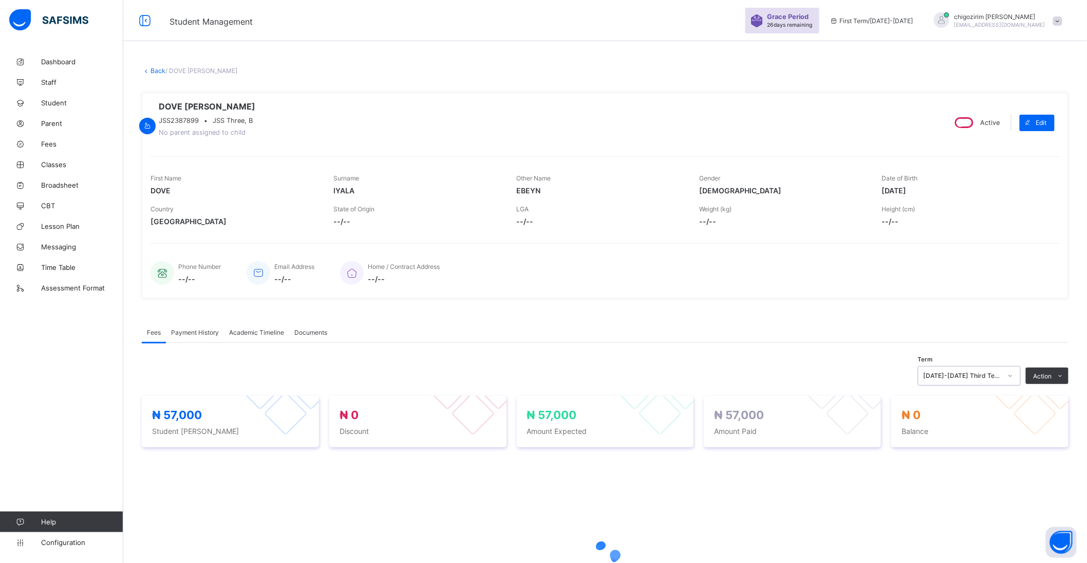
click at [1011, 378] on div at bounding box center [1010, 375] width 17 height 16
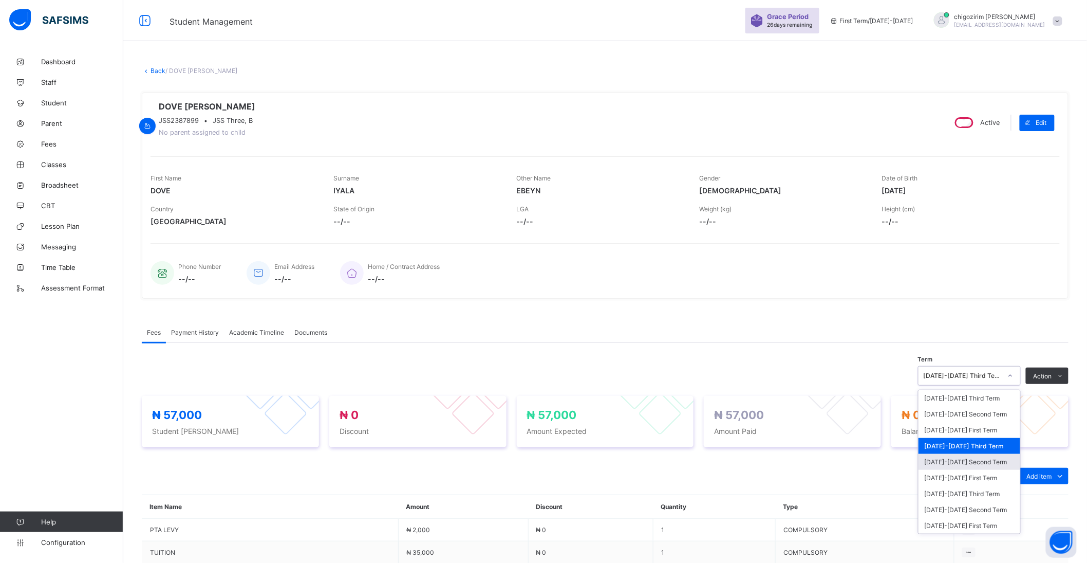
click at [1010, 463] on div "[DATE]-[DATE] Second Term" at bounding box center [970, 462] width 102 height 16
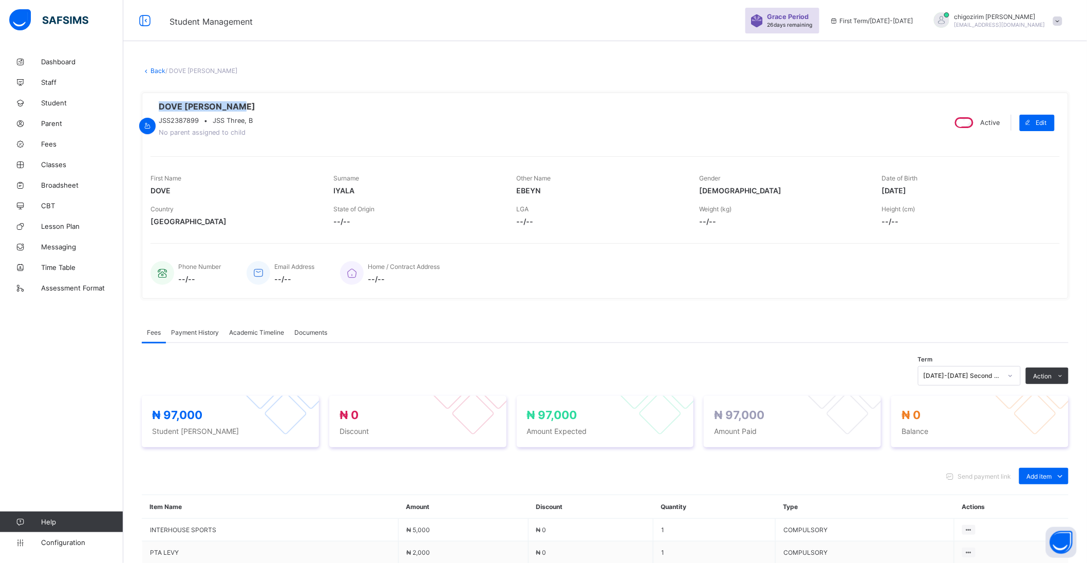
drag, startPoint x: 283, startPoint y: 106, endPoint x: 206, endPoint y: 109, distance: 77.1
click at [206, 109] on span "DOVE [PERSON_NAME]" at bounding box center [207, 106] width 97 height 10
copy span "DOVE [PERSON_NAME]"
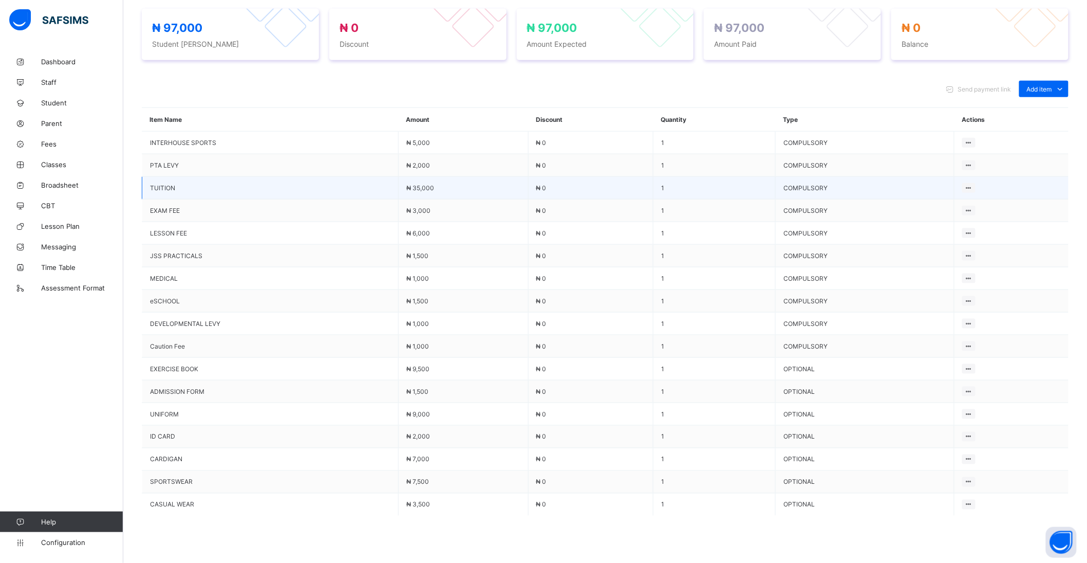
scroll to position [399, 0]
